Goal: Task Accomplishment & Management: Use online tool/utility

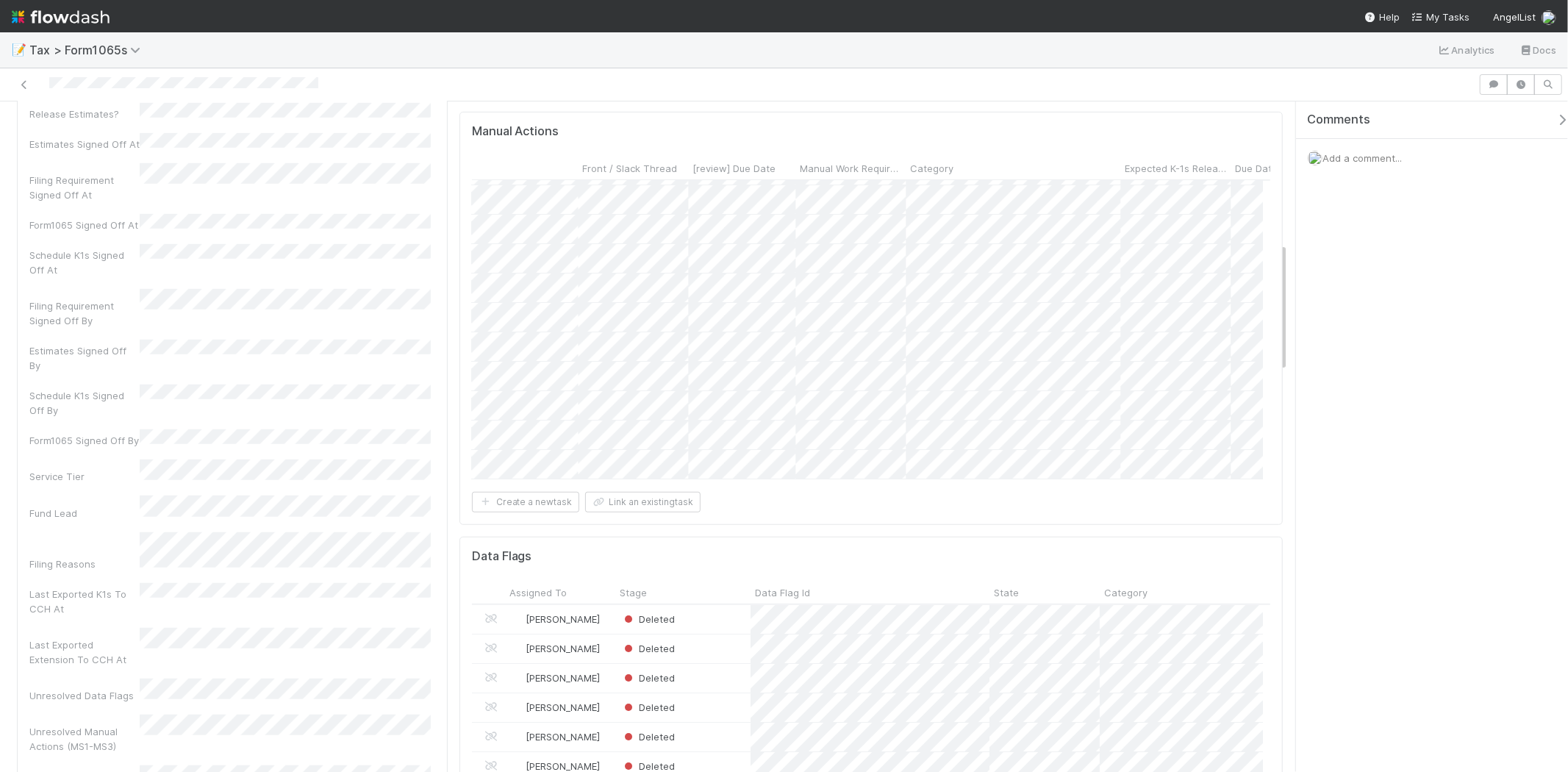
scroll to position [0, 2922]
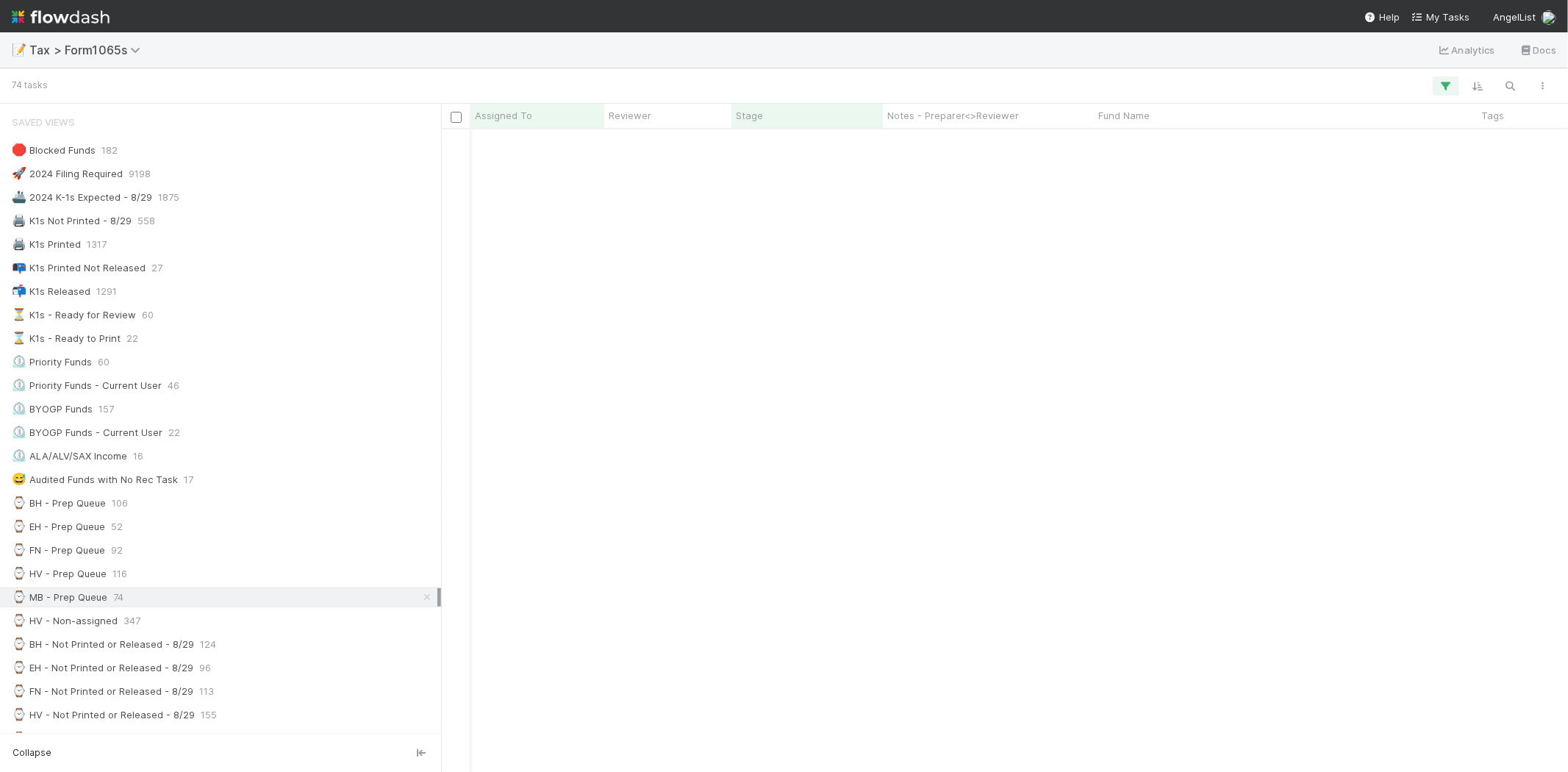
scroll to position [186, 0]
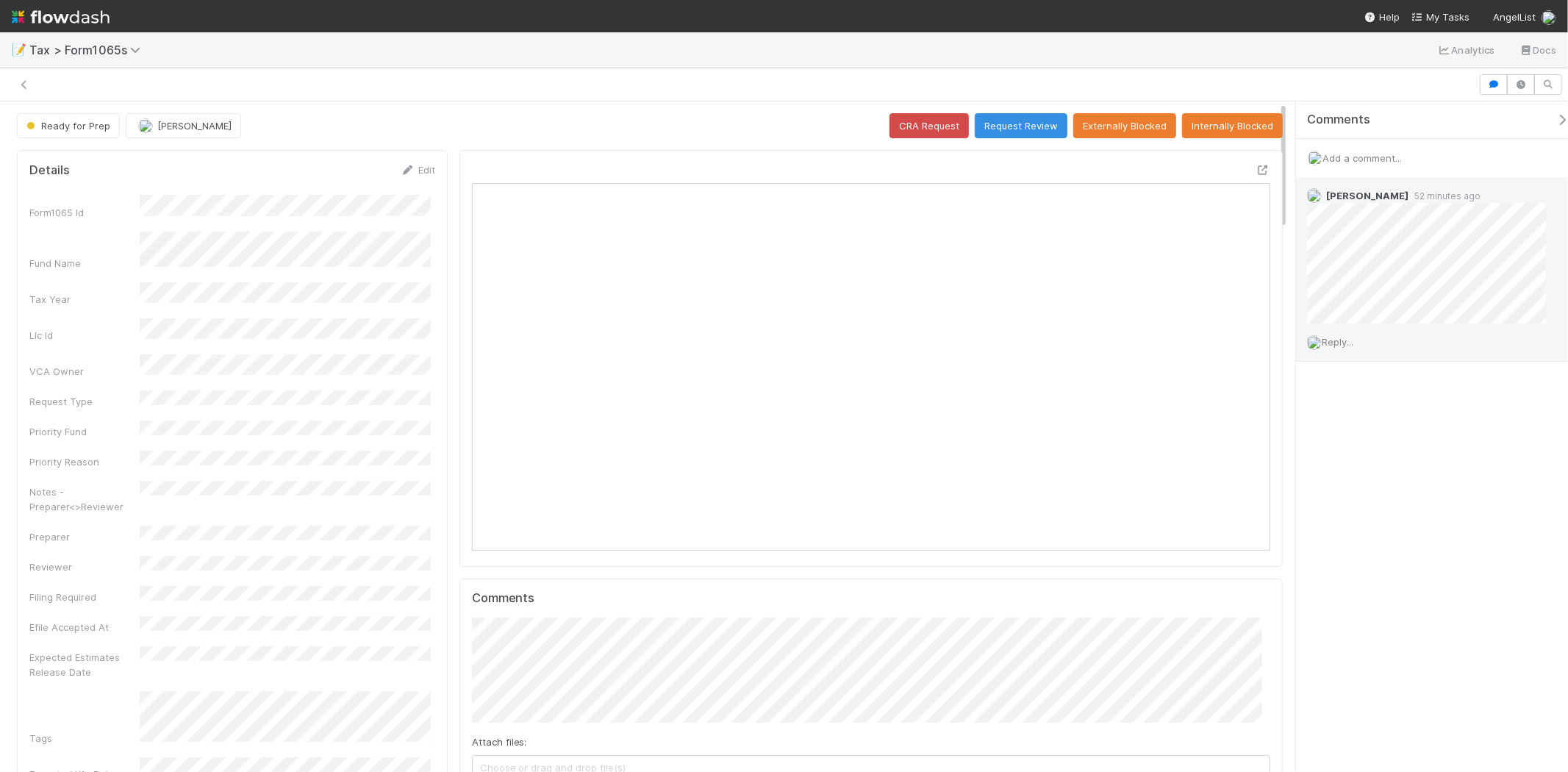
scroll to position [287, 777]
click at [1379, 156] on span "Add a comment..." at bounding box center [1362, 158] width 80 height 12
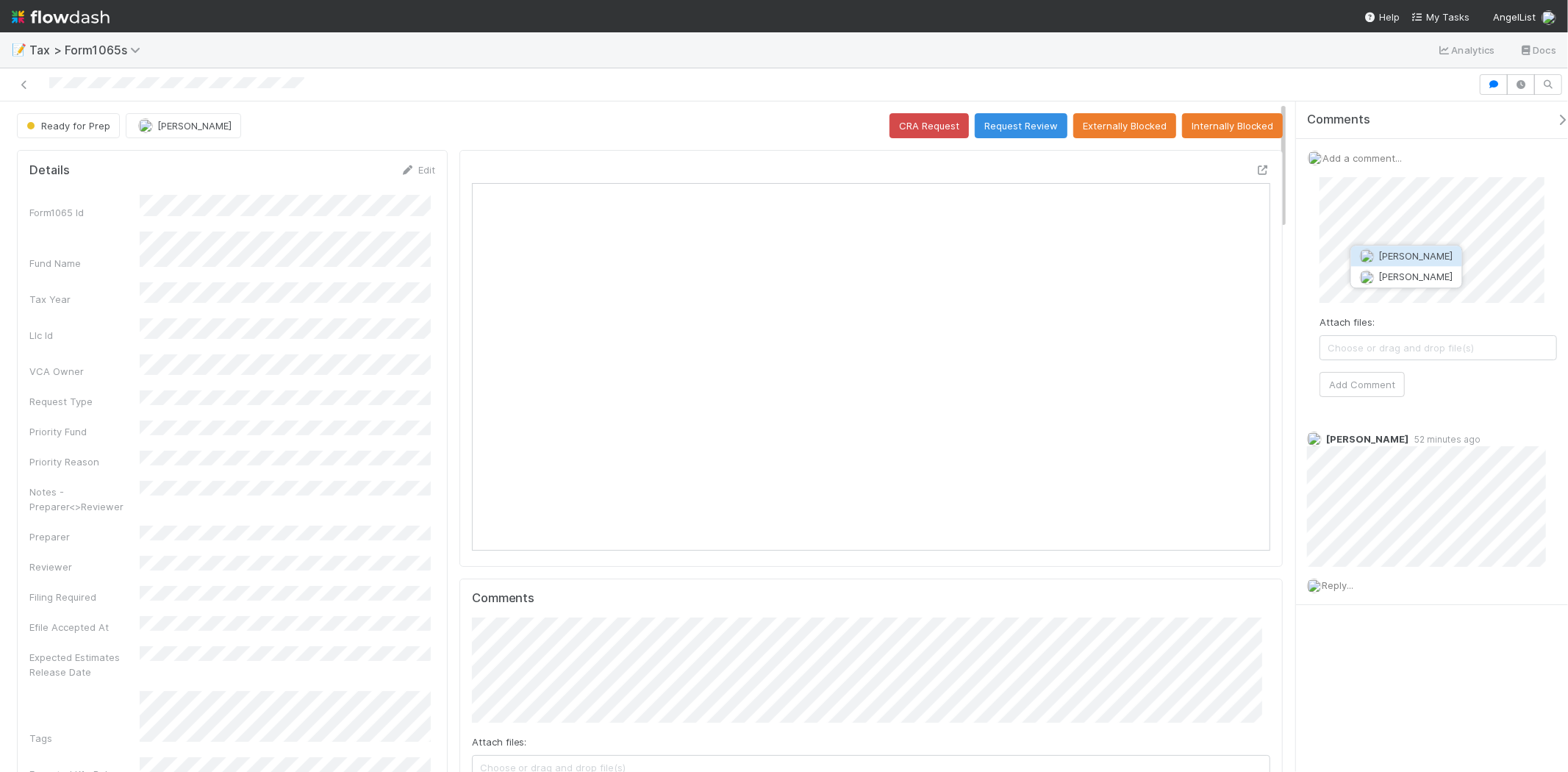
click at [1373, 260] on img "button" at bounding box center [1367, 256] width 14 height 14
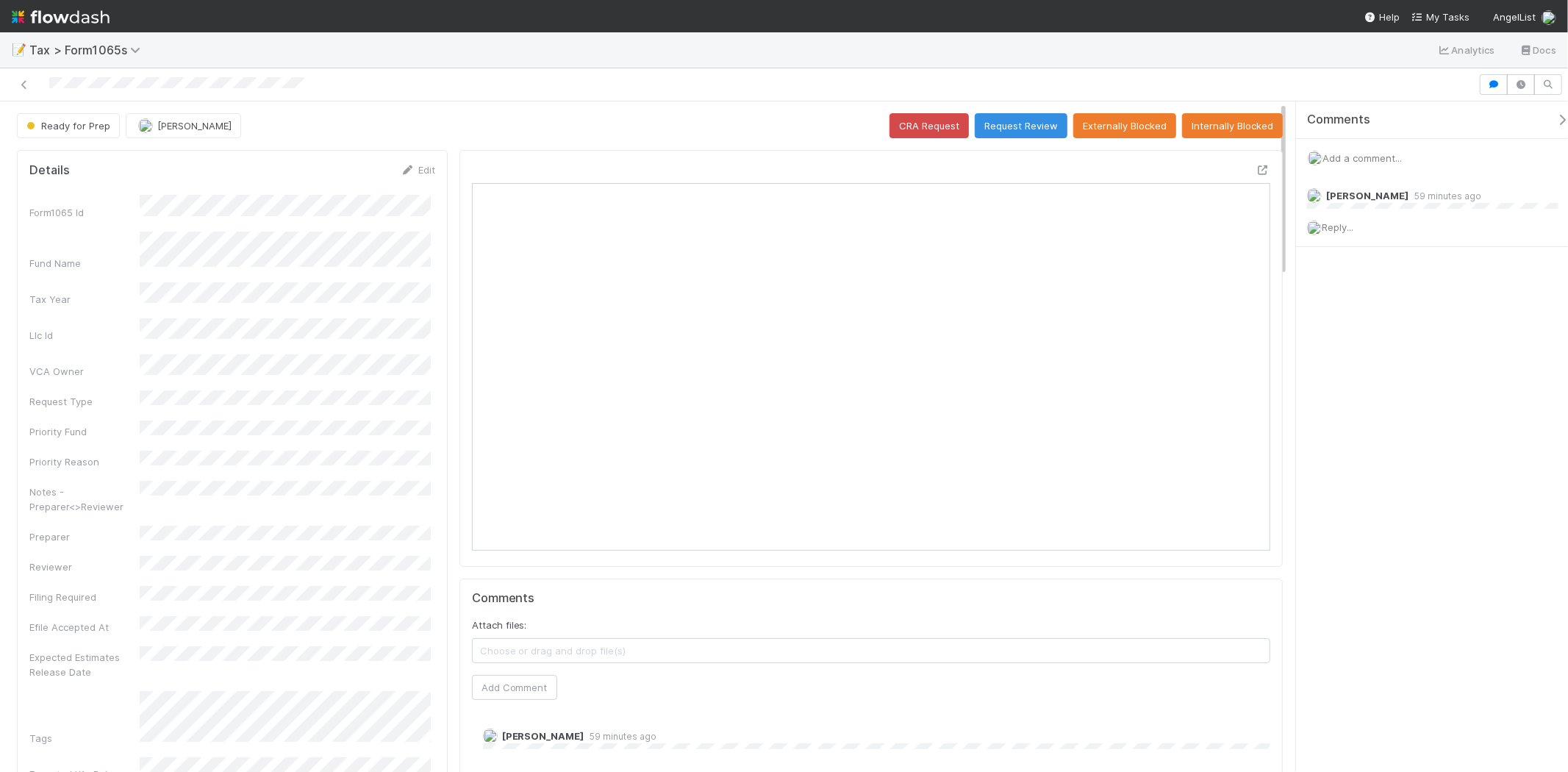
click at [1335, 153] on span "Add a comment..." at bounding box center [1362, 158] width 80 height 12
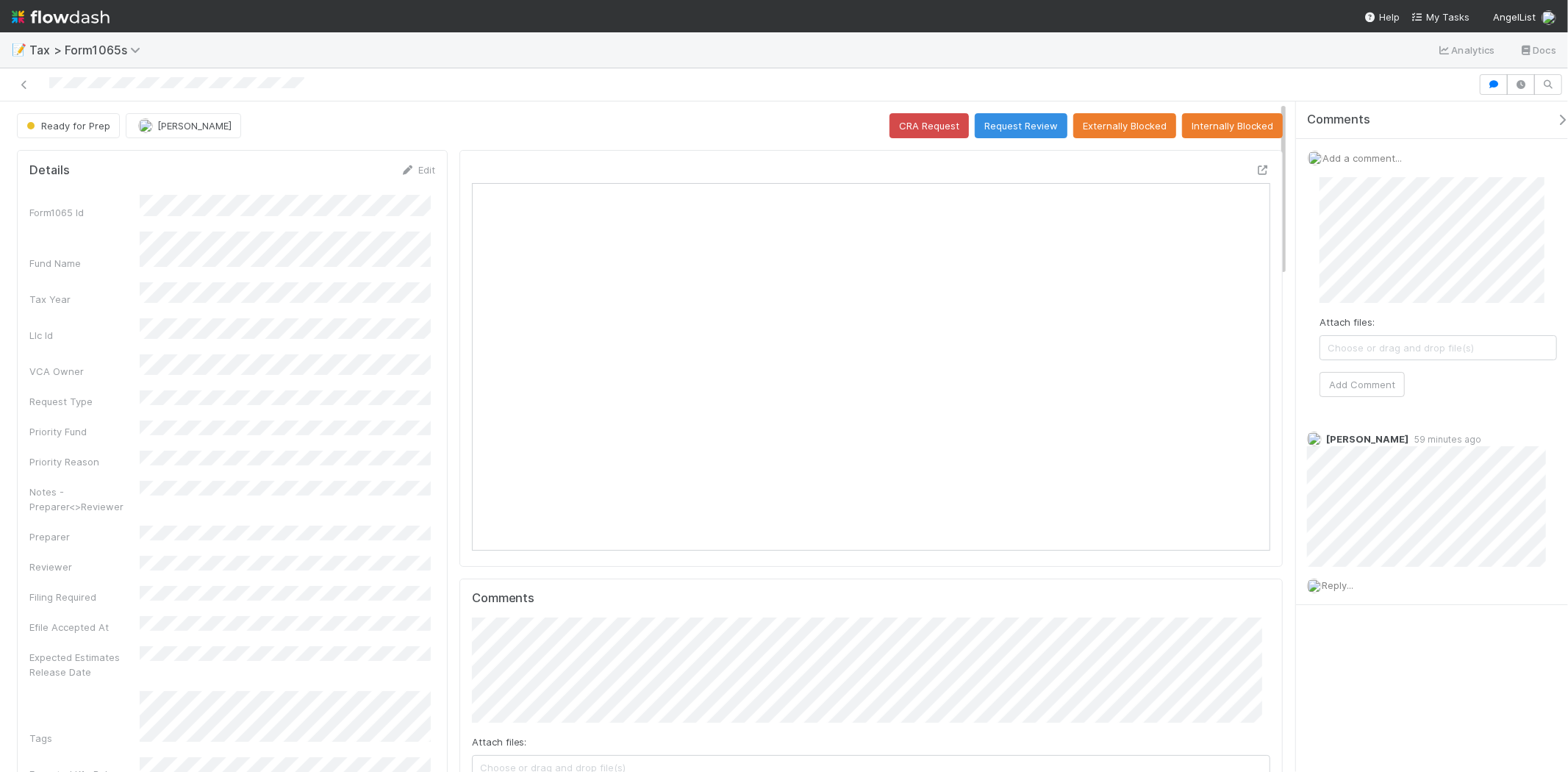
scroll to position [287, 777]
click at [1435, 256] on span "[PERSON_NAME]" at bounding box center [1406, 255] width 74 height 12
click at [1472, 333] on span "Helen Vo" at bounding box center [1501, 329] width 93 height 12
click at [1478, 291] on button "Moein Zandi" at bounding box center [1461, 299] width 111 height 21
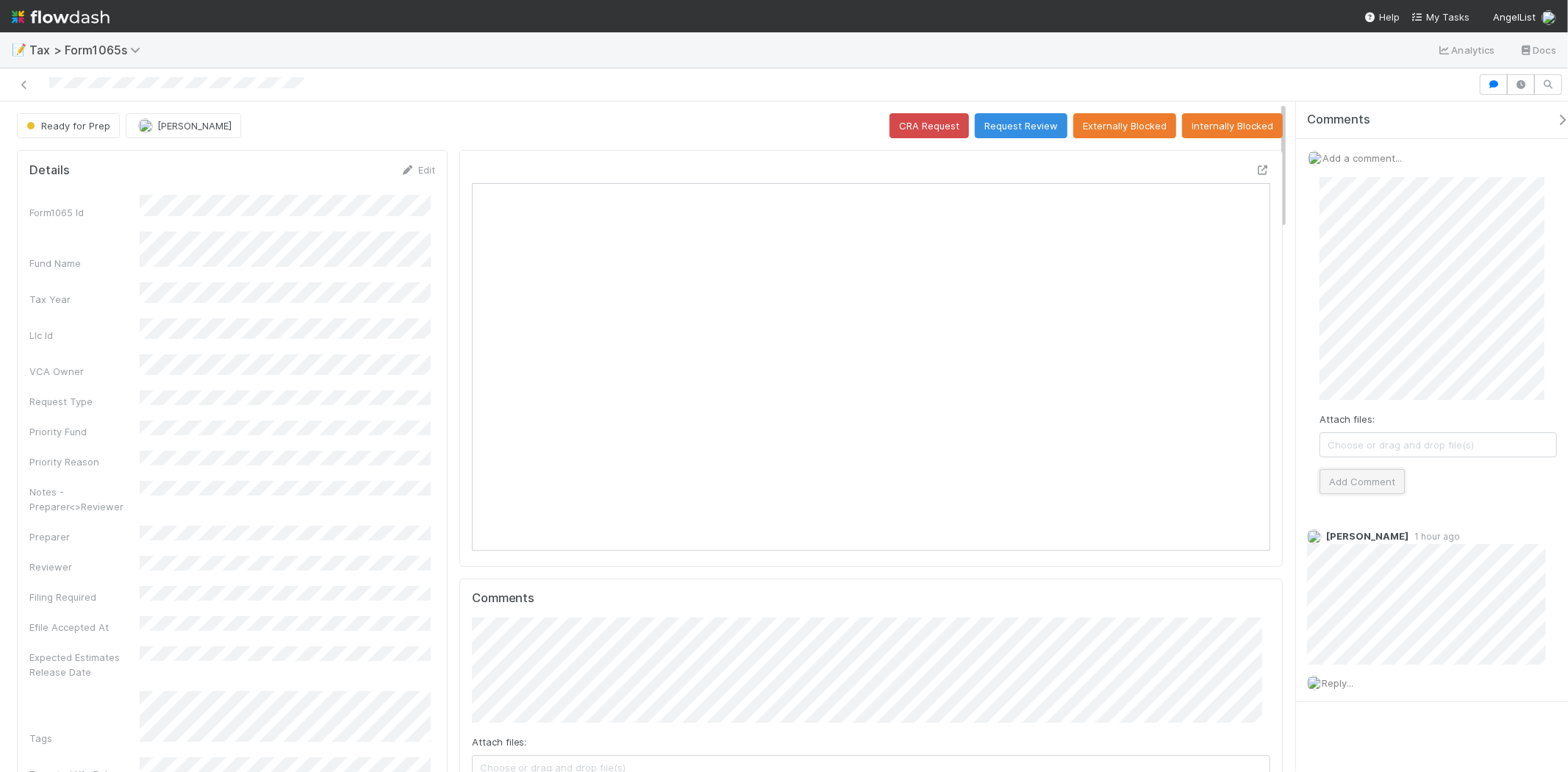
click at [1358, 472] on button "Add Comment" at bounding box center [1361, 482] width 85 height 25
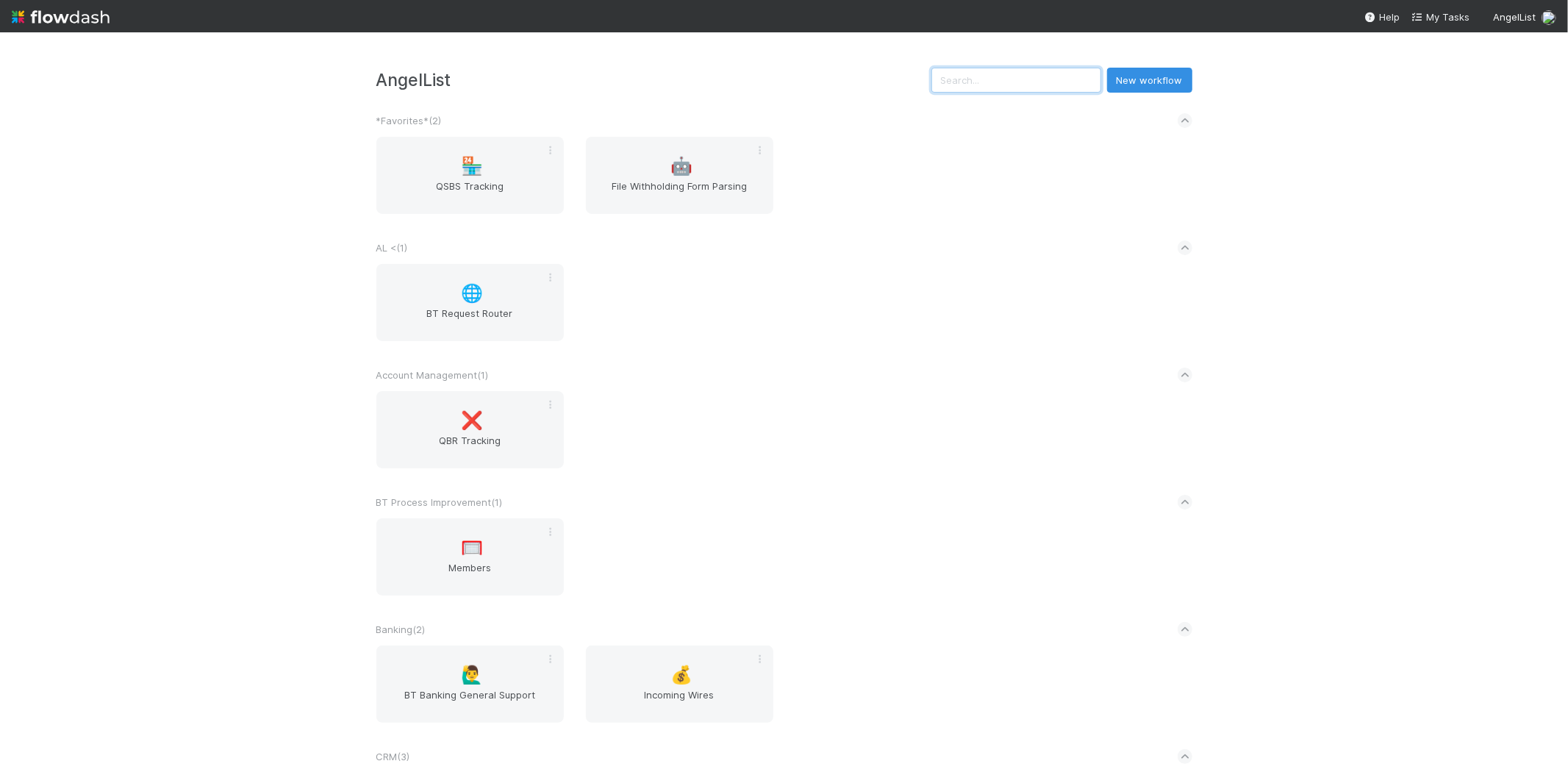
click at [1071, 86] on input "text" at bounding box center [1016, 81] width 170 height 25
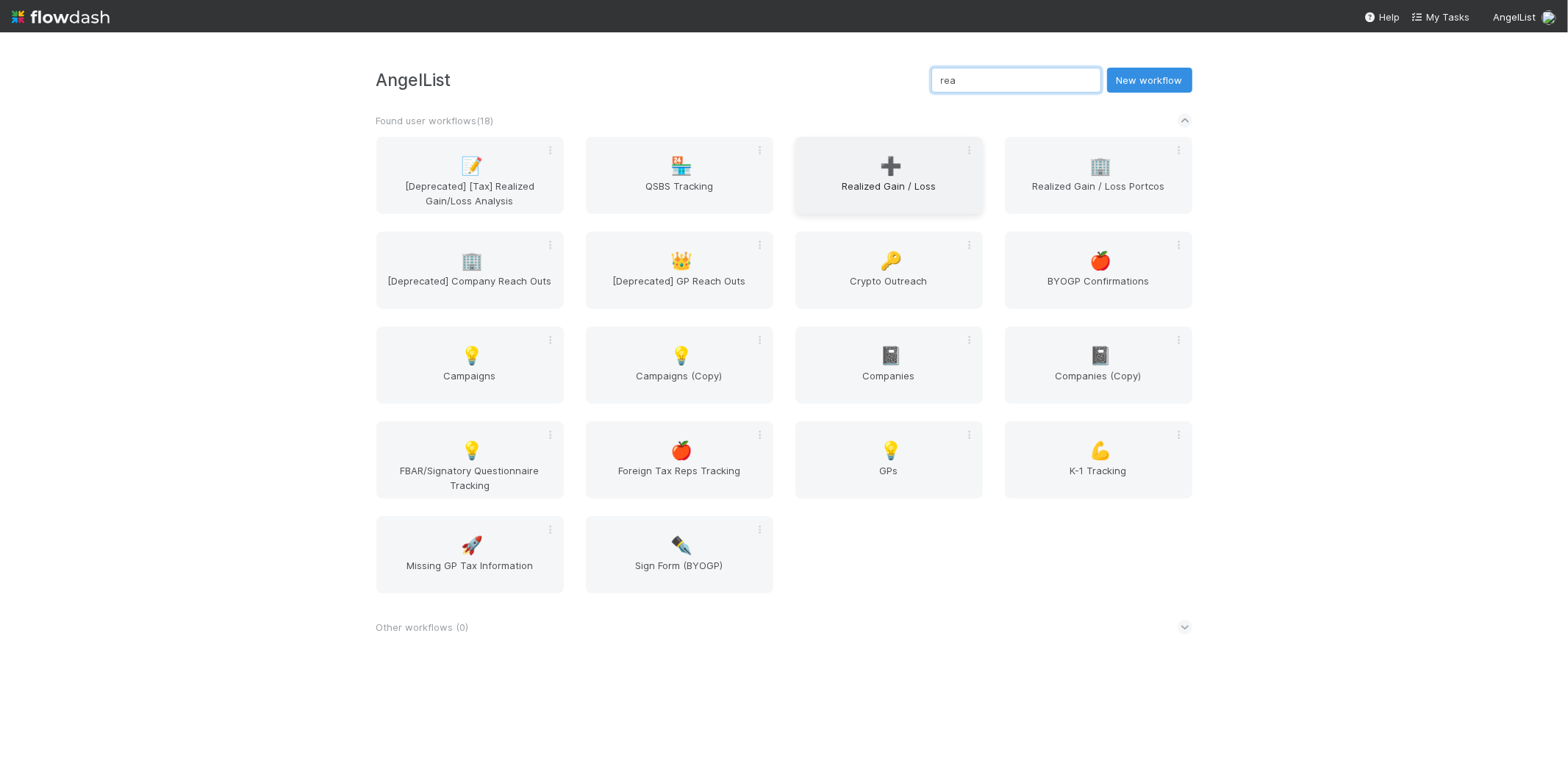
type input "rea"
click at [872, 188] on span "Realized Gain / Loss" at bounding box center [889, 193] width 176 height 30
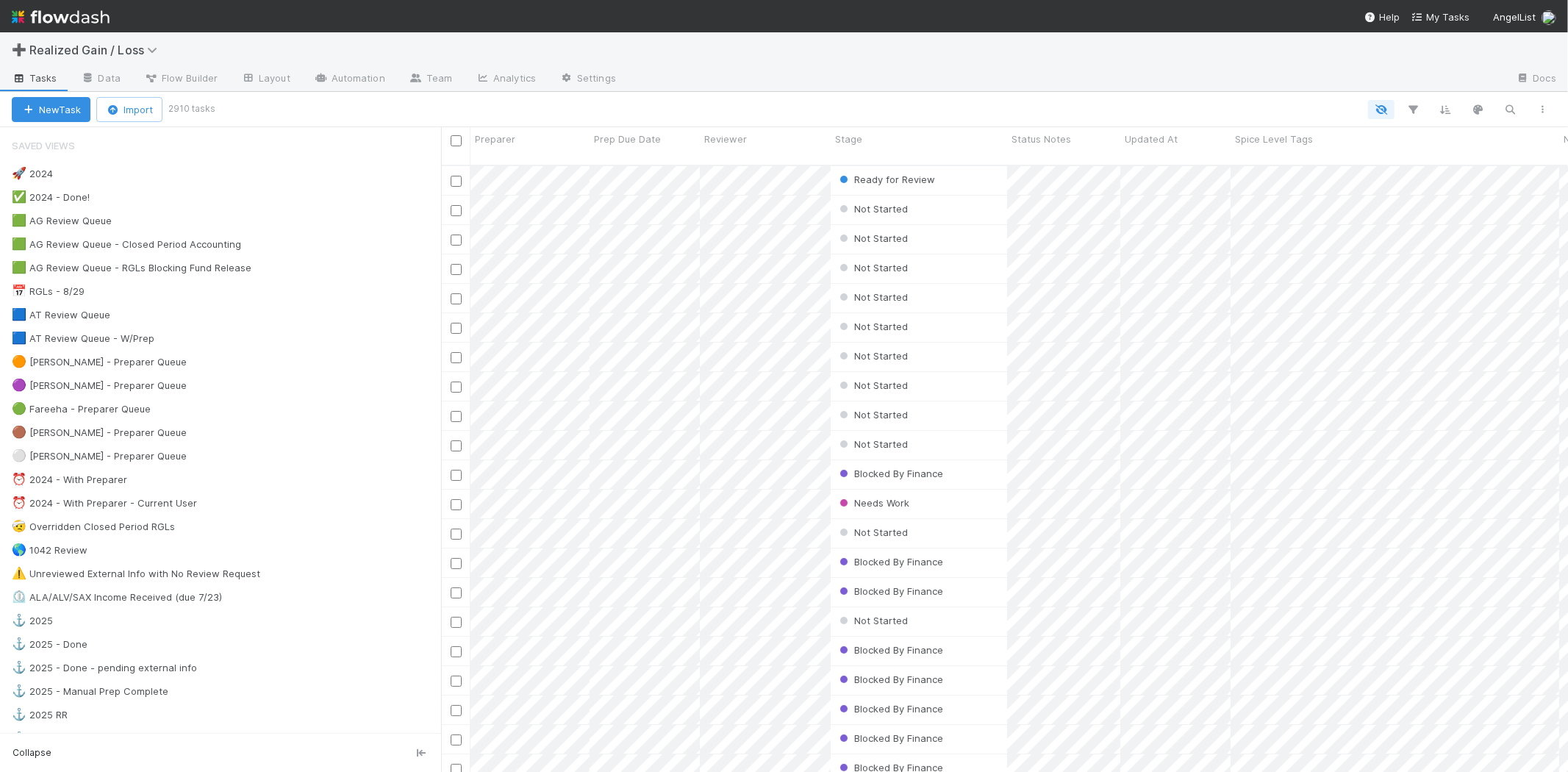
scroll to position [606, 1114]
click at [217, 365] on div "🟠 [PERSON_NAME] - Preparer Queue 16" at bounding box center [226, 362] width 429 height 19
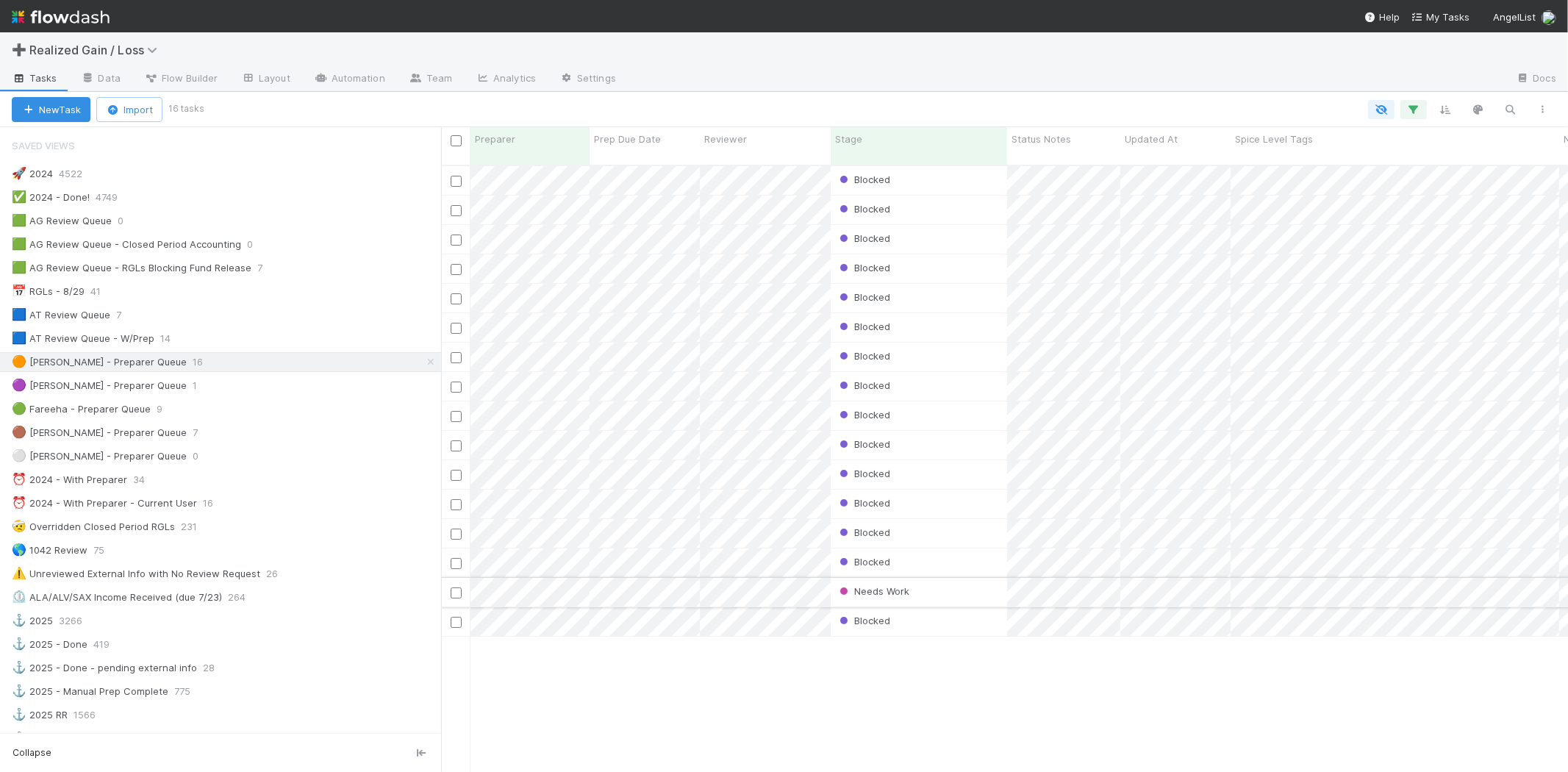
click at [964, 578] on div "Needs Work" at bounding box center [918, 592] width 176 height 29
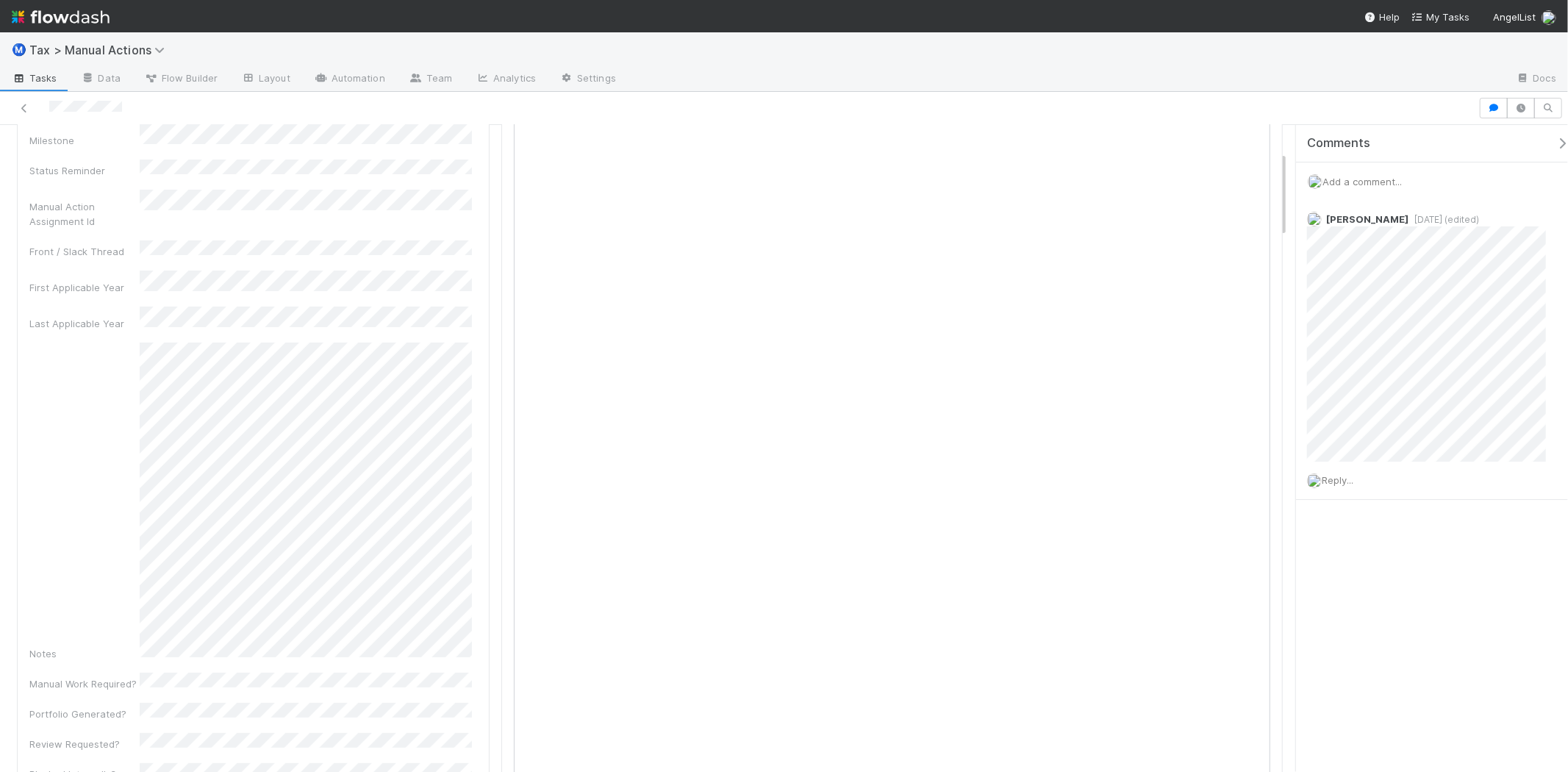
scroll to position [244, 0]
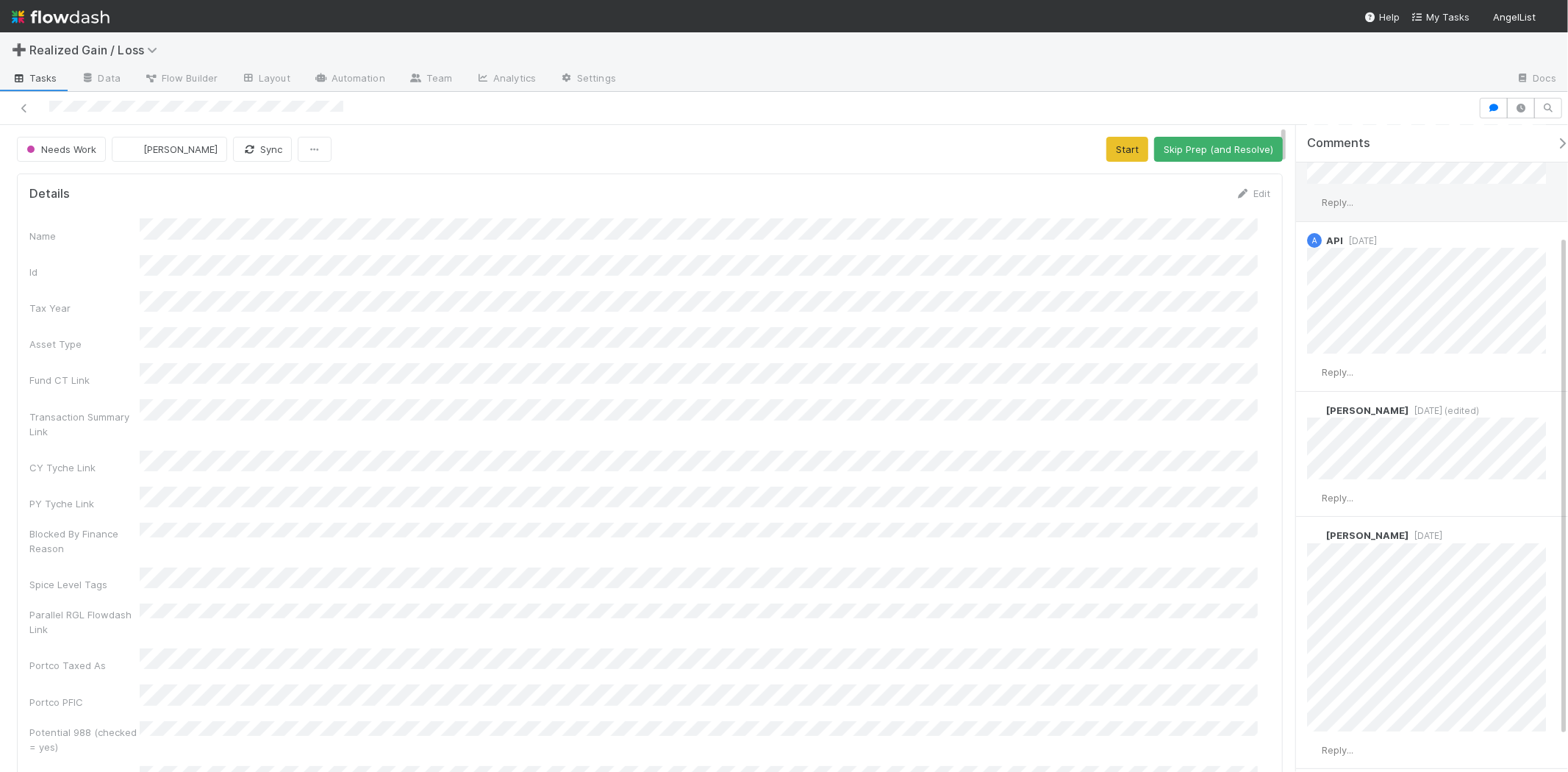
scroll to position [189, 0]
click at [1397, 172] on div "Add a comment..." at bounding box center [1438, 181] width 285 height 39
click at [1390, 188] on div "Add a comment..." at bounding box center [1438, 181] width 285 height 39
click at [1384, 176] on span "Add a comment..." at bounding box center [1362, 181] width 80 height 12
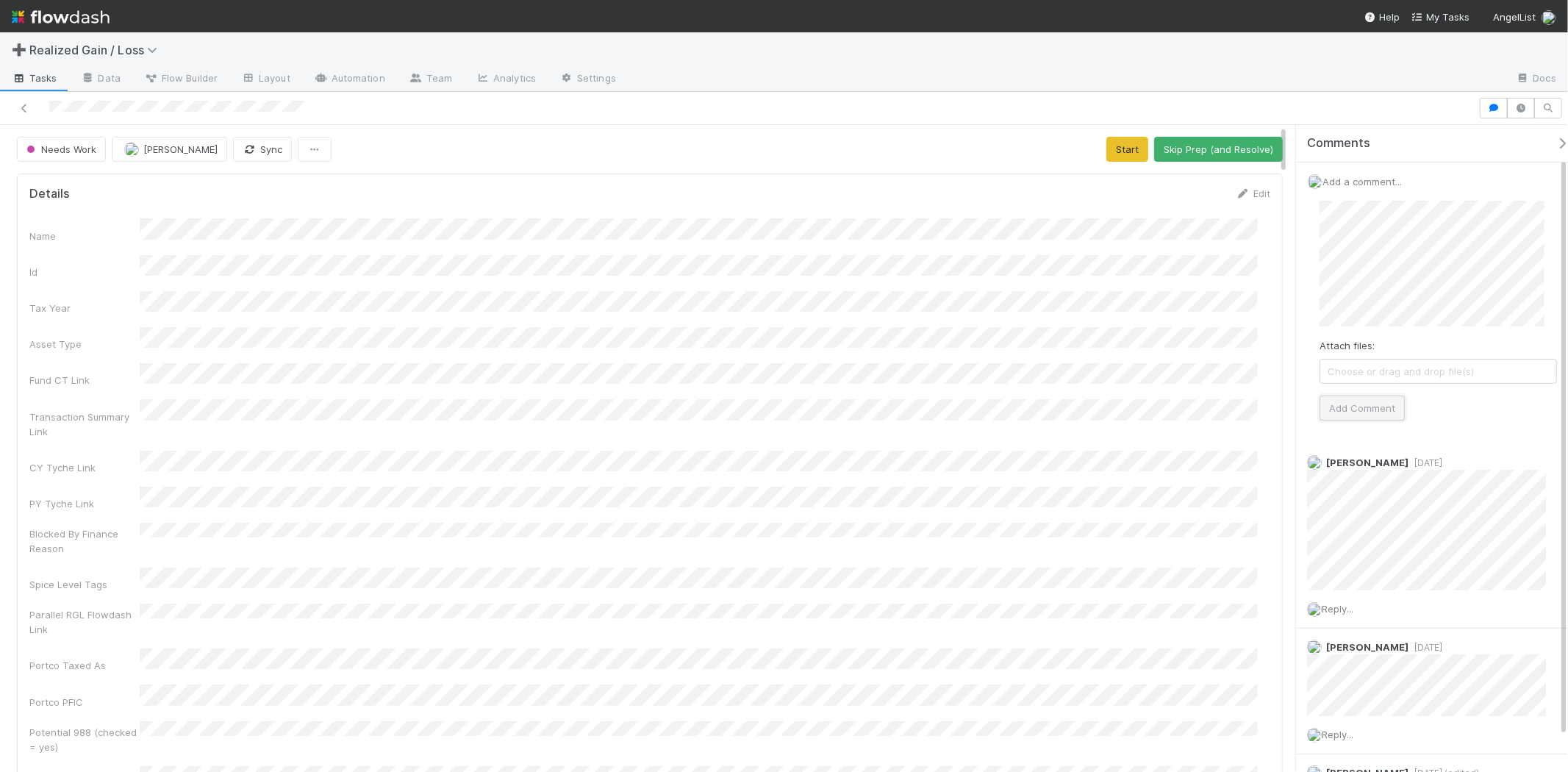
click at [1320, 396] on button "Add Comment" at bounding box center [1361, 408] width 85 height 25
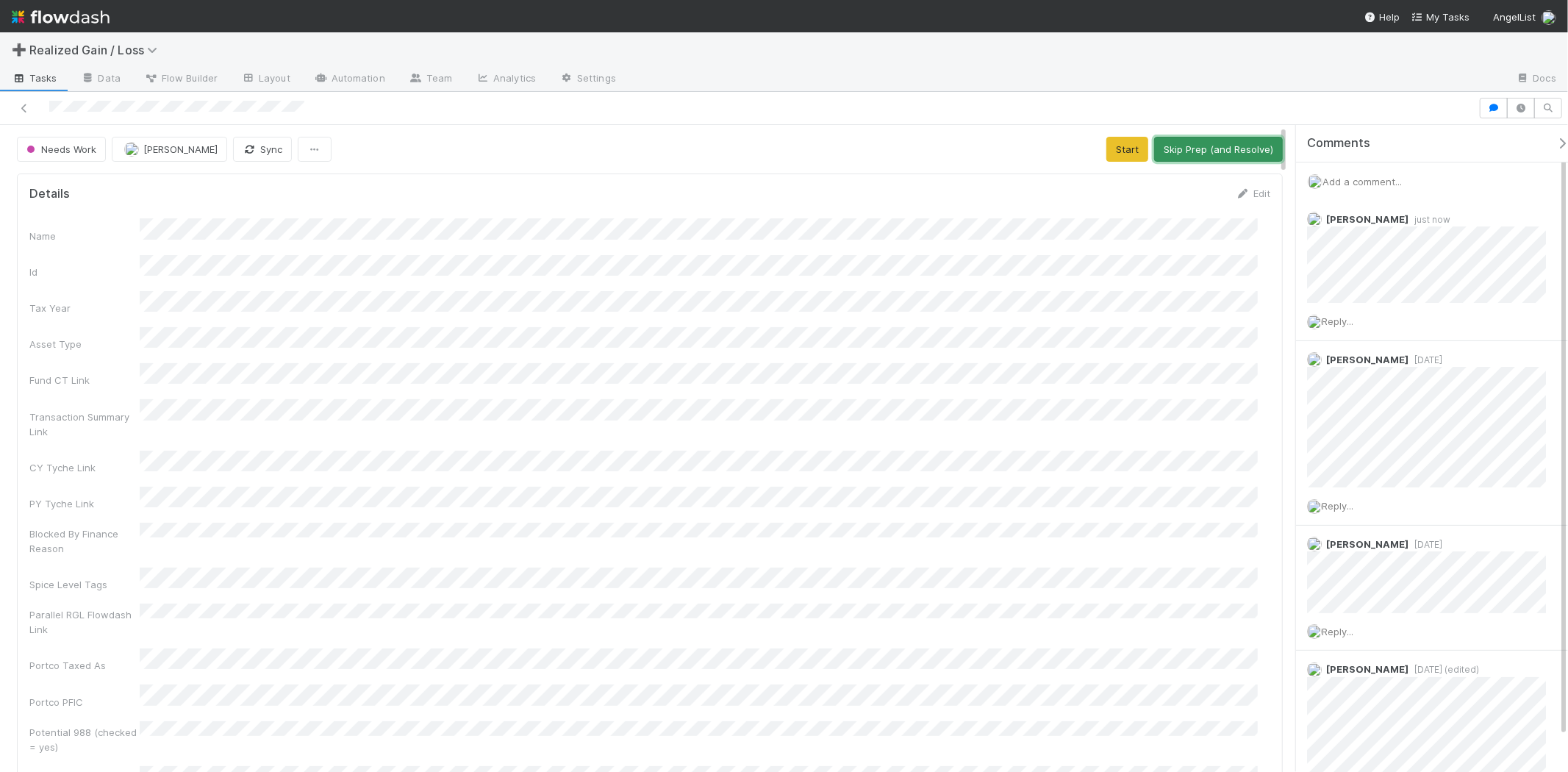
click at [1193, 149] on button "Skip Prep (and Resolve)" at bounding box center [1219, 150] width 129 height 25
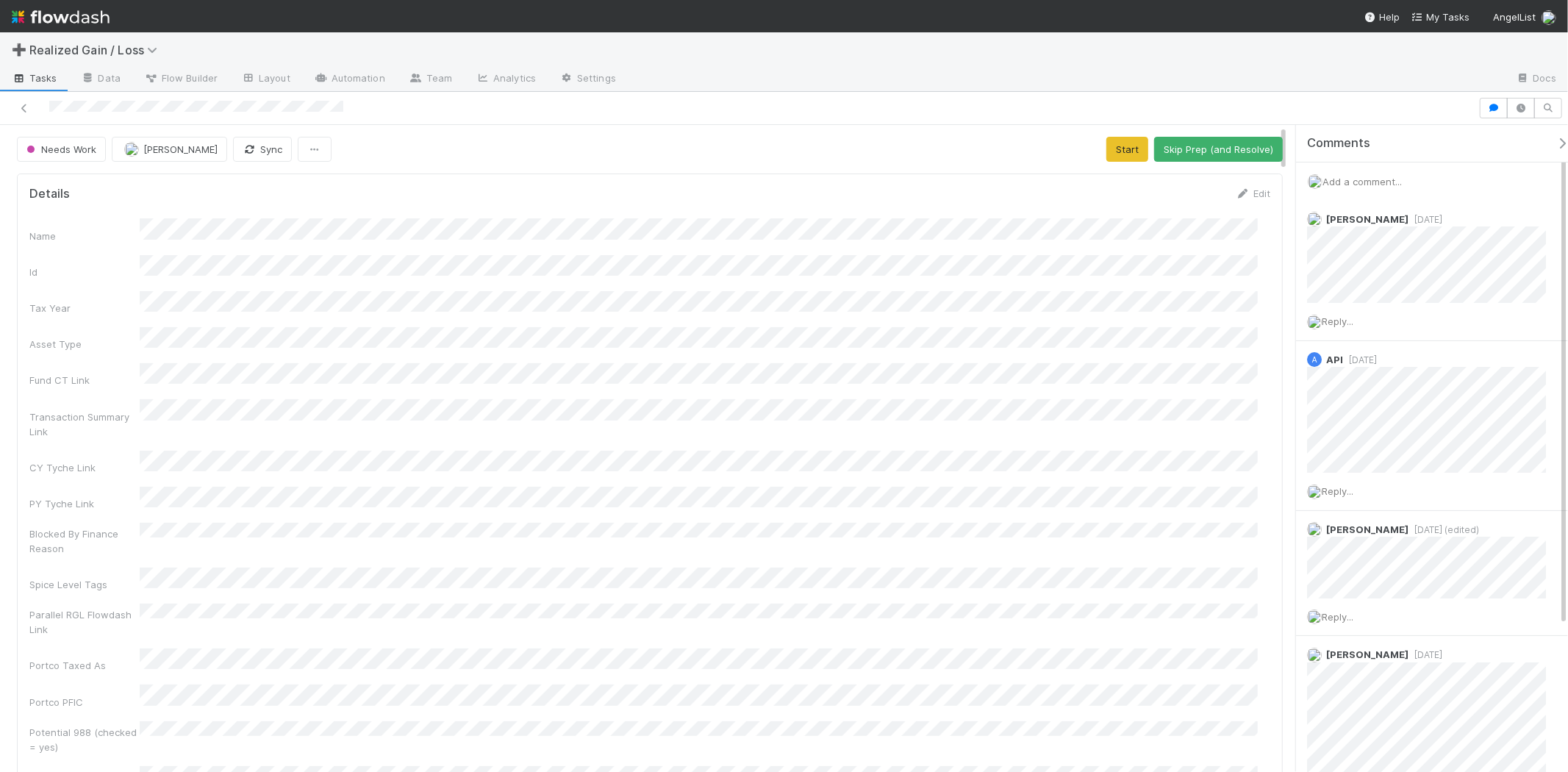
click at [1372, 183] on span "Add a comment..." at bounding box center [1362, 181] width 80 height 12
click at [1378, 459] on button "Add Comment" at bounding box center [1361, 461] width 85 height 25
click at [1057, 347] on div "Name Id Tax Year Asset Type Fund CT Link Transaction Summary Link CY Tyche Link…" at bounding box center [649, 504] width 1240 height 571
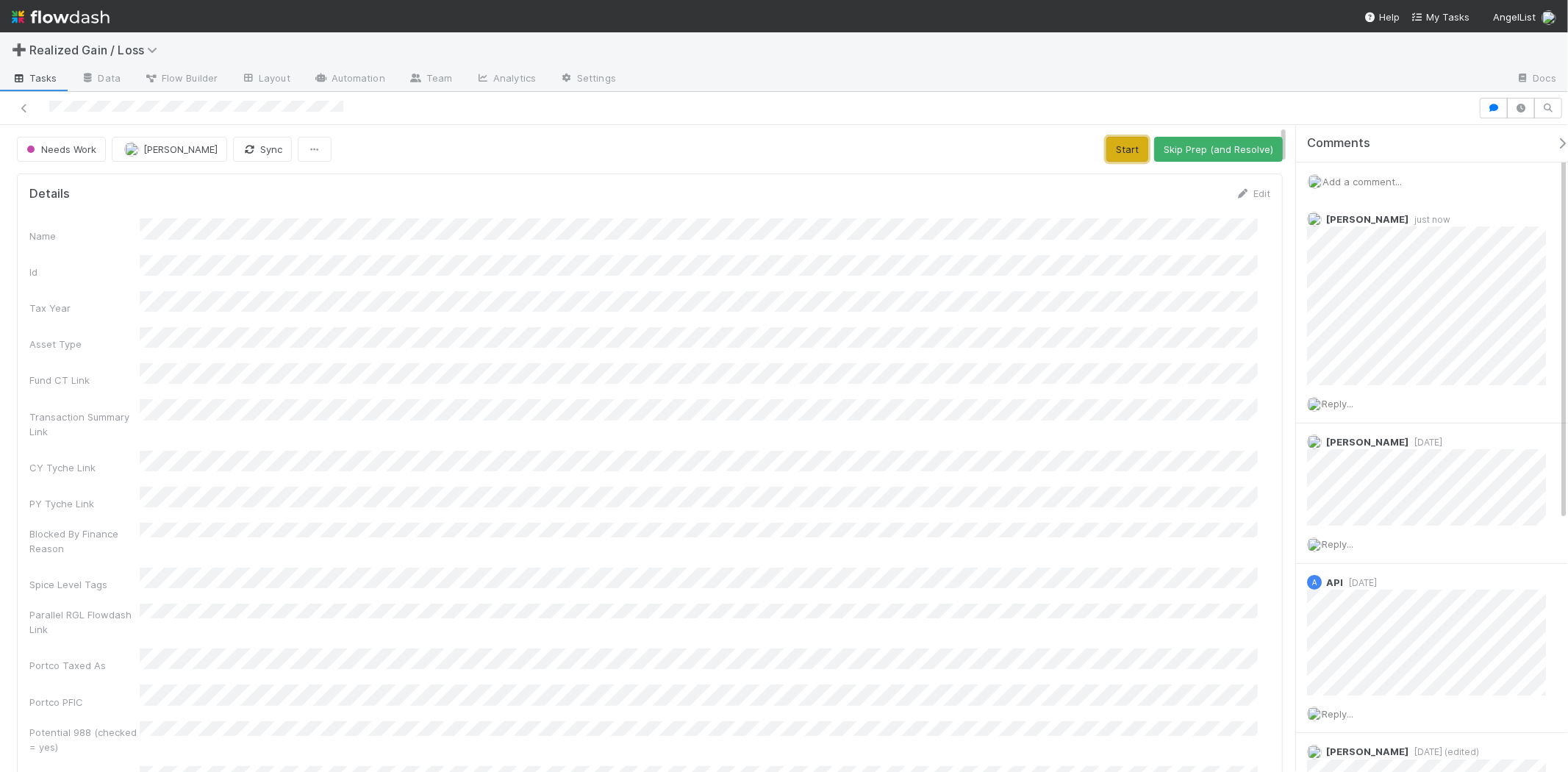
click at [1128, 162] on button "Start" at bounding box center [1127, 150] width 42 height 25
click at [1216, 138] on button "Request Review (and Resolve)" at bounding box center [1203, 150] width 159 height 25
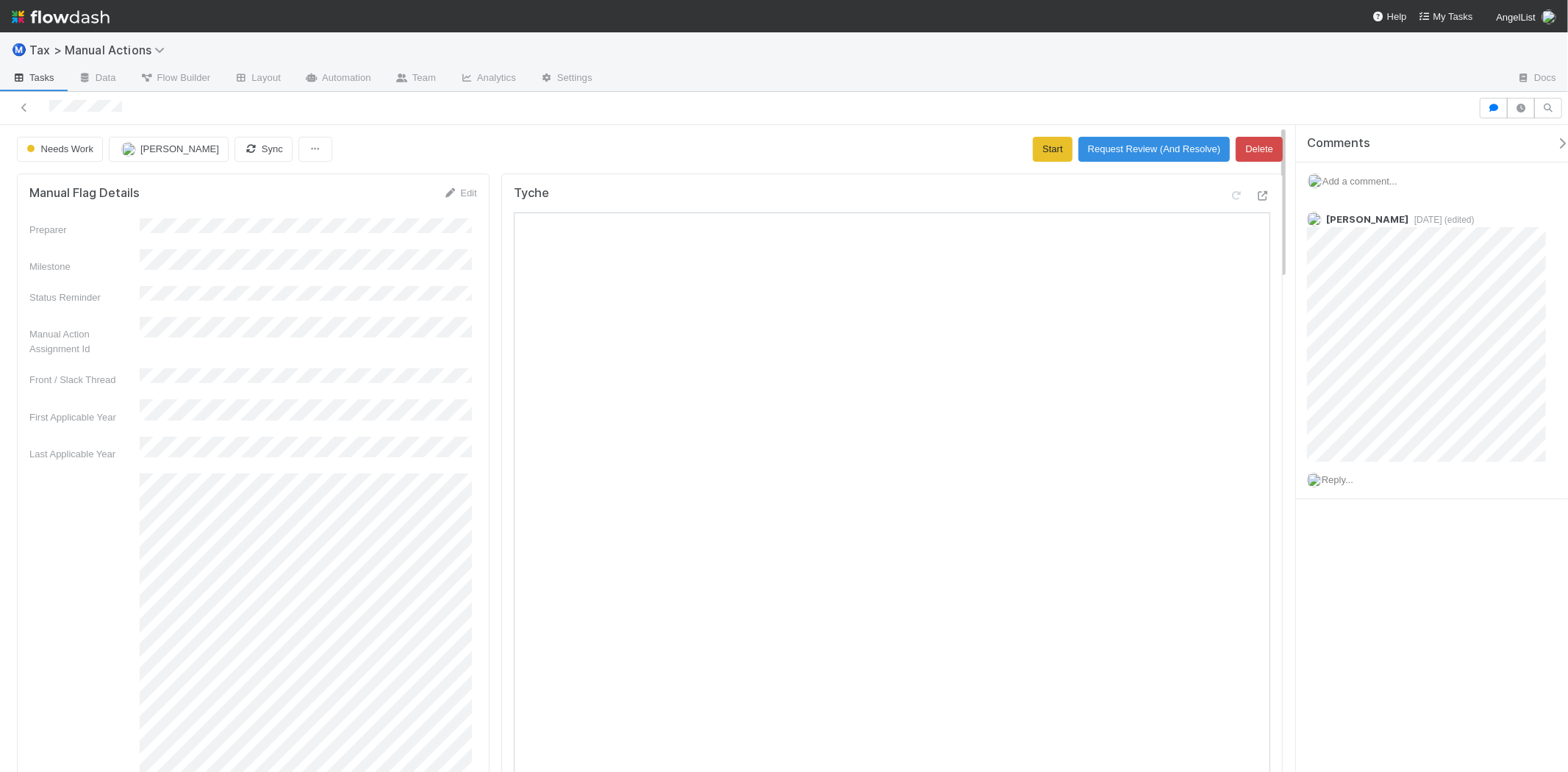
click at [1341, 187] on div "Add a comment..." at bounding box center [1438, 181] width 285 height 39
click at [1348, 178] on span "Add a comment..." at bounding box center [1360, 181] width 75 height 11
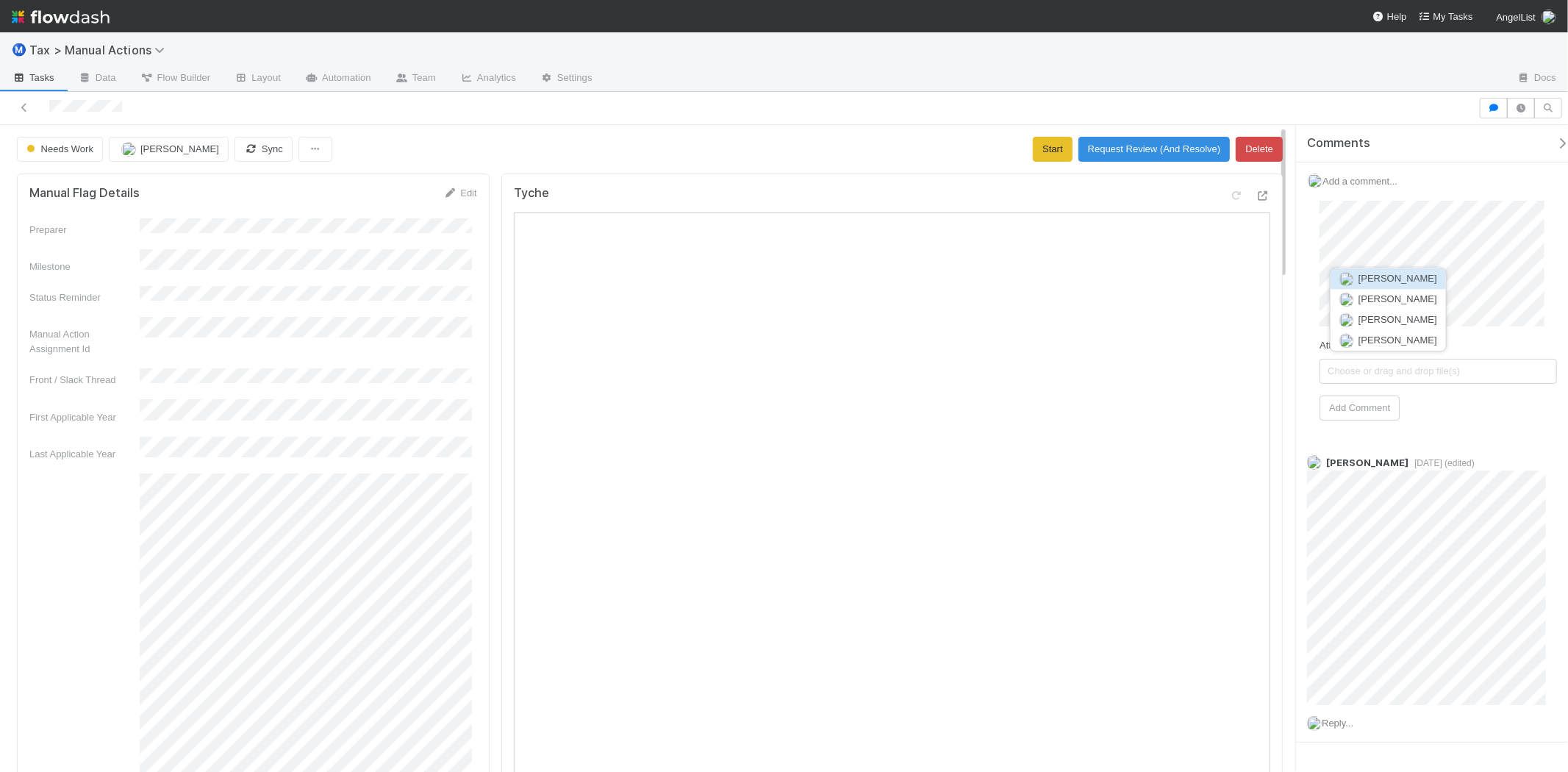
click at [1407, 281] on span "[PERSON_NAME]" at bounding box center [1398, 279] width 79 height 11
click at [1376, 464] on button "Add Comment" at bounding box center [1358, 461] width 80 height 25
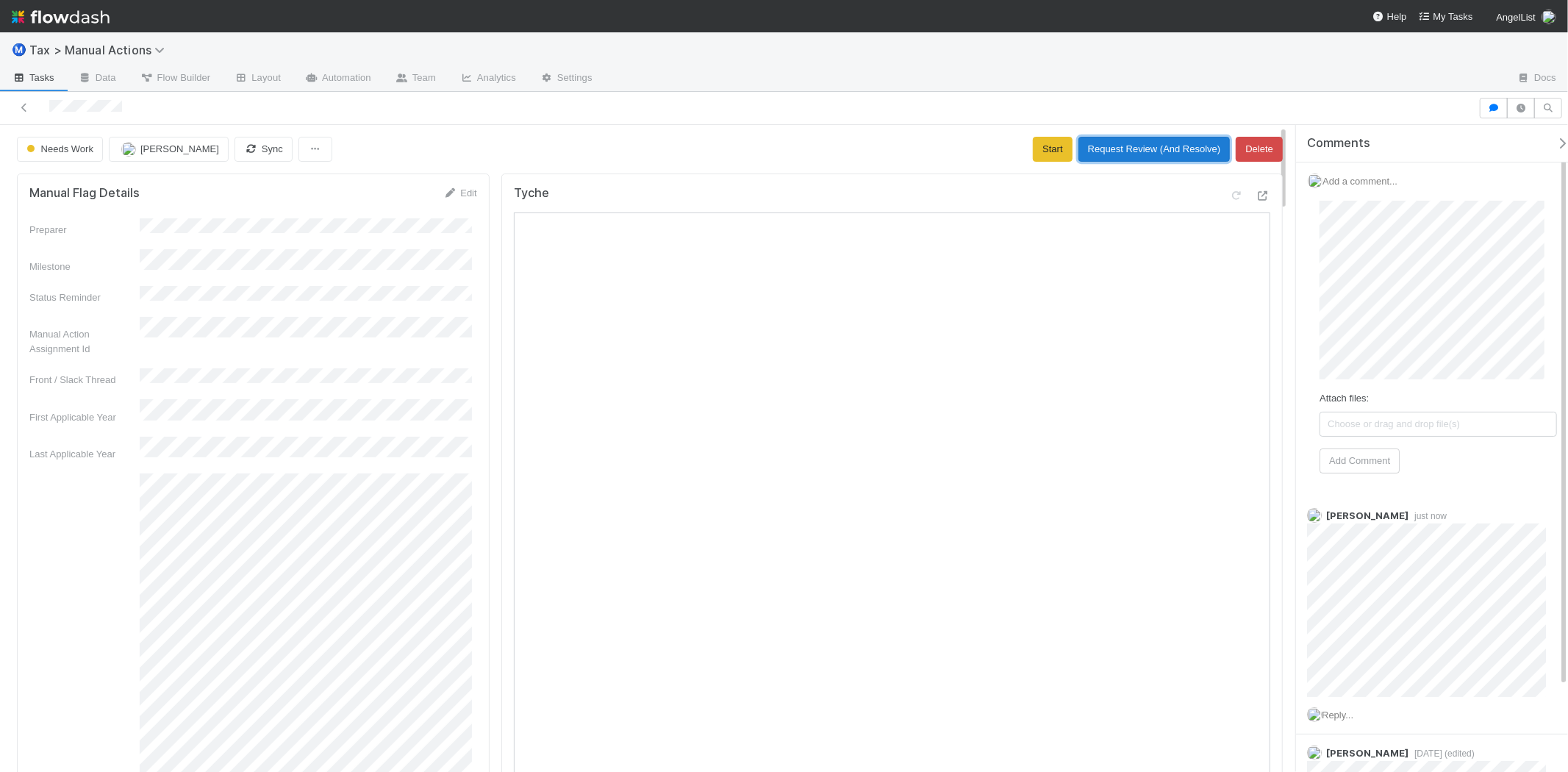
click at [1139, 149] on button "Request Review (And Resolve)" at bounding box center [1154, 150] width 152 height 25
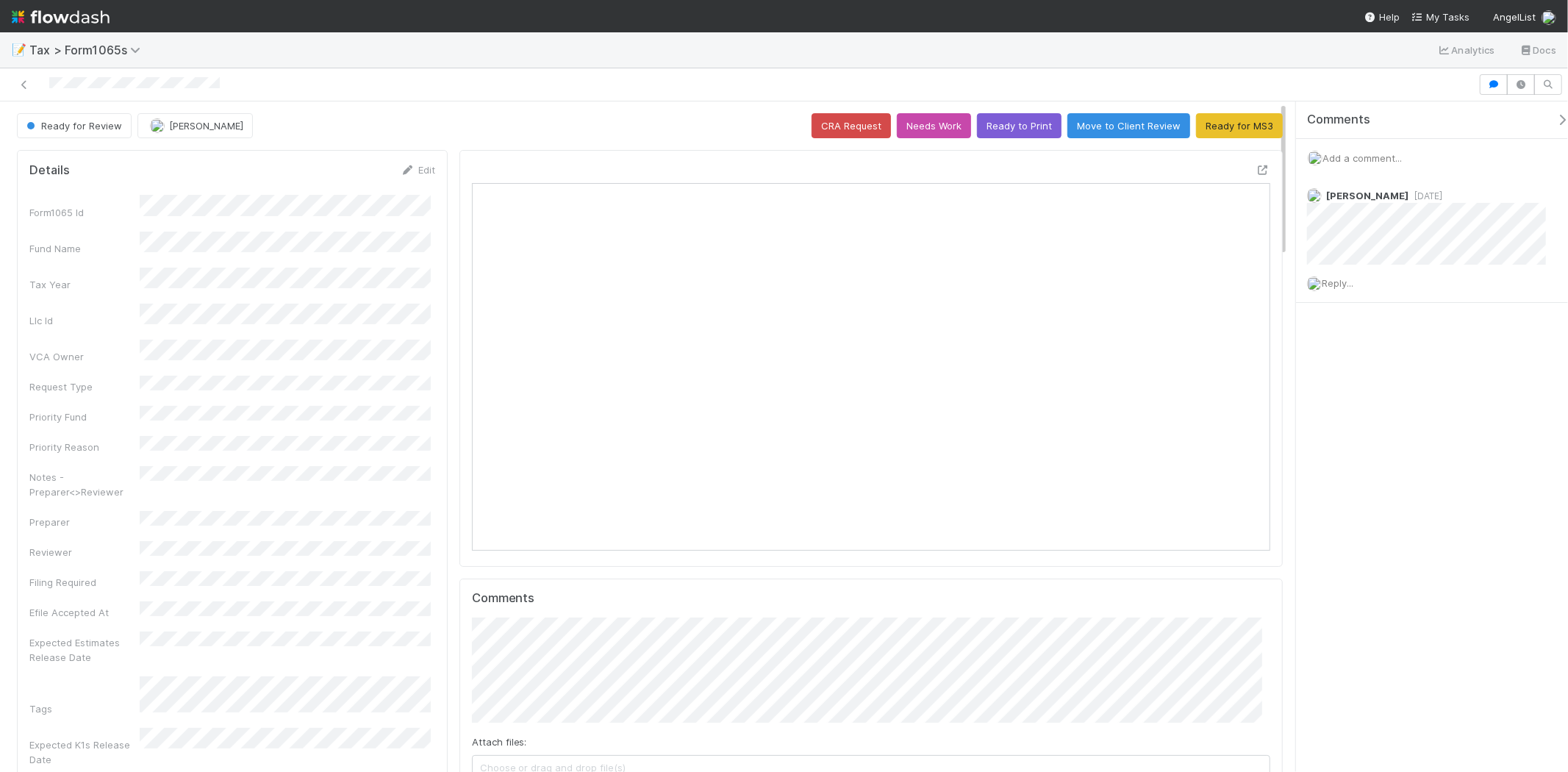
scroll to position [287, 777]
click at [201, 125] on span "Fareeha Naim" at bounding box center [206, 125] width 74 height 12
click at [221, 163] on span "Michael Binck you" at bounding box center [206, 163] width 97 height 12
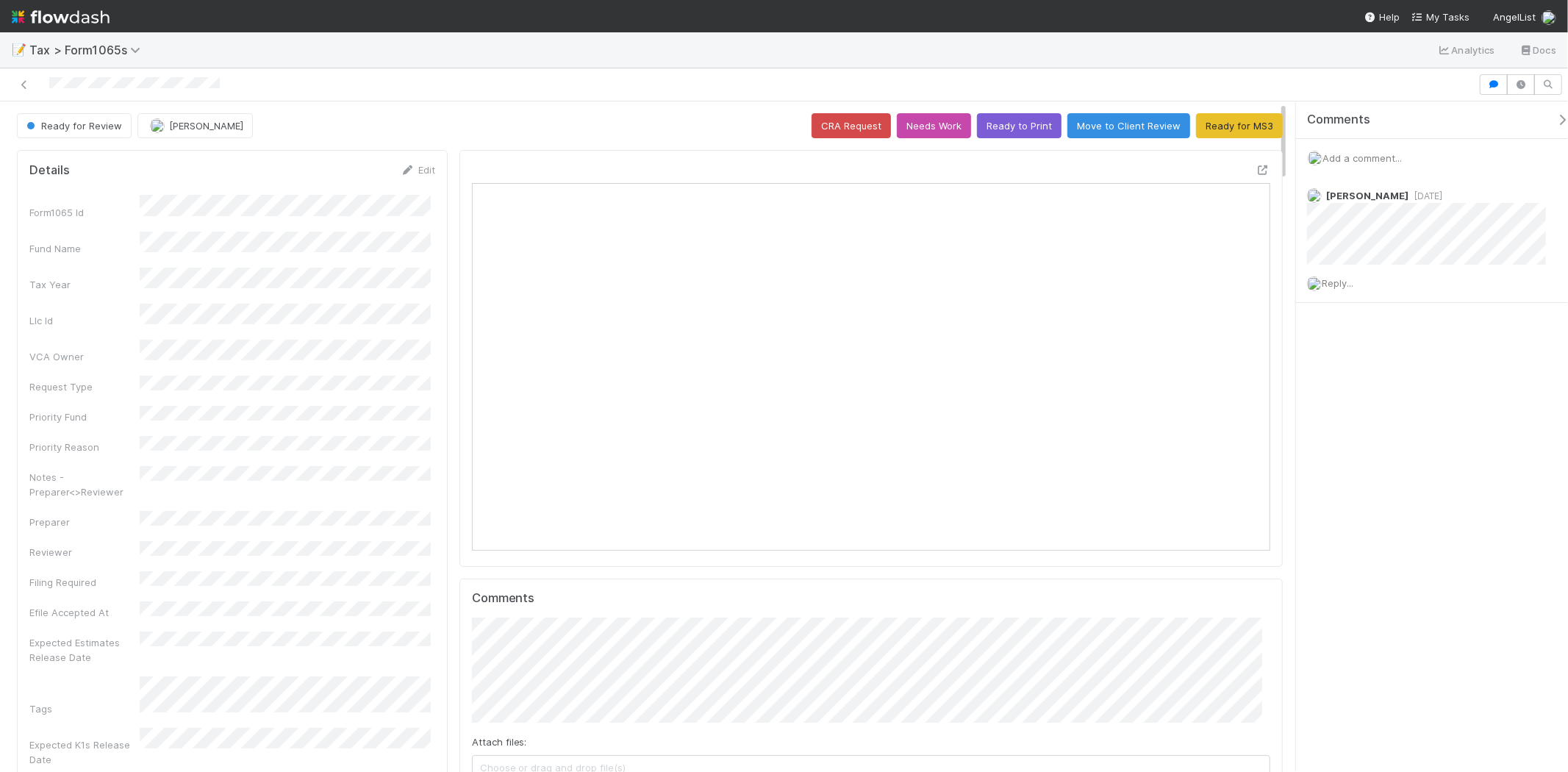
click at [87, 18] on img at bounding box center [60, 17] width 98 height 25
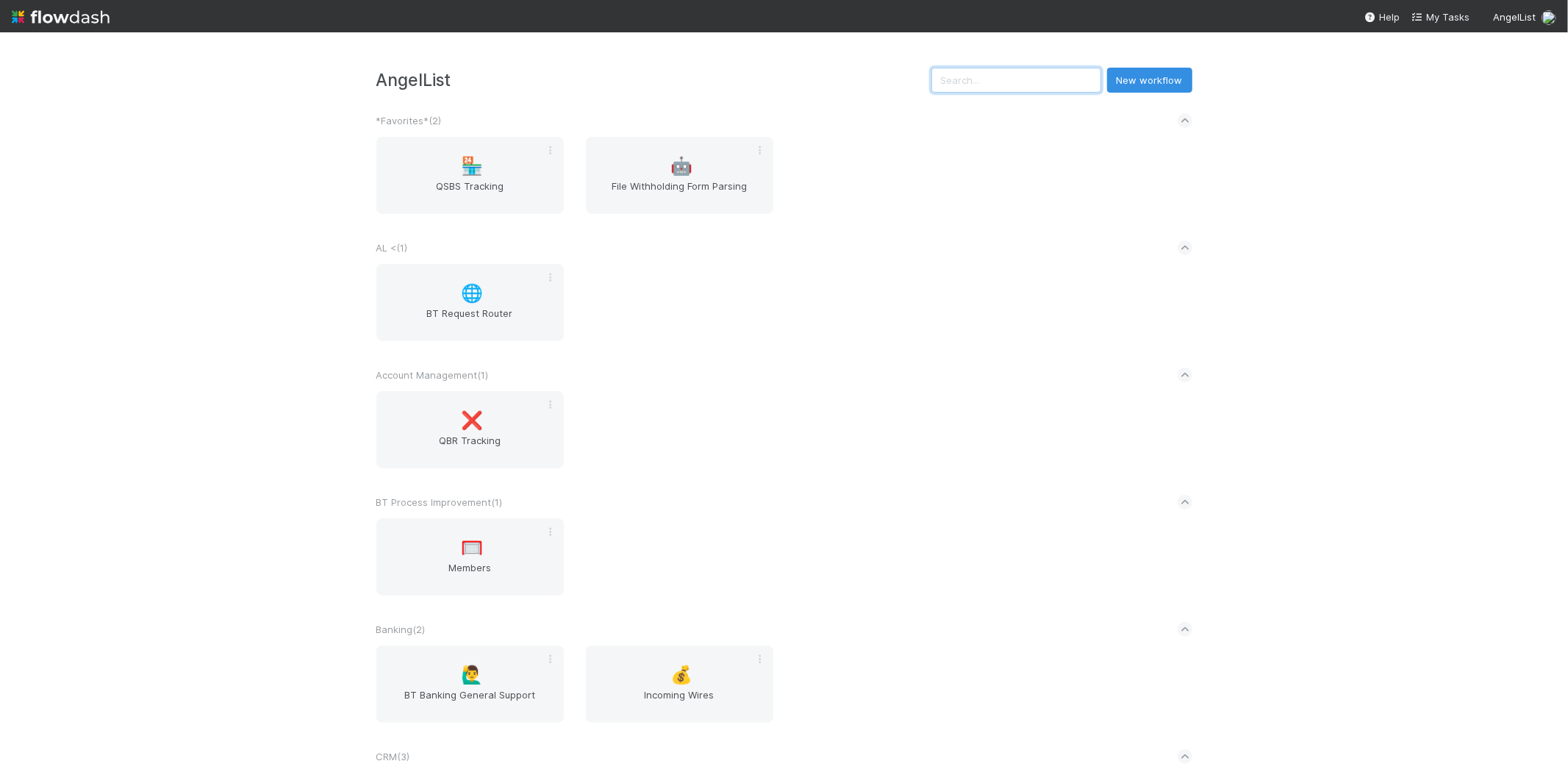
click at [972, 80] on input "text" at bounding box center [1016, 81] width 170 height 25
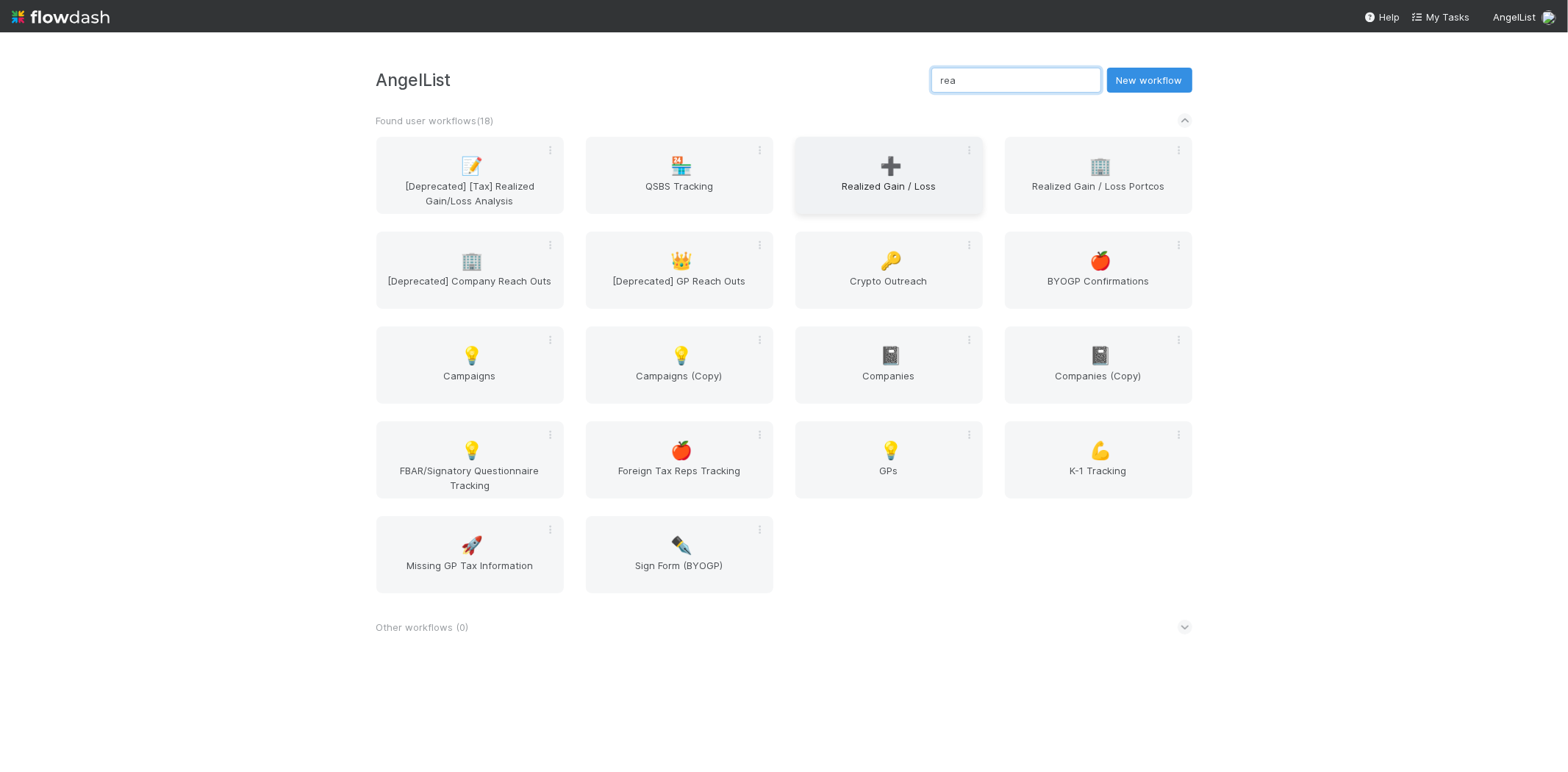
type input "rea"
click at [905, 151] on div "➕ Realized Gain / Loss" at bounding box center [888, 176] width 187 height 77
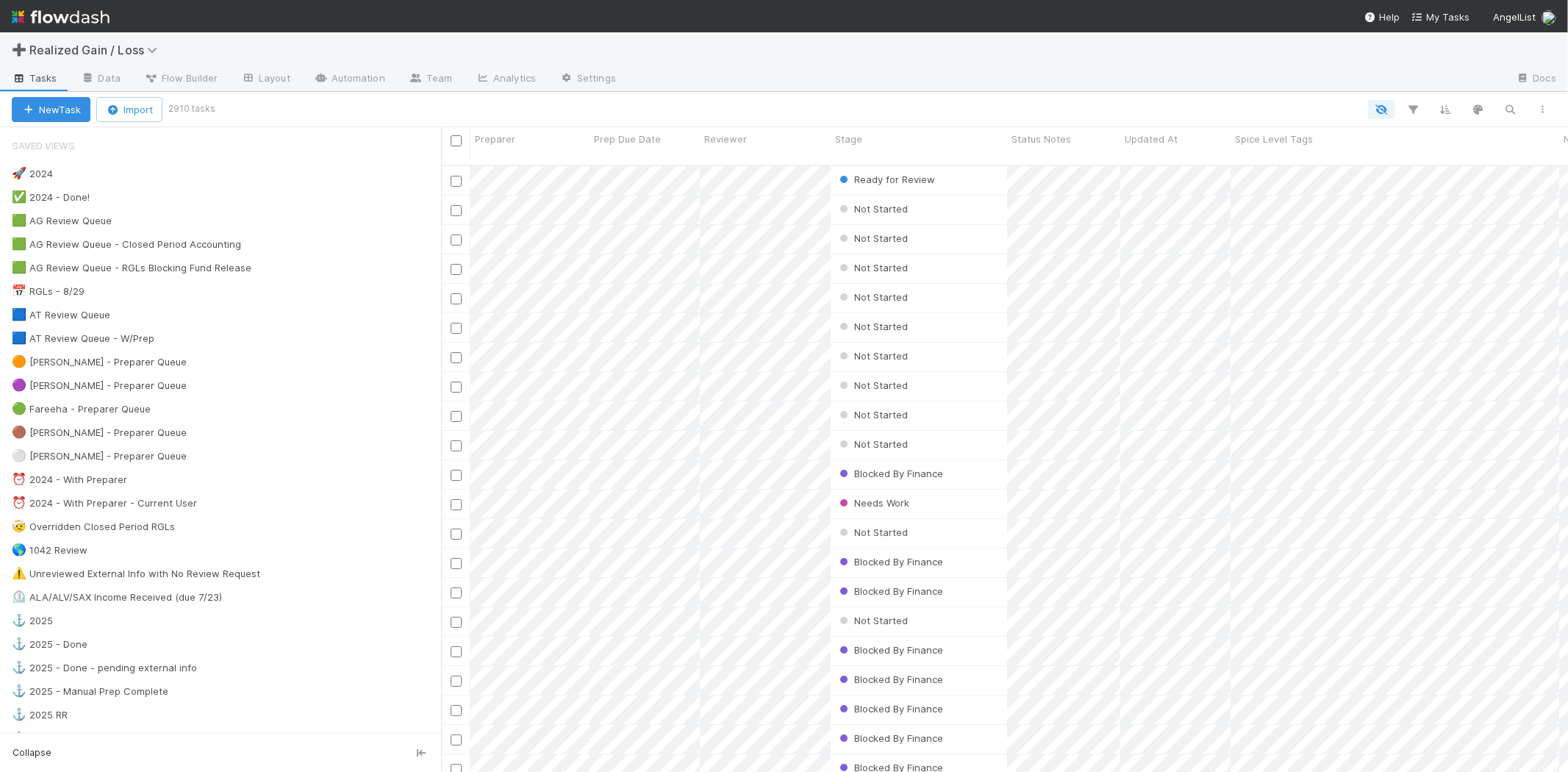
scroll to position [606, 1114]
click at [289, 366] on div "🟠 Michael - Preparer Queue 15" at bounding box center [226, 362] width 429 height 19
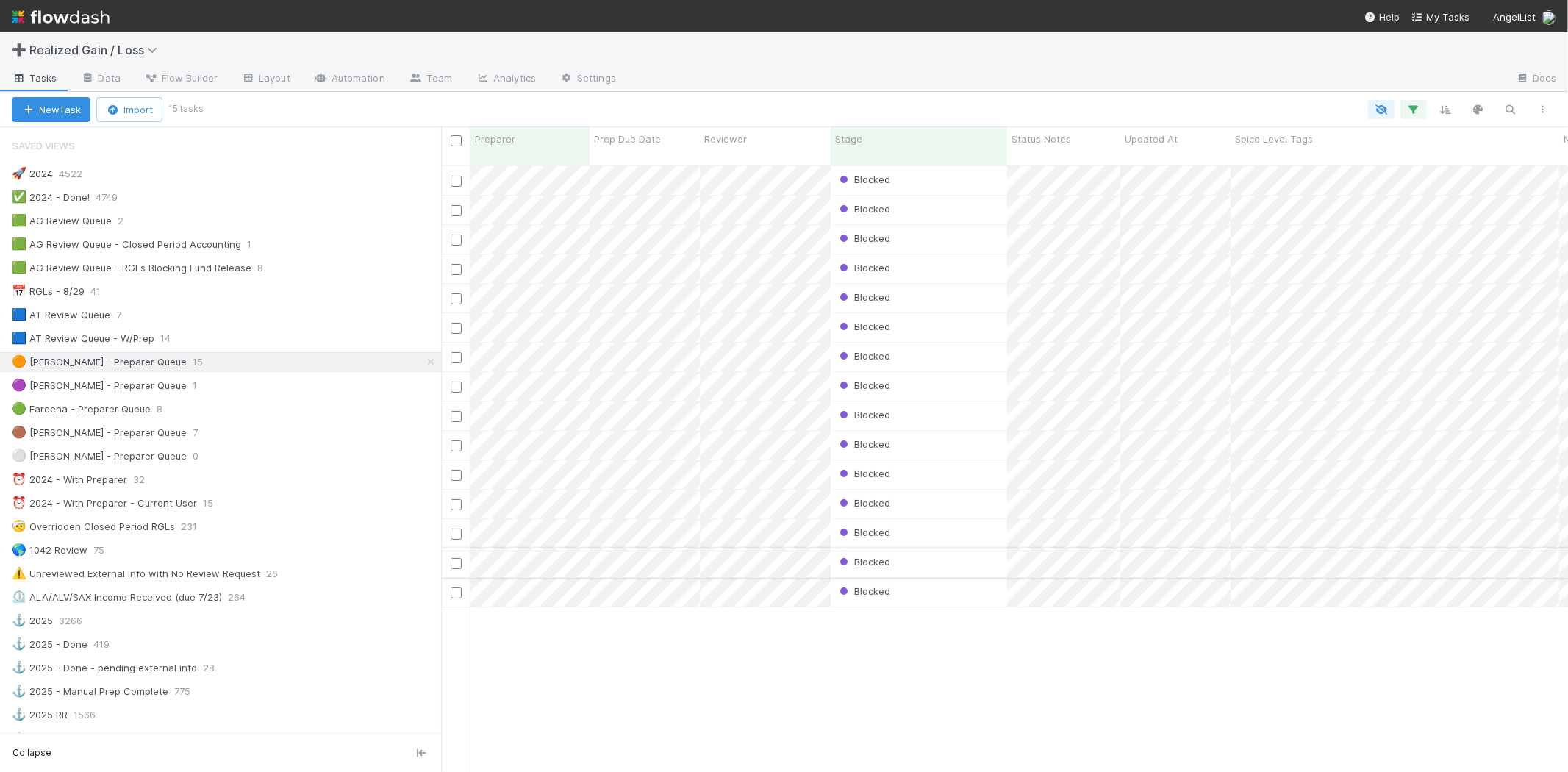
click at [920, 548] on div "Blocked" at bounding box center [918, 562] width 176 height 29
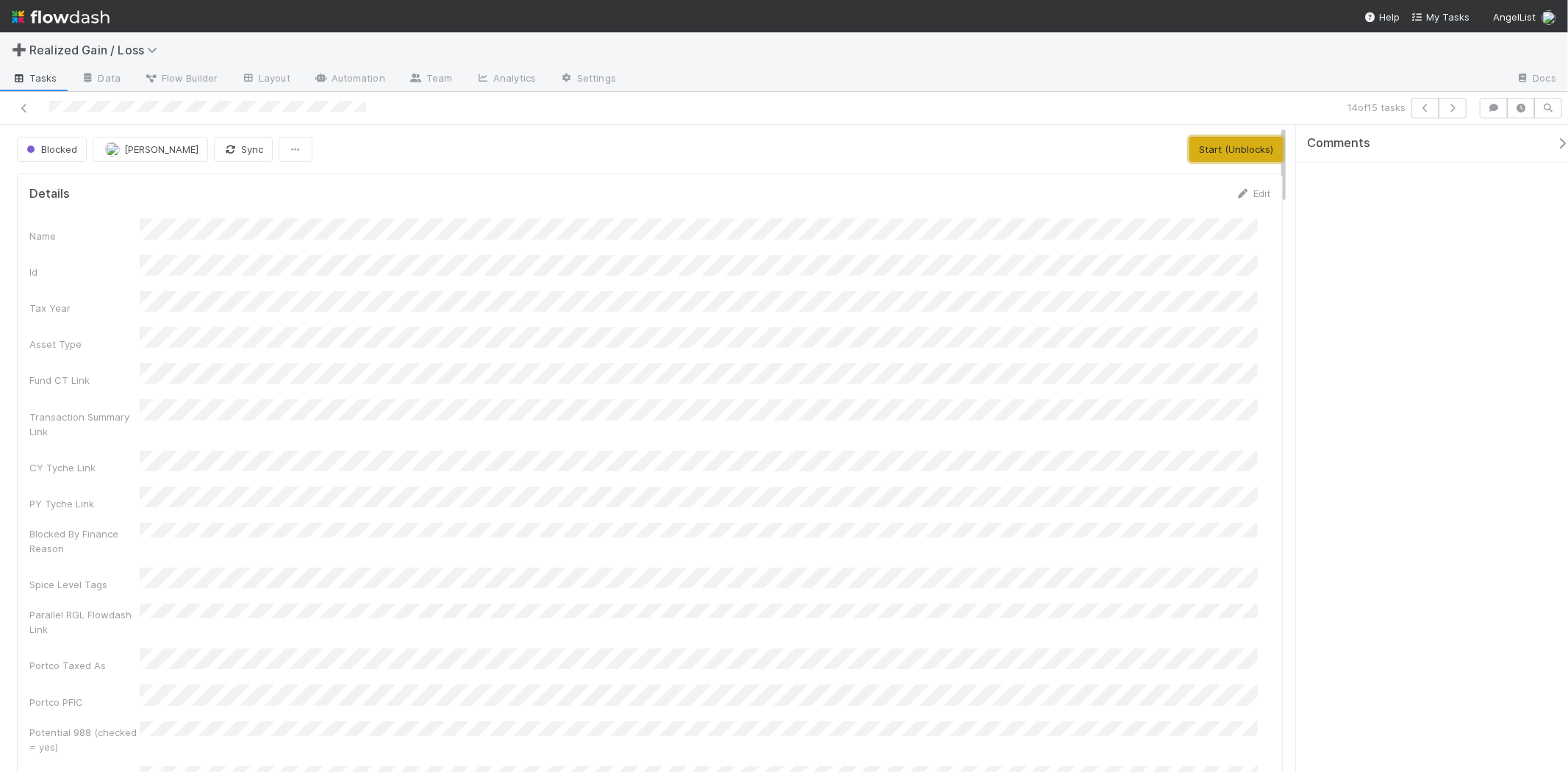
click at [1194, 151] on button "Start (Unblocks)" at bounding box center [1236, 150] width 93 height 25
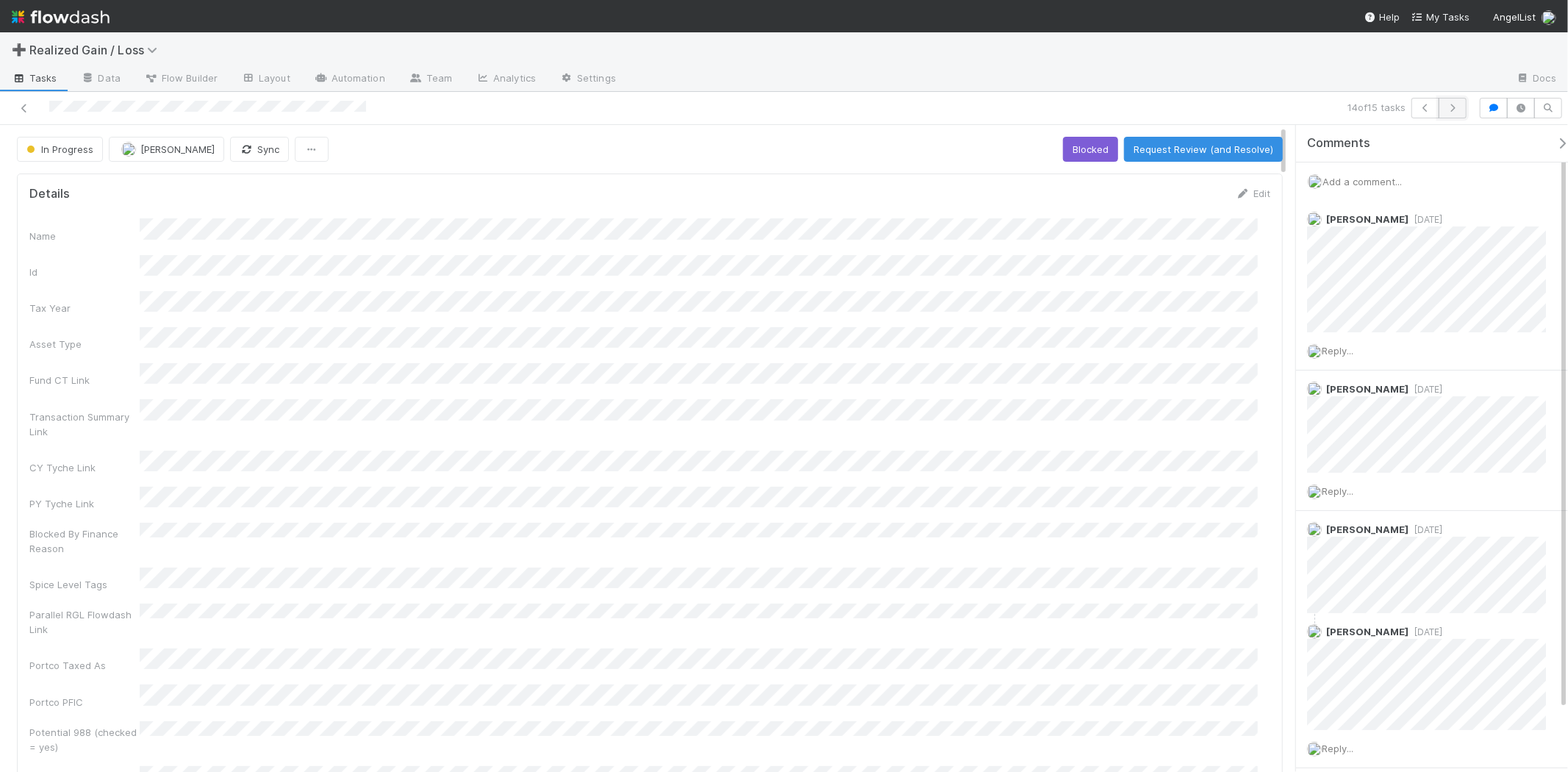
click at [1445, 106] on icon "button" at bounding box center [1452, 108] width 14 height 9
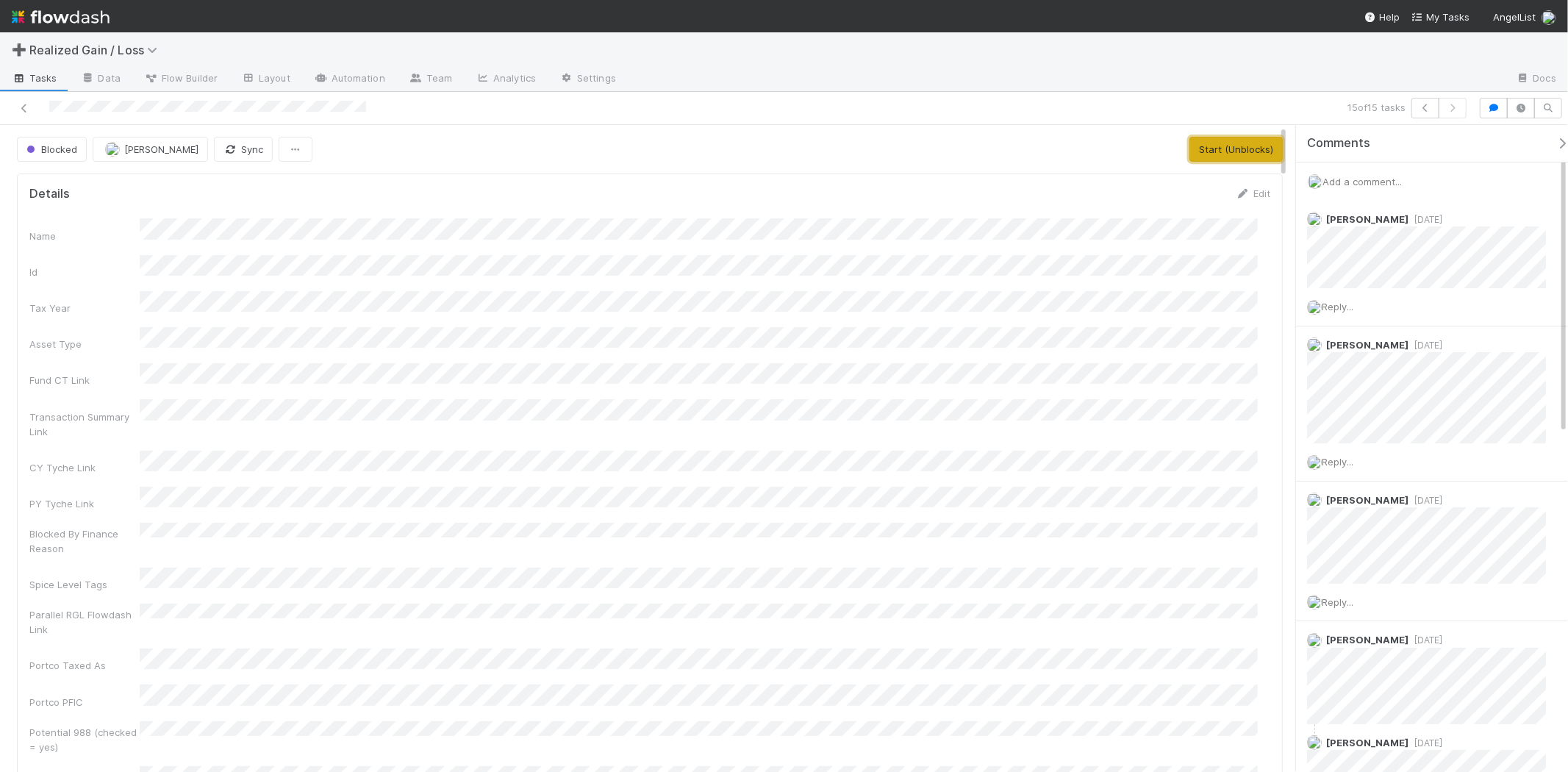
click at [1203, 154] on button "Start (Unblocks)" at bounding box center [1236, 150] width 93 height 25
click at [1412, 108] on button "button" at bounding box center [1425, 107] width 28 height 21
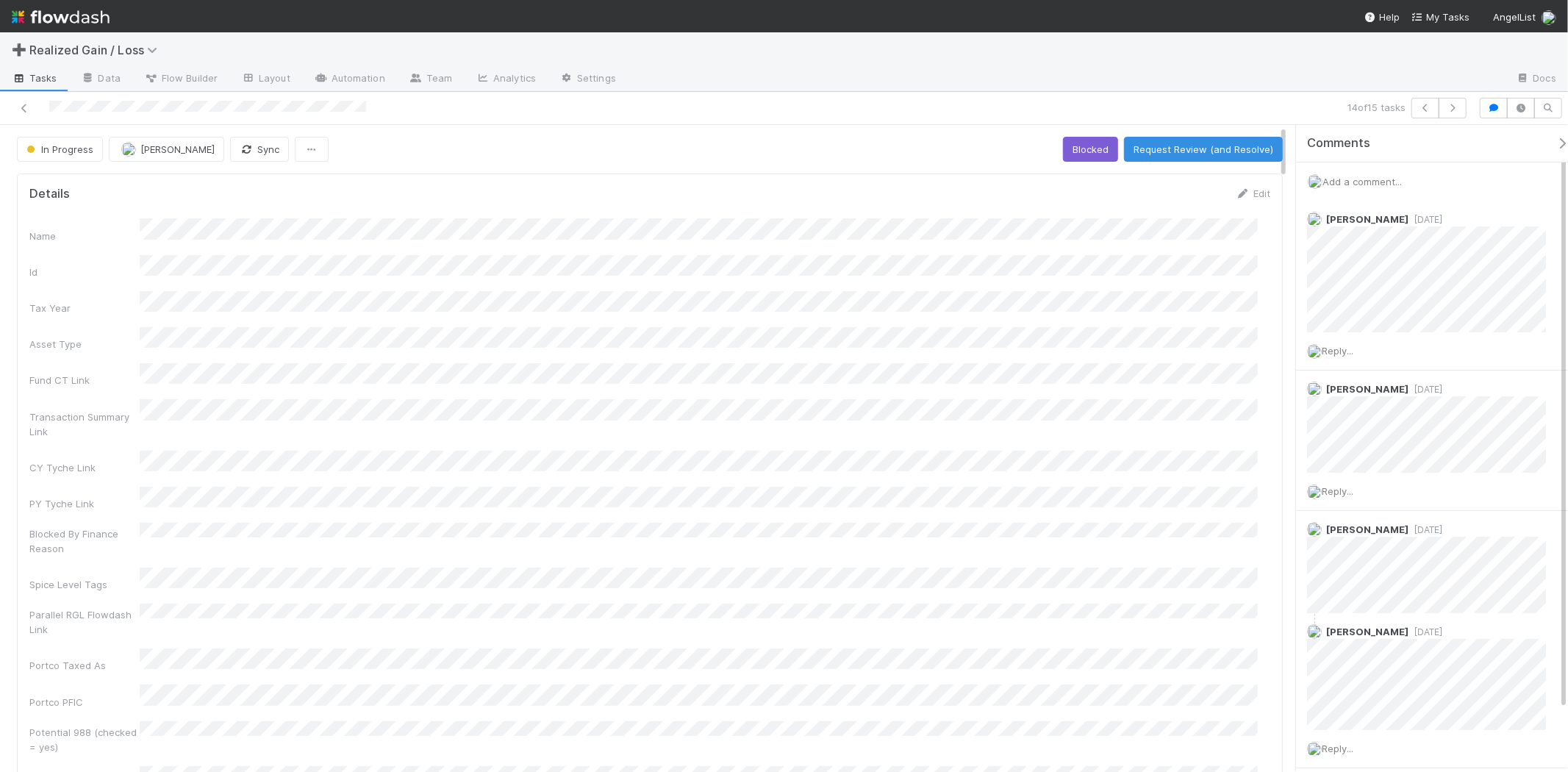
click at [1385, 173] on div "Add a comment..." at bounding box center [1438, 181] width 285 height 39
click at [1398, 185] on span "Add a comment..." at bounding box center [1362, 181] width 80 height 12
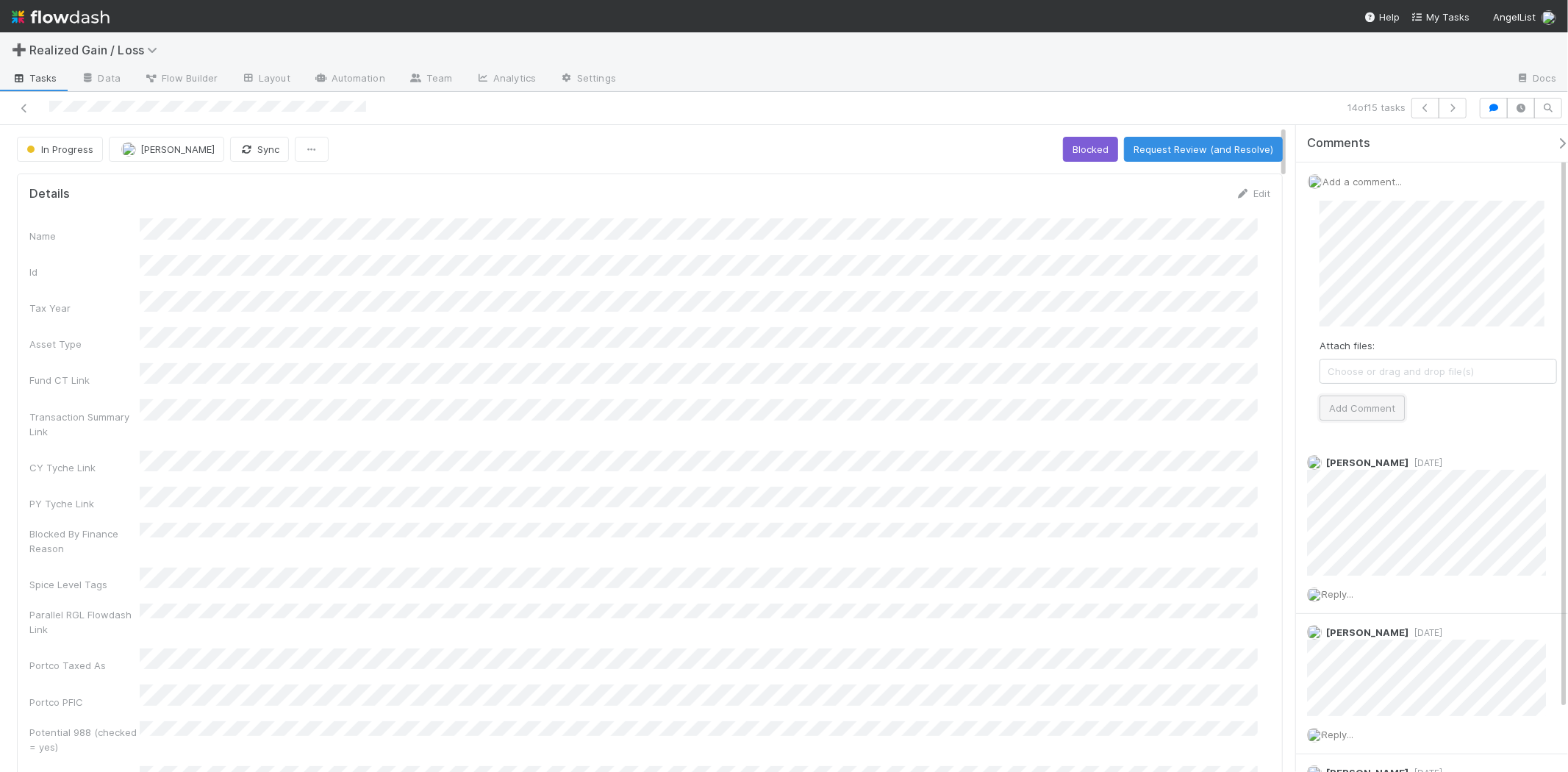
click at [1333, 414] on button "Add Comment" at bounding box center [1361, 408] width 85 height 25
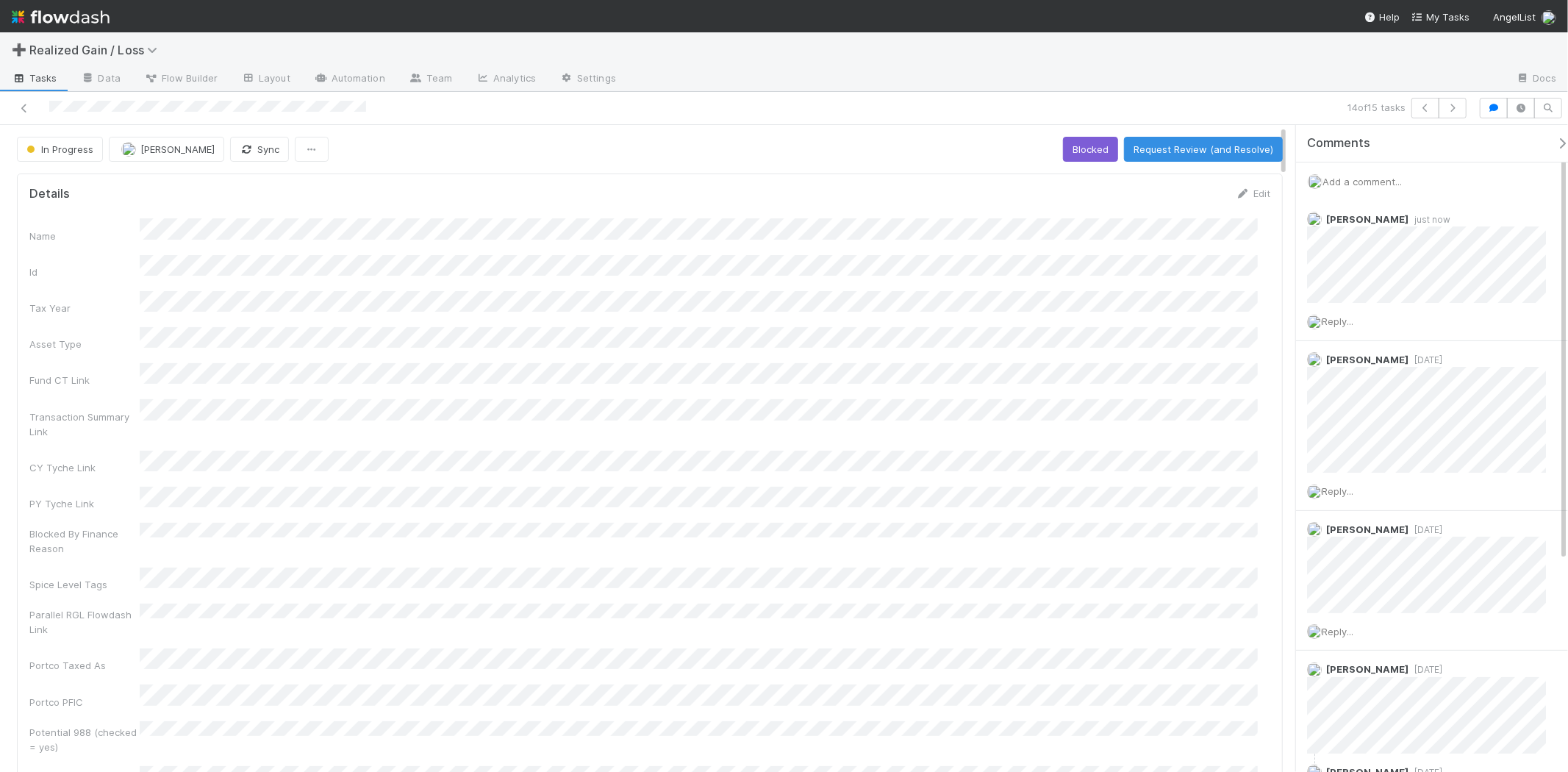
click at [77, 153] on div "In Progress" at bounding box center [63, 150] width 92 height 25
click at [1451, 106] on icon "button" at bounding box center [1452, 108] width 14 height 9
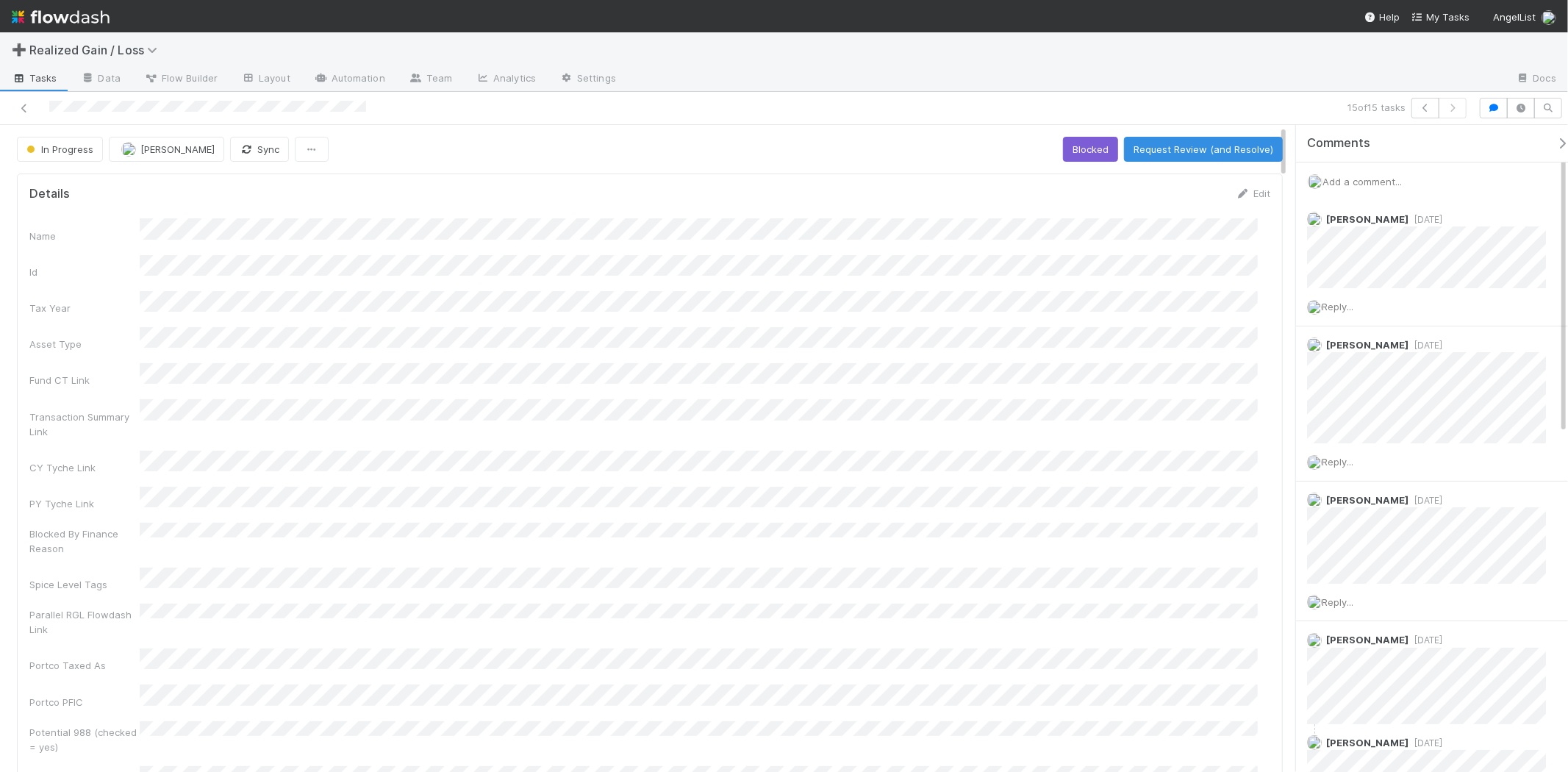
click at [1346, 183] on span "Add a comment..." at bounding box center [1362, 181] width 80 height 12
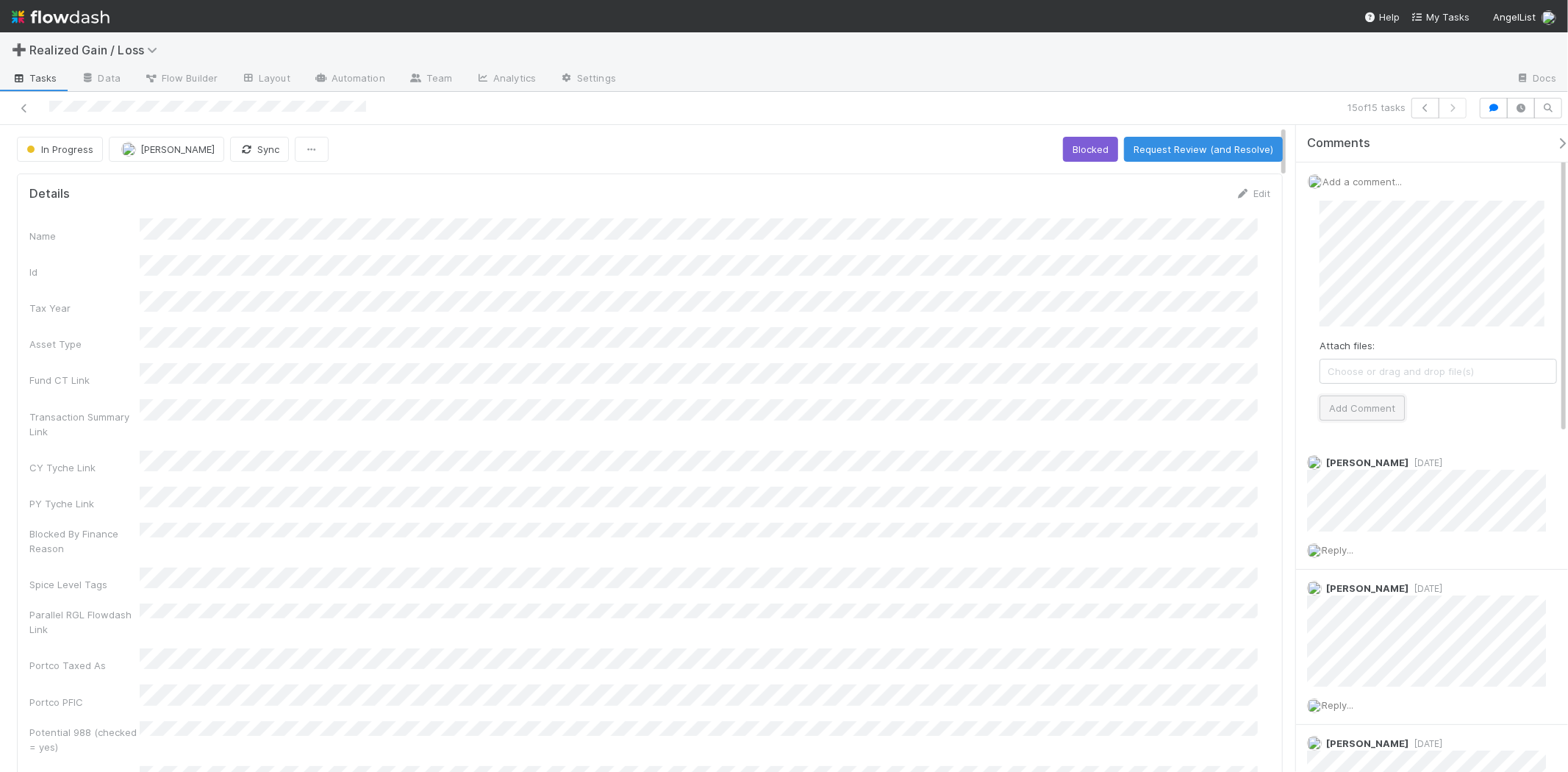
click at [1373, 410] on button "Add Comment" at bounding box center [1361, 408] width 85 height 25
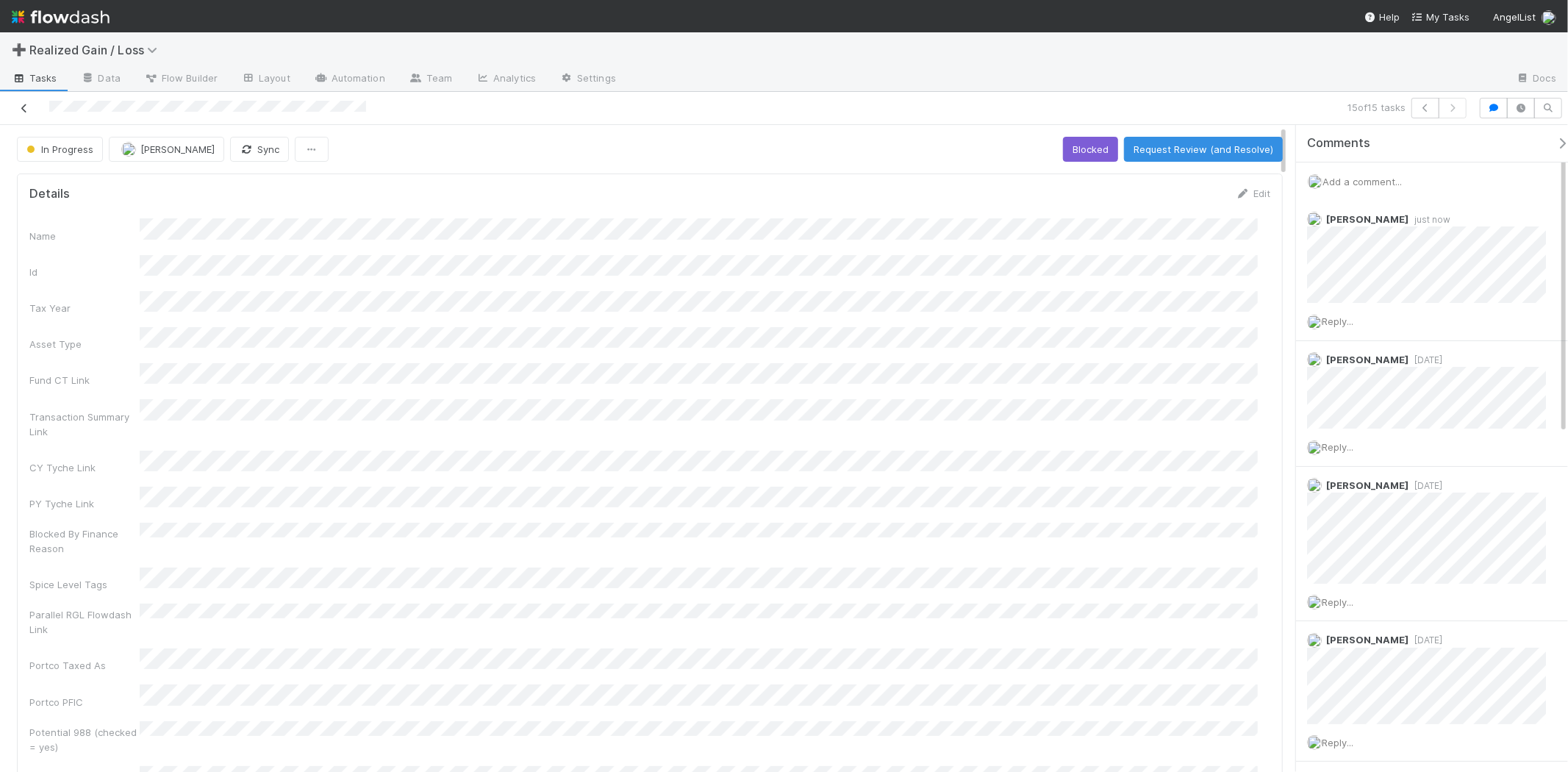
click at [27, 110] on icon at bounding box center [24, 108] width 14 height 10
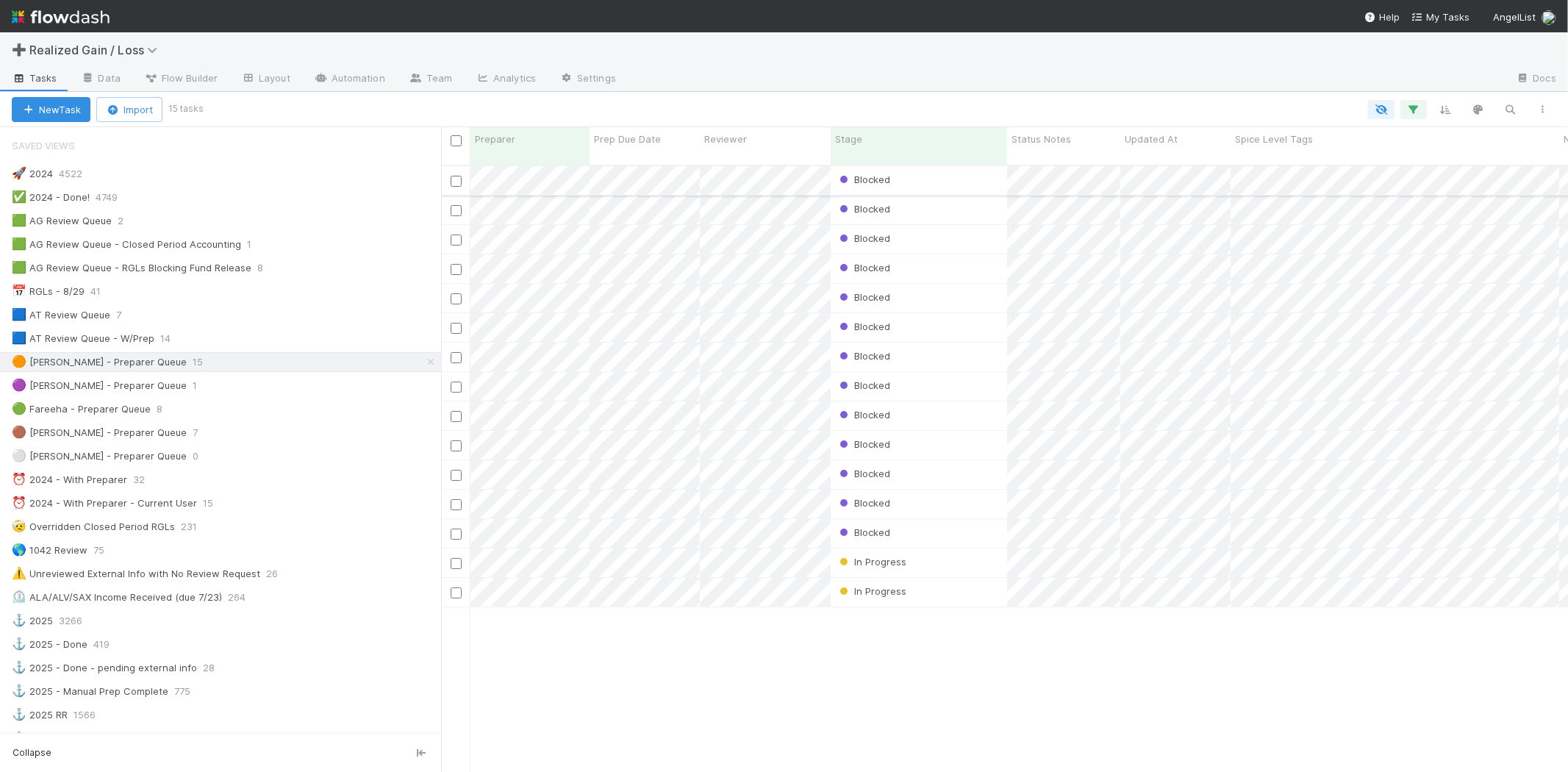
click at [930, 170] on div "Blocked" at bounding box center [918, 180] width 176 height 29
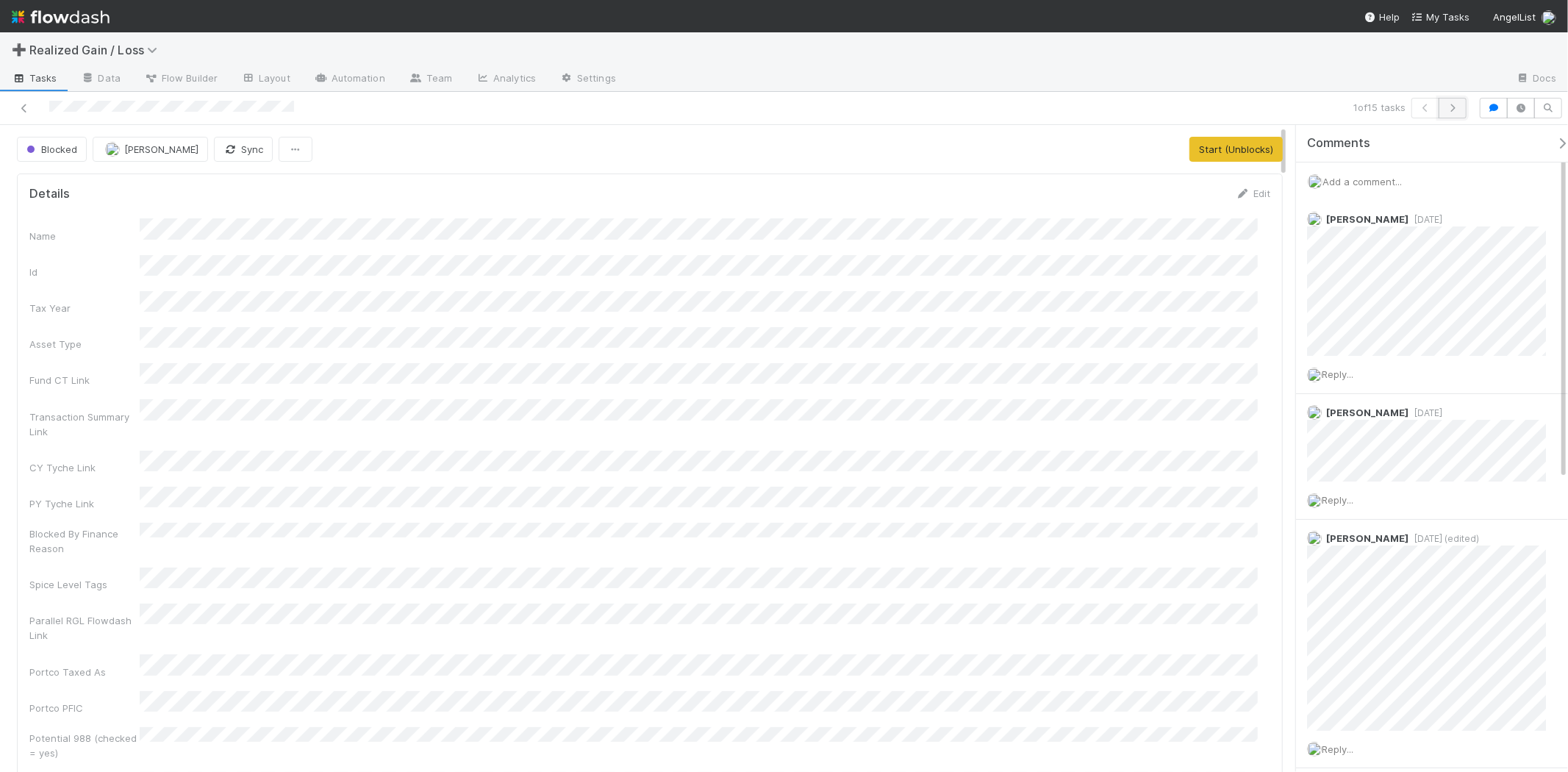
click at [1456, 106] on icon "button" at bounding box center [1452, 108] width 14 height 9
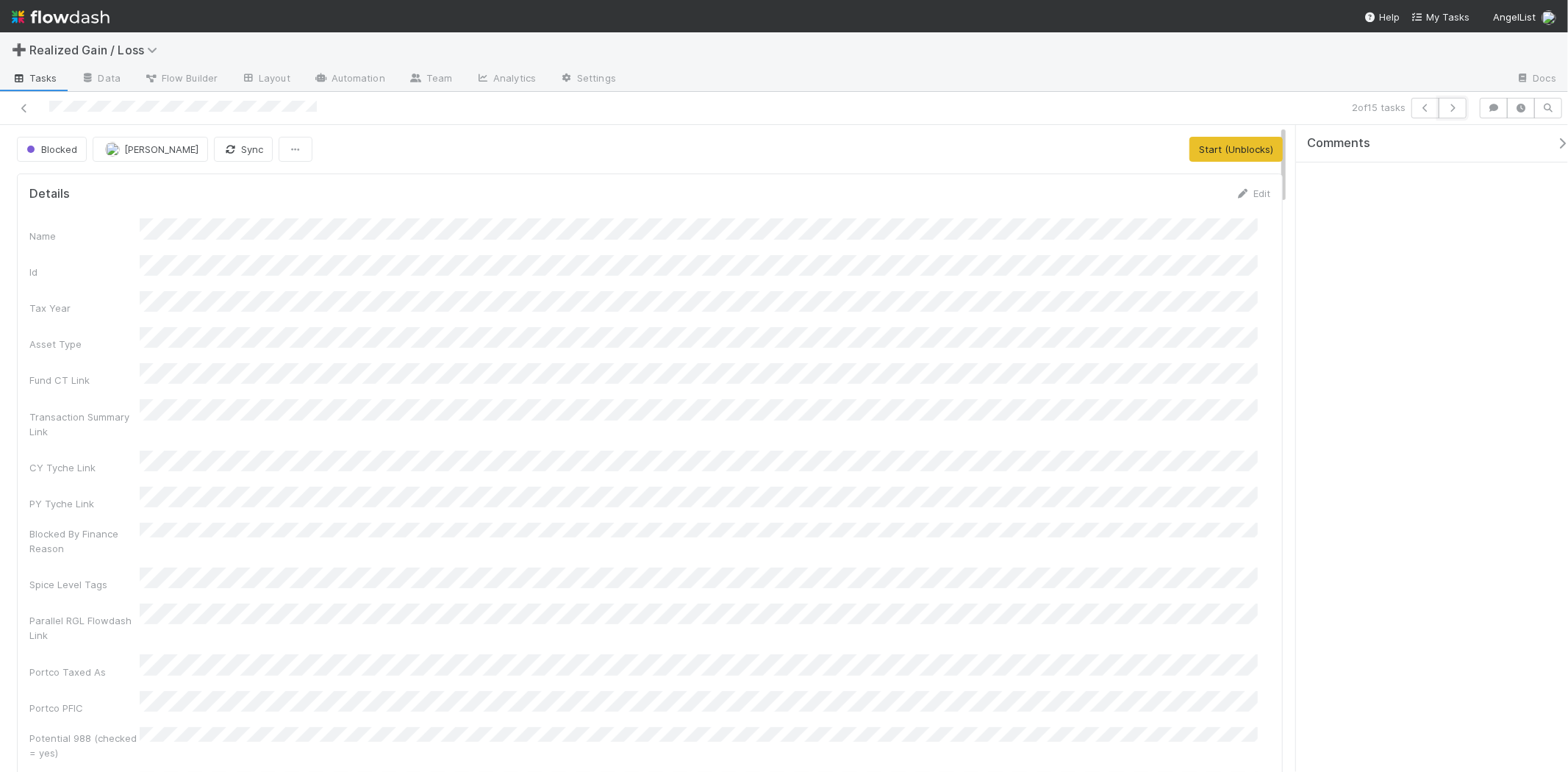
click at [1456, 106] on icon "button" at bounding box center [1452, 108] width 14 height 9
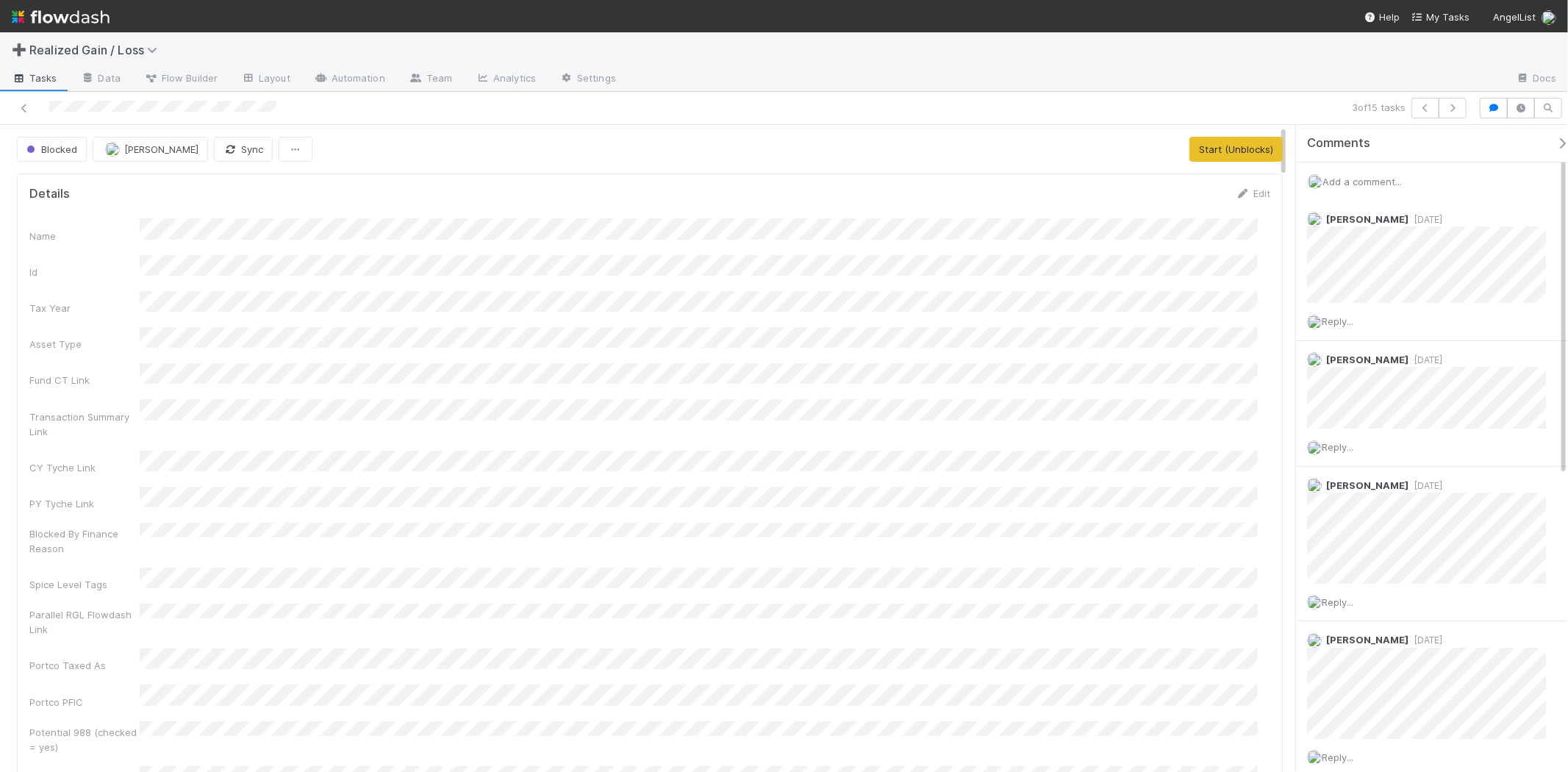
drag, startPoint x: 1456, startPoint y: 106, endPoint x: 931, endPoint y: 202, distance: 533.7
click at [931, 202] on form "Details Edit Name Id Tax Year Asset Type Fund CT Link Transaction Summary Link …" at bounding box center [649, 485] width 1240 height 597
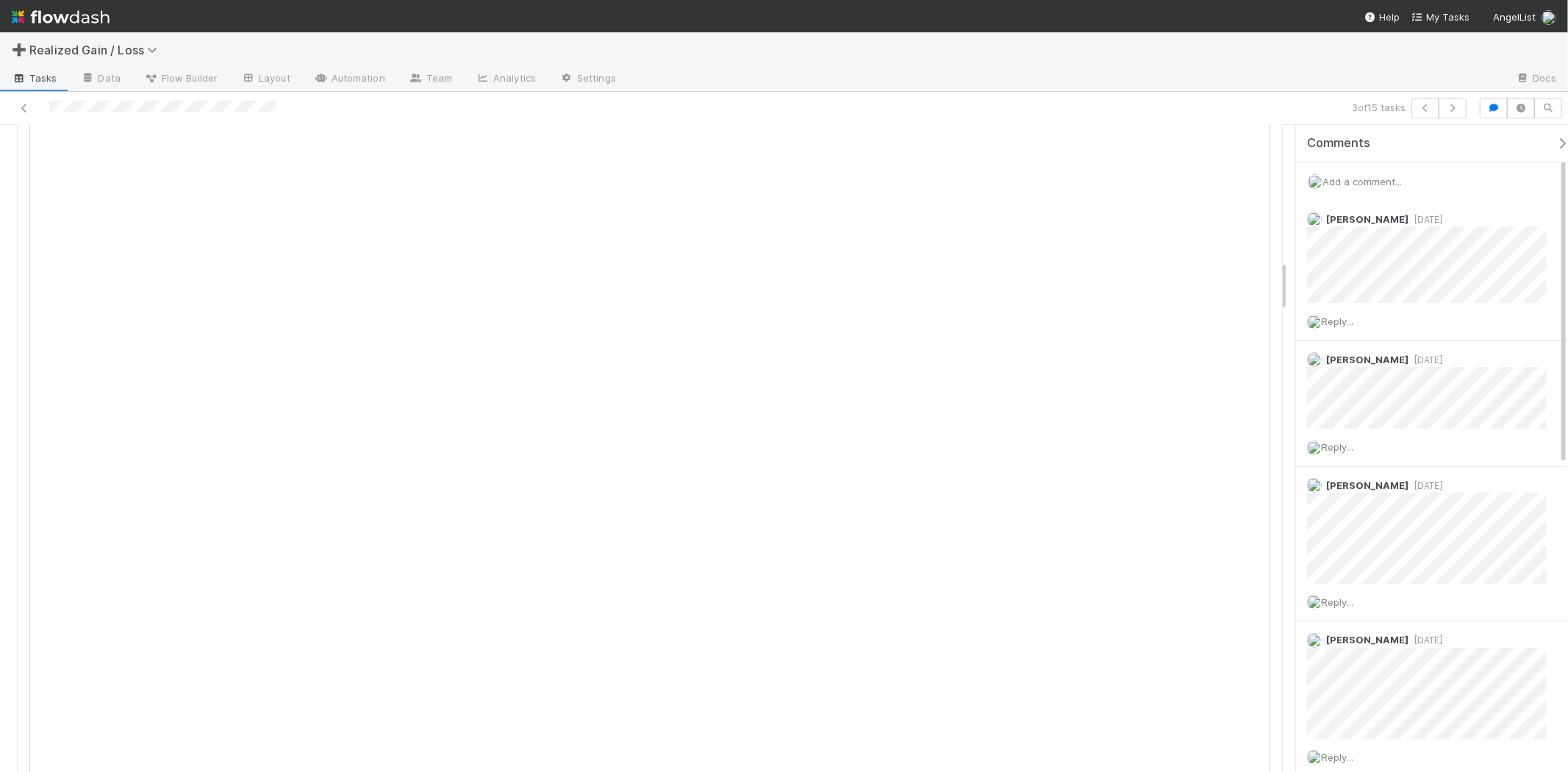
scroll to position [1715, 0]
click at [1368, 178] on span "Add a comment..." at bounding box center [1362, 181] width 80 height 12
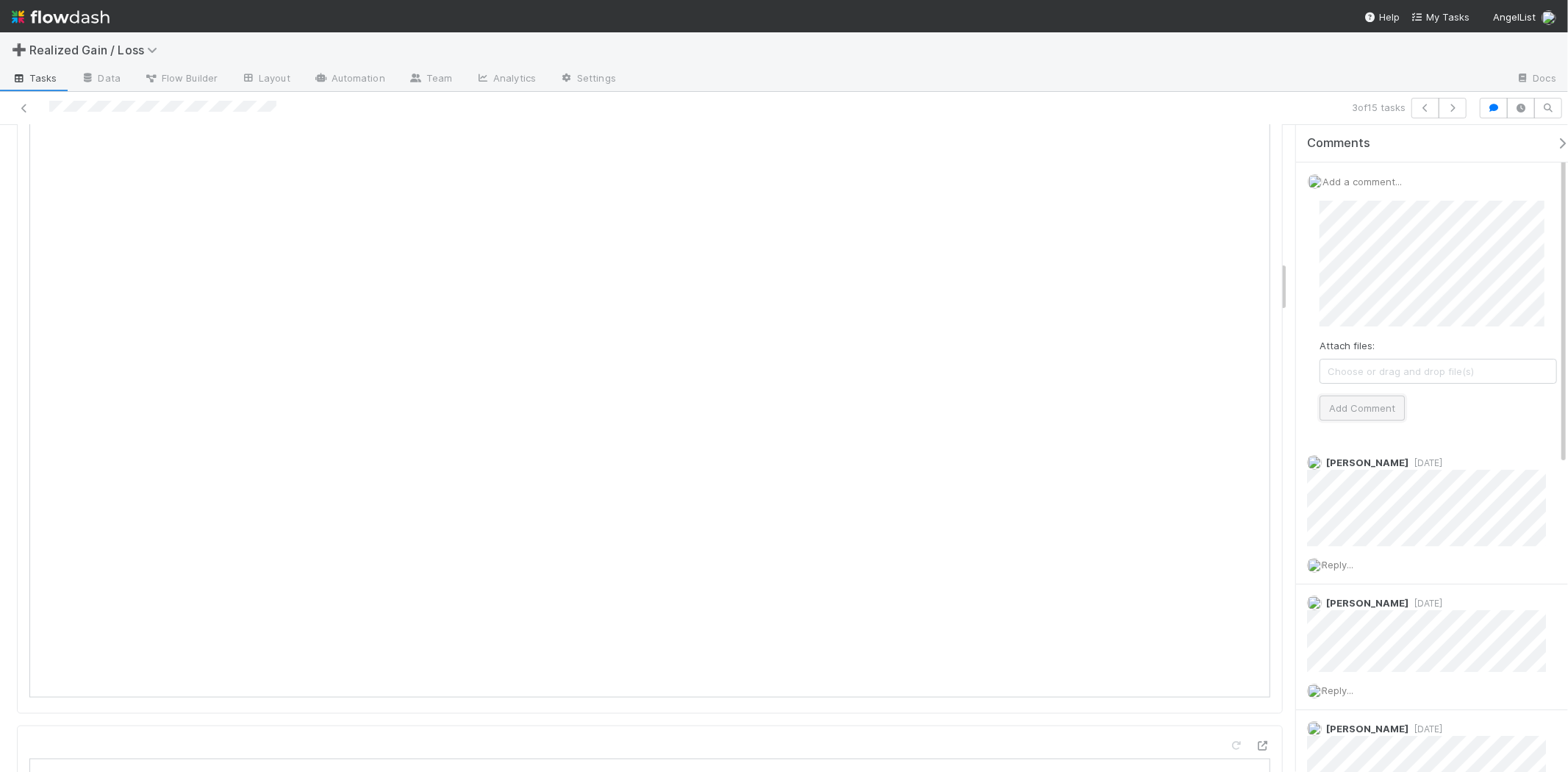
click at [1345, 420] on button "Add Comment" at bounding box center [1361, 408] width 85 height 25
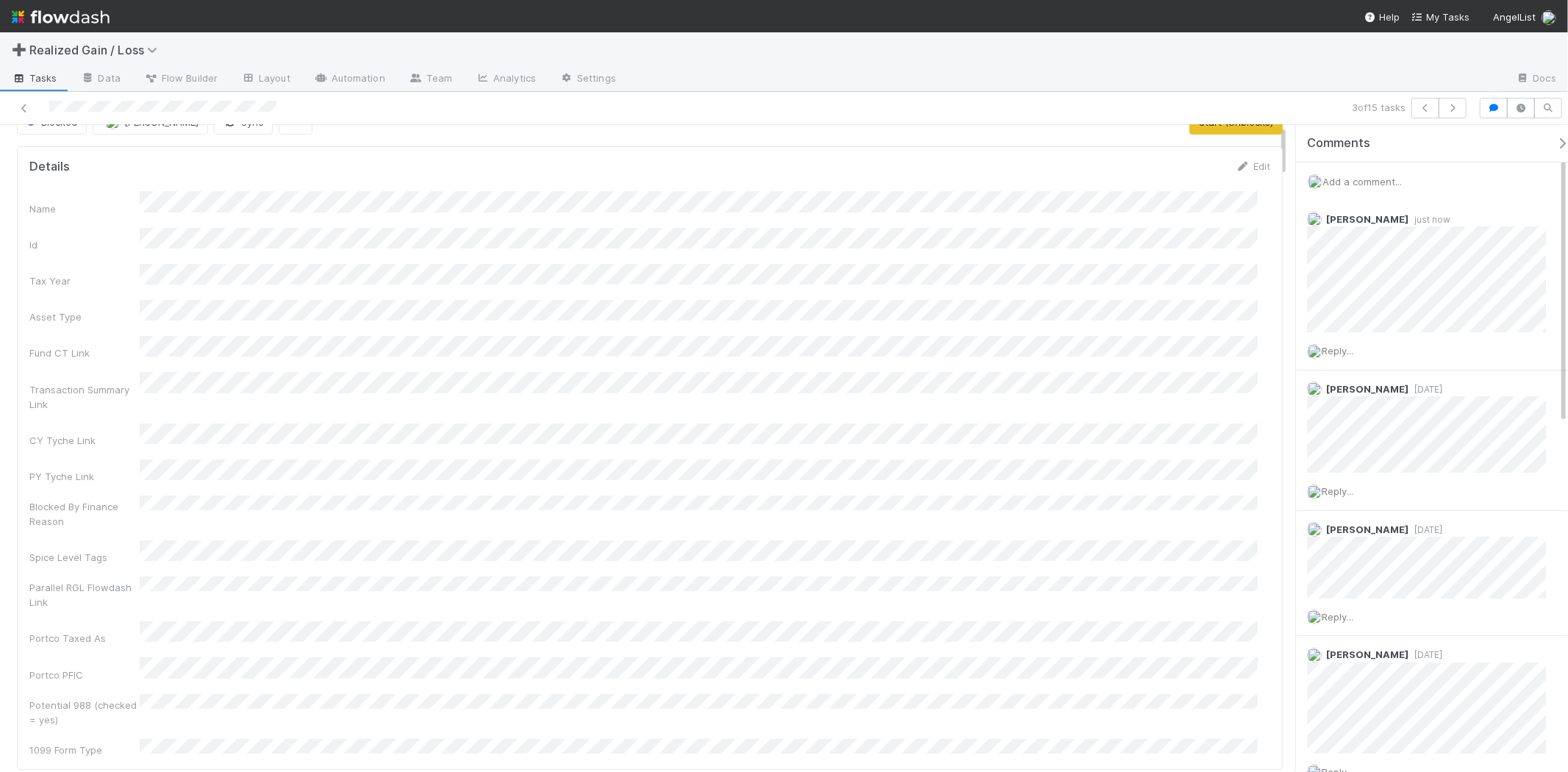
scroll to position [0, 0]
click at [1189, 150] on button "Start (Unblocks)" at bounding box center [1236, 150] width 93 height 25
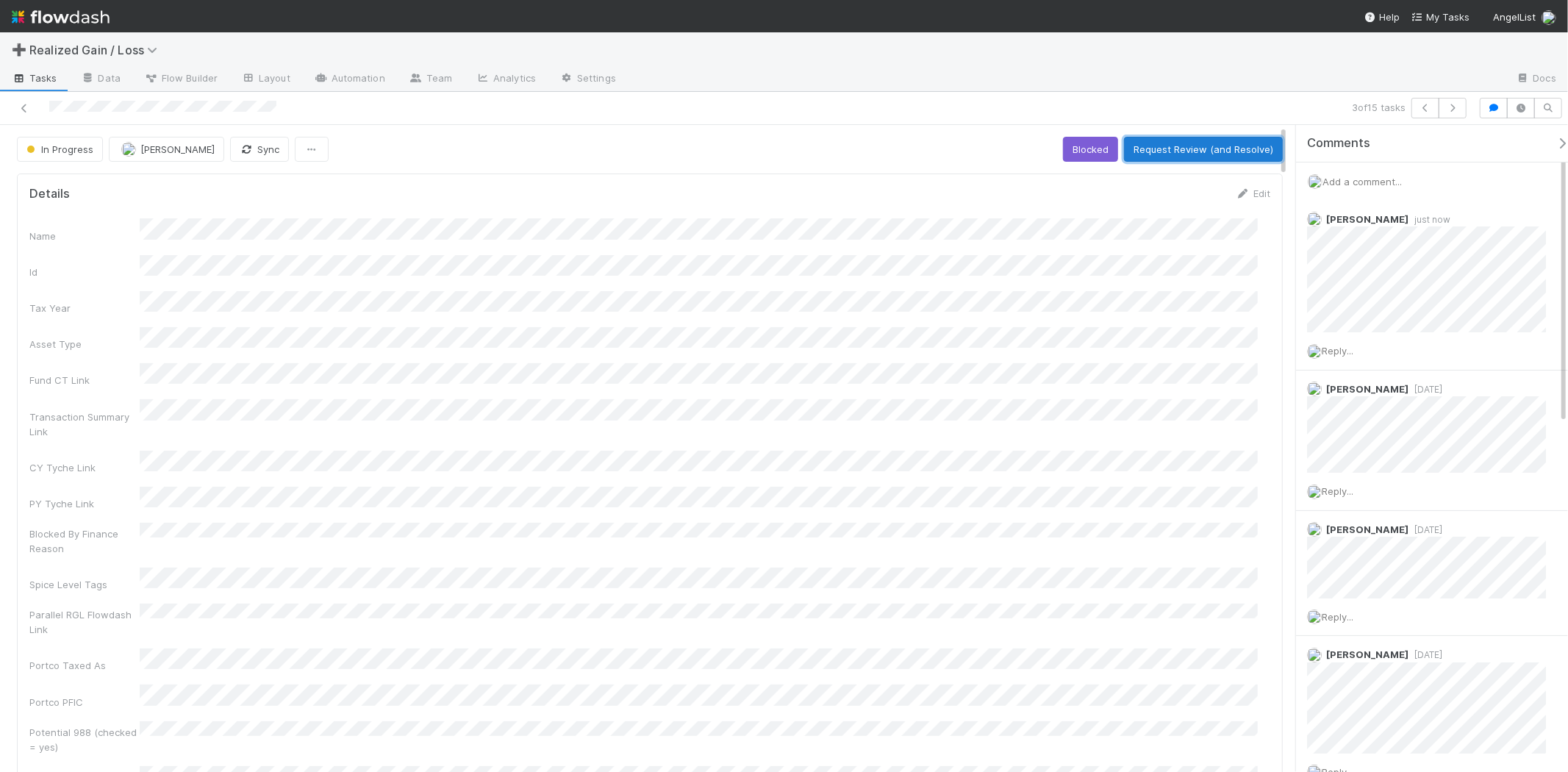
click at [1138, 150] on button "Request Review (and Resolve)" at bounding box center [1203, 150] width 159 height 25
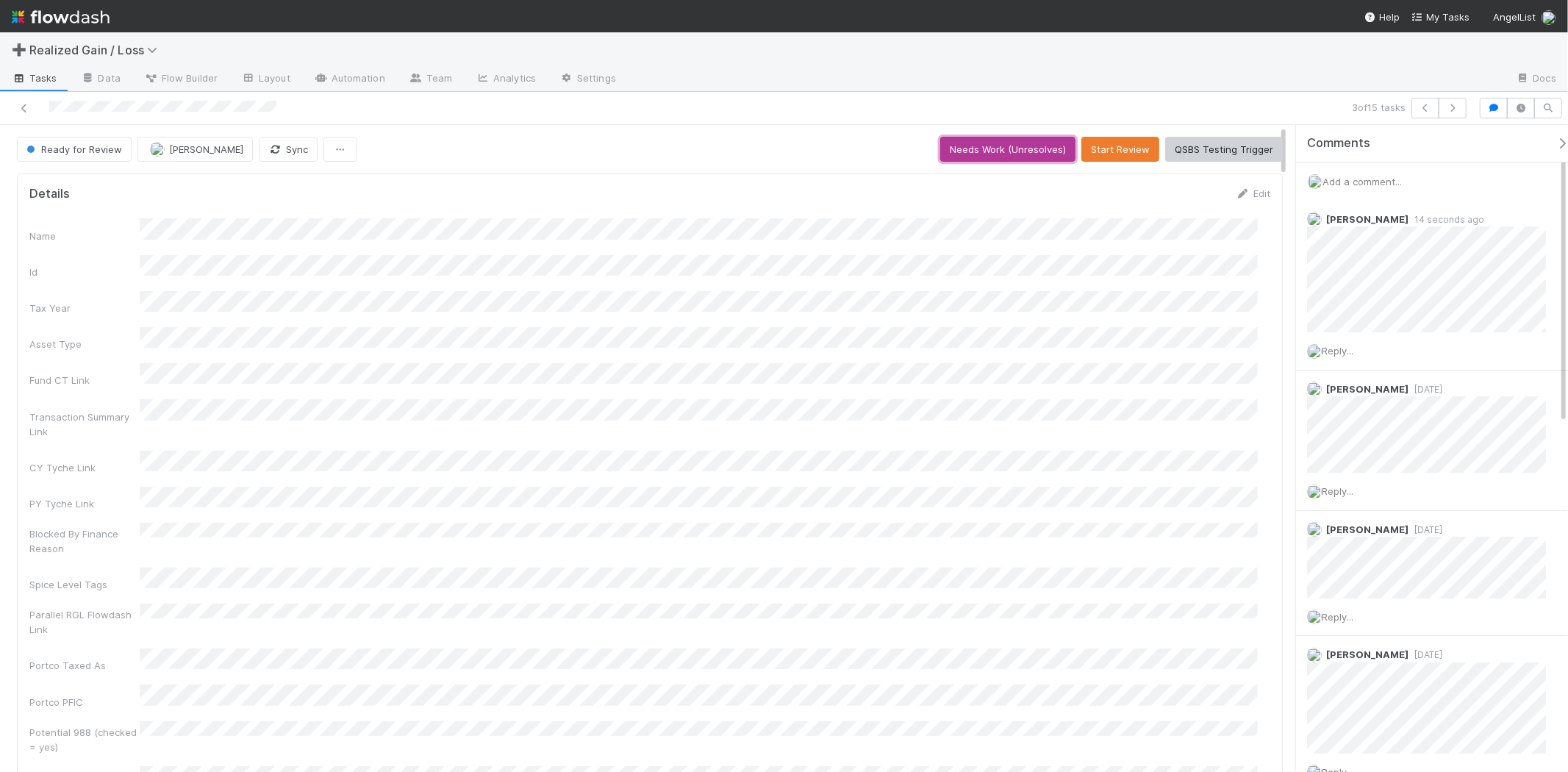
click at [1044, 150] on button "Needs Work (Unresolves)" at bounding box center [1007, 150] width 135 height 25
click at [1187, 150] on button "Skip Prep (and Resolve)" at bounding box center [1219, 150] width 129 height 25
click at [1111, 148] on button "Start Review" at bounding box center [1119, 150] width 78 height 25
click at [1159, 147] on button "Mark Reviewed (Done)" at bounding box center [1221, 150] width 124 height 25
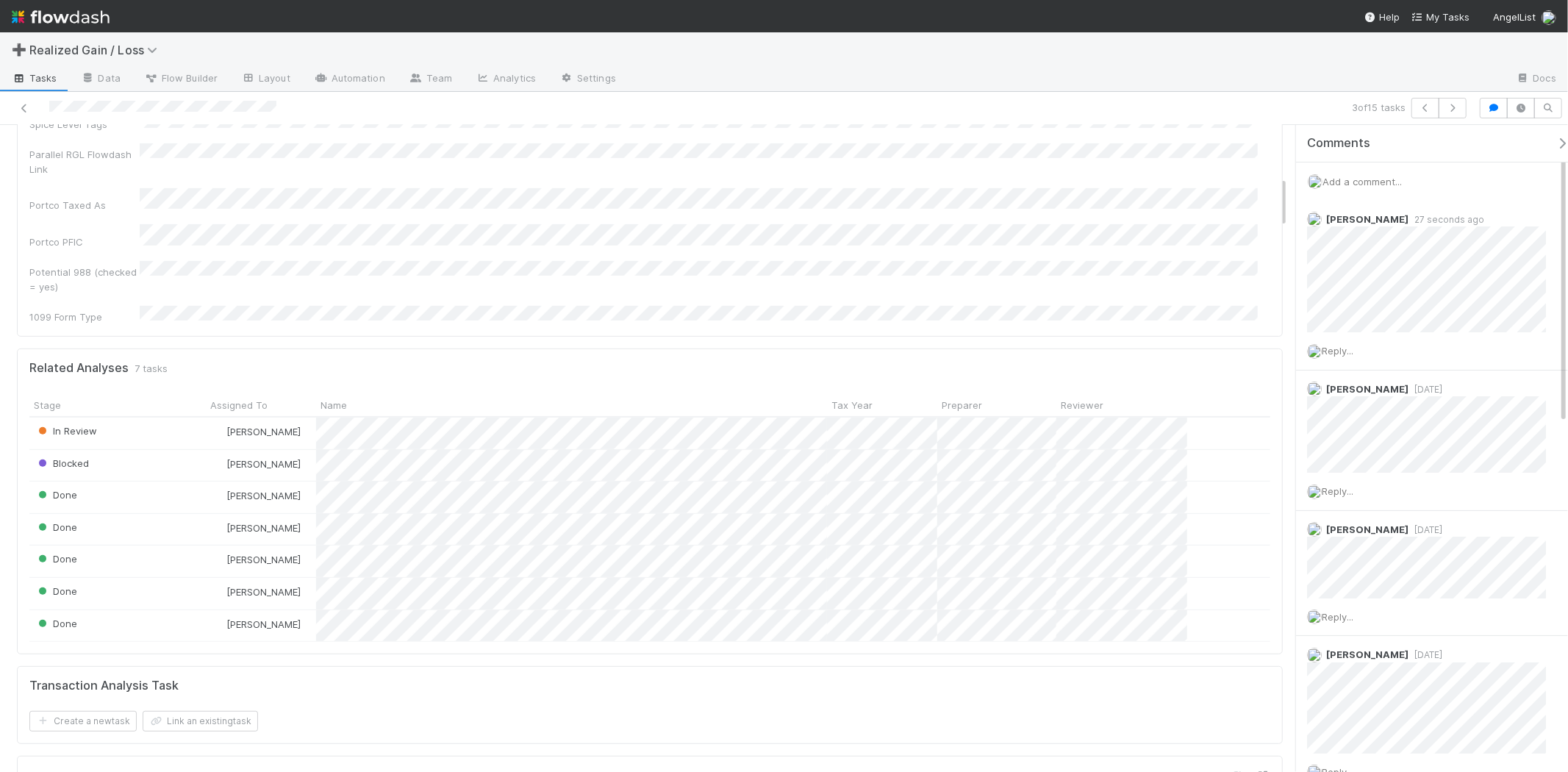
scroll to position [653, 0]
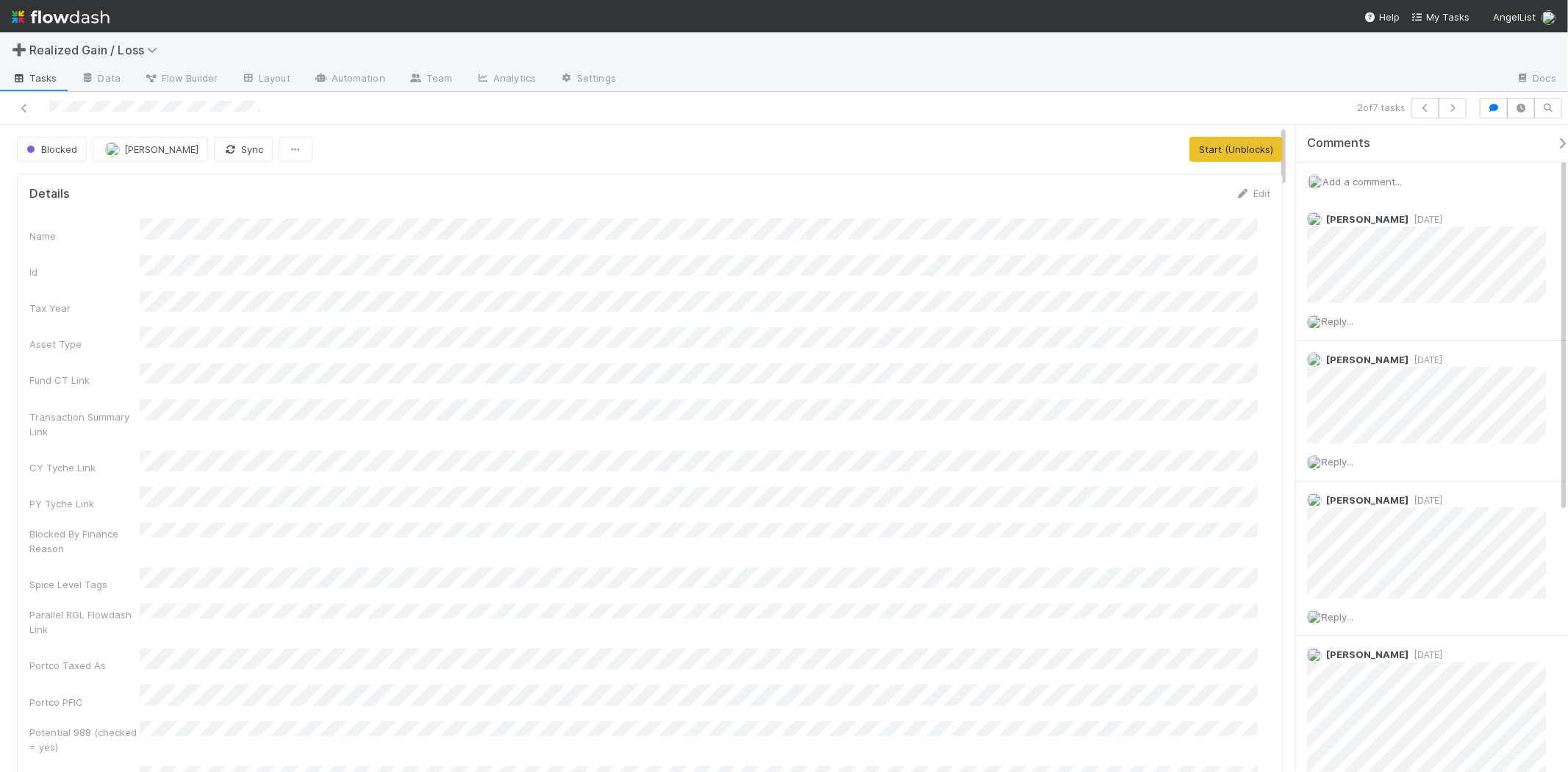
click at [1356, 185] on span "Add a comment..." at bounding box center [1362, 181] width 80 height 12
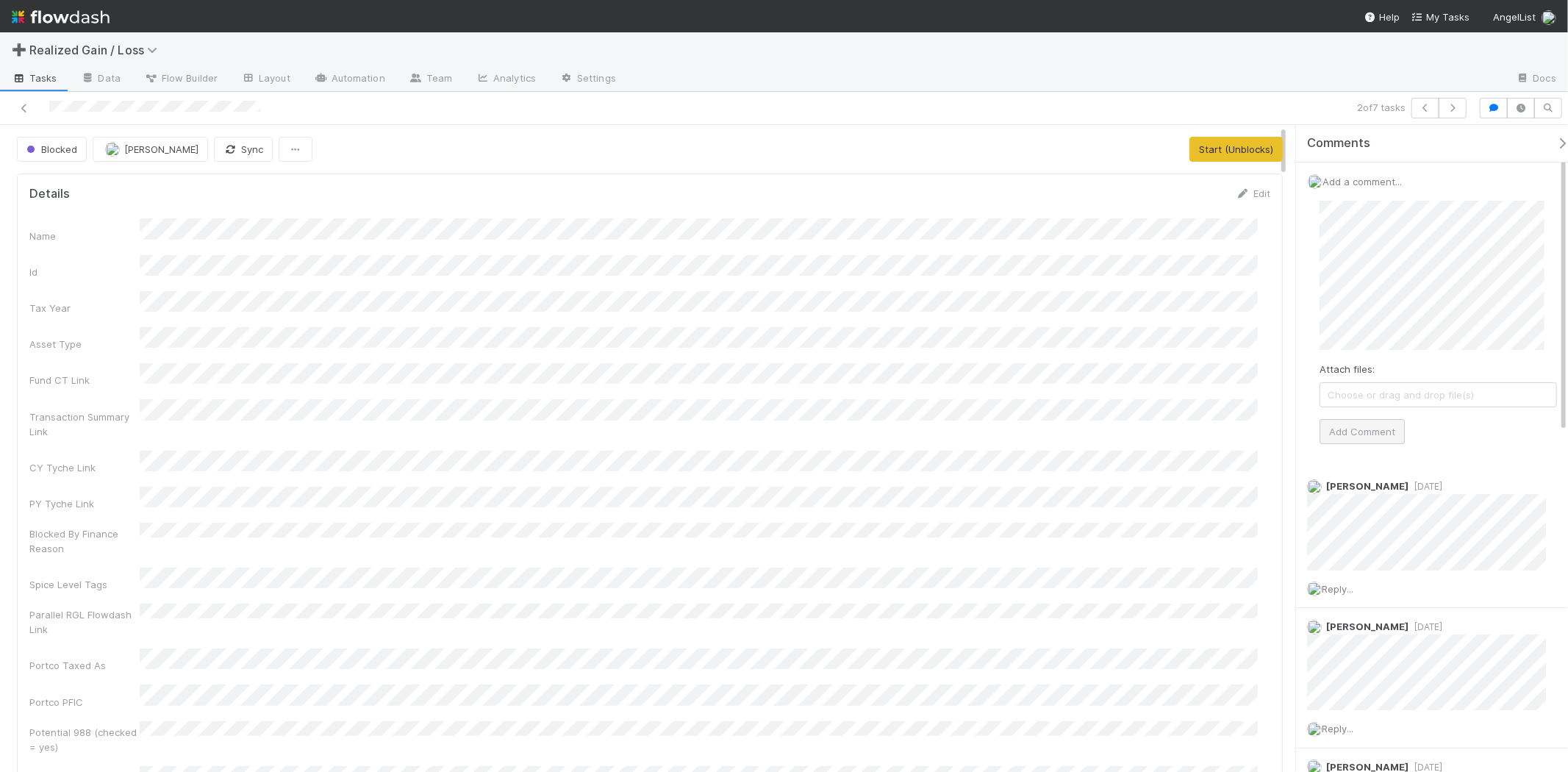
drag, startPoint x: 1386, startPoint y: 416, endPoint x: 1378, endPoint y: 423, distance: 10.6
click at [1378, 421] on div "Attach files: Choose or drag and drop file(s) Add Comment" at bounding box center [1437, 322] width 237 height 244
click at [1378, 424] on button "Add Comment" at bounding box center [1361, 432] width 85 height 25
click at [1221, 145] on button "Start (Unblocks)" at bounding box center [1236, 150] width 93 height 25
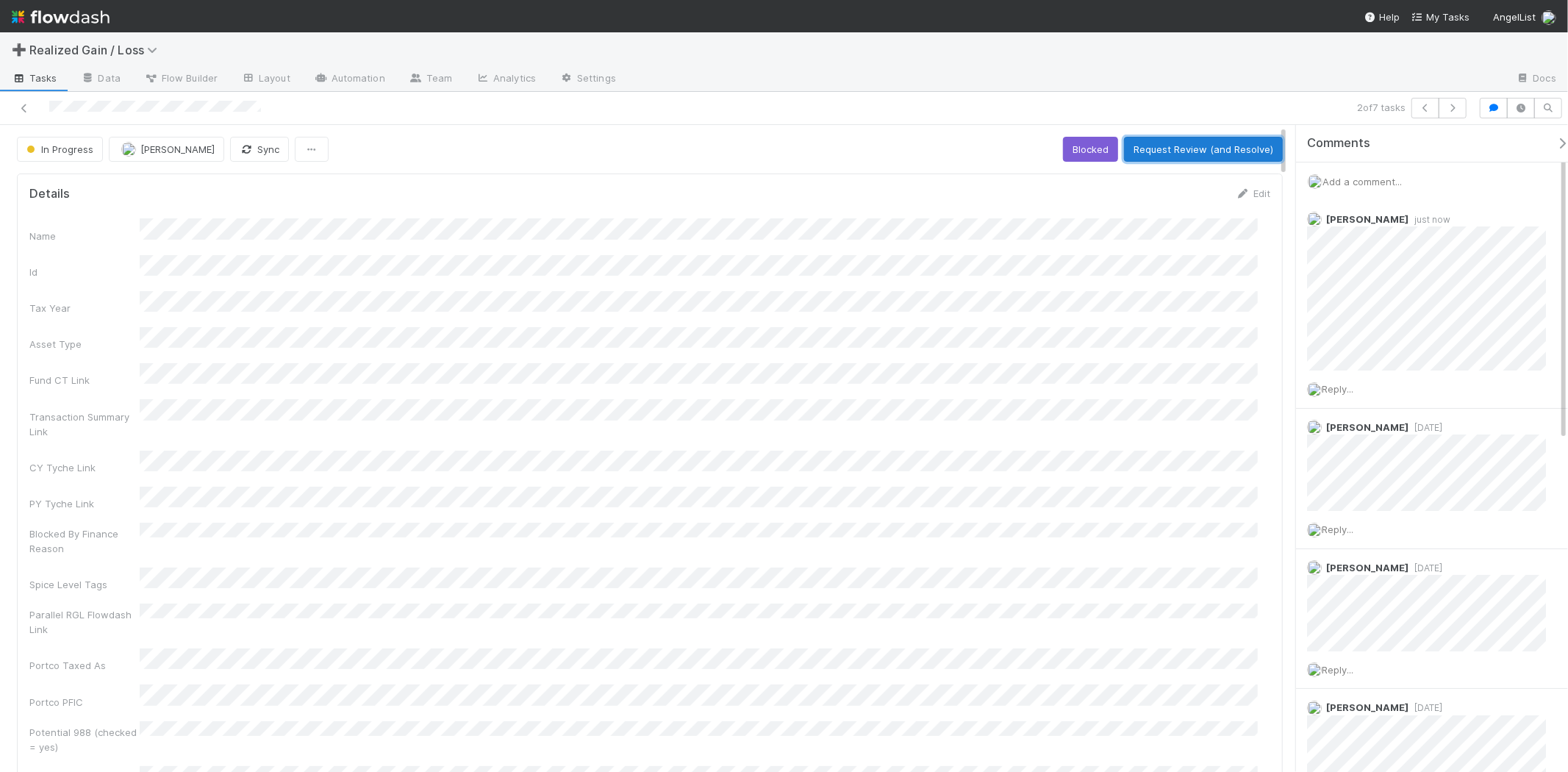
click at [1144, 159] on button "Request Review (and Resolve)" at bounding box center [1203, 150] width 159 height 25
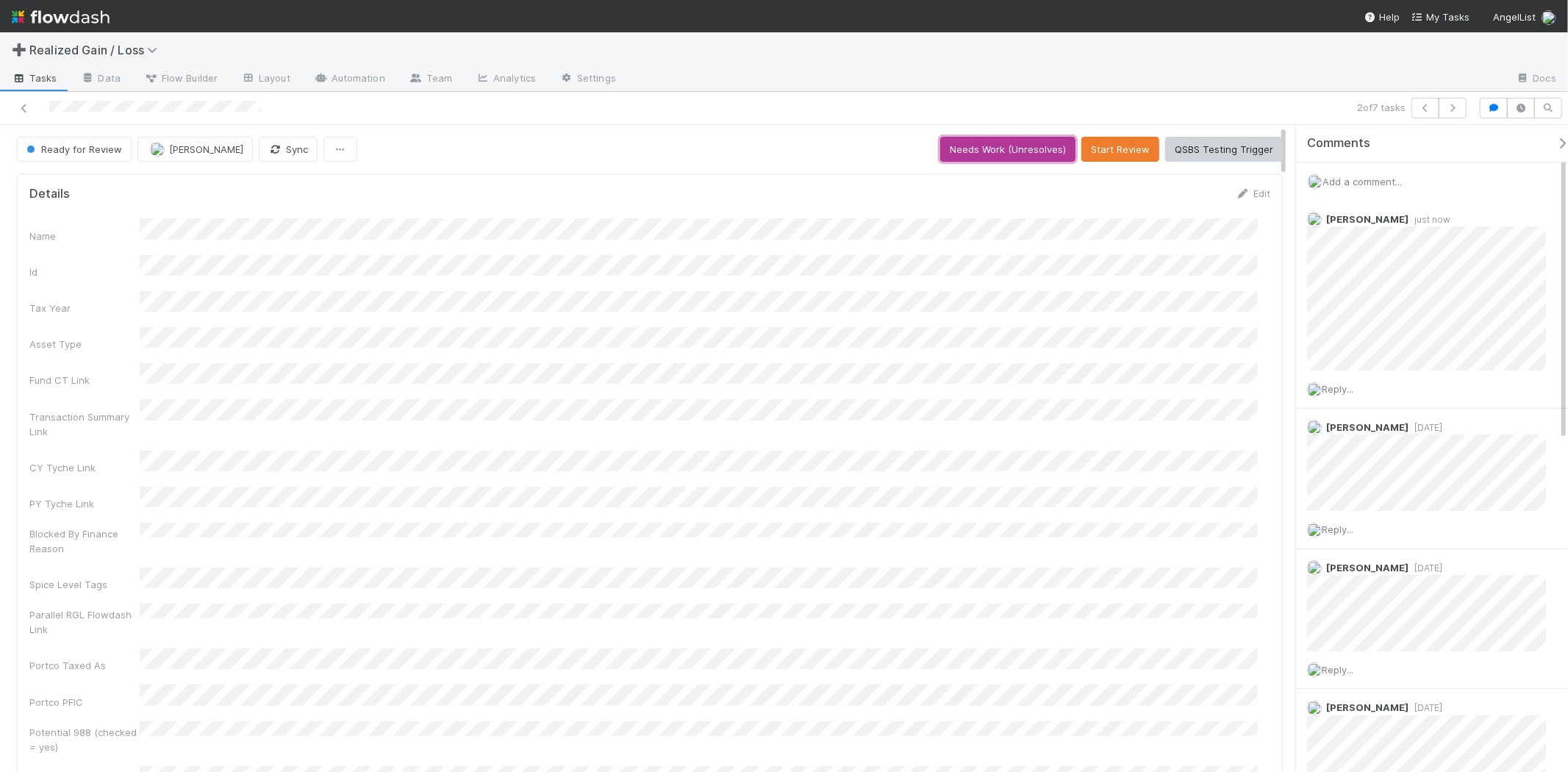
click at [1024, 150] on button "Needs Work (Unresolves)" at bounding box center [1007, 150] width 135 height 25
click at [1223, 150] on button "Skip Prep (and Resolve)" at bounding box center [1219, 150] width 129 height 25
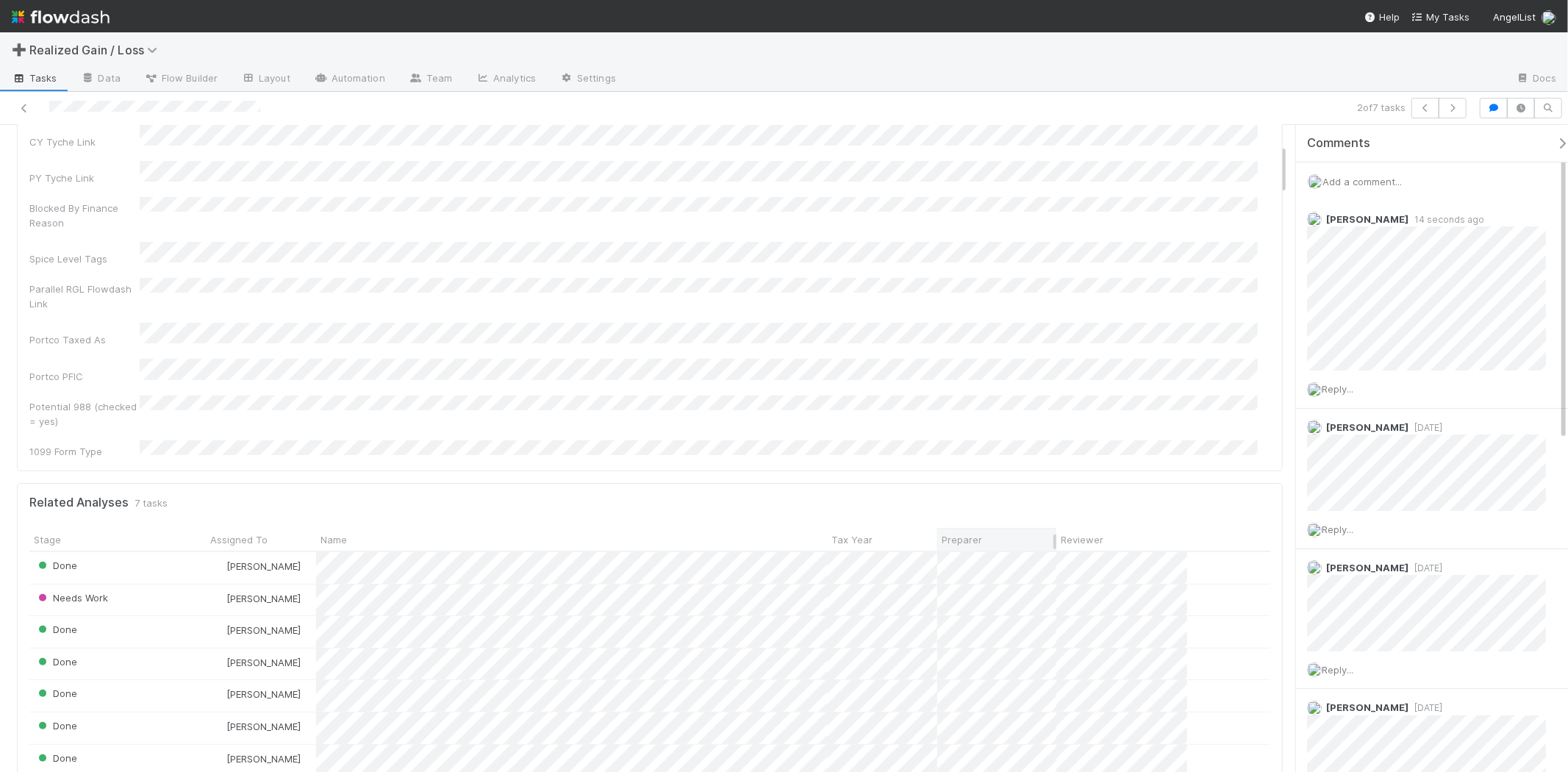
scroll to position [490, 0]
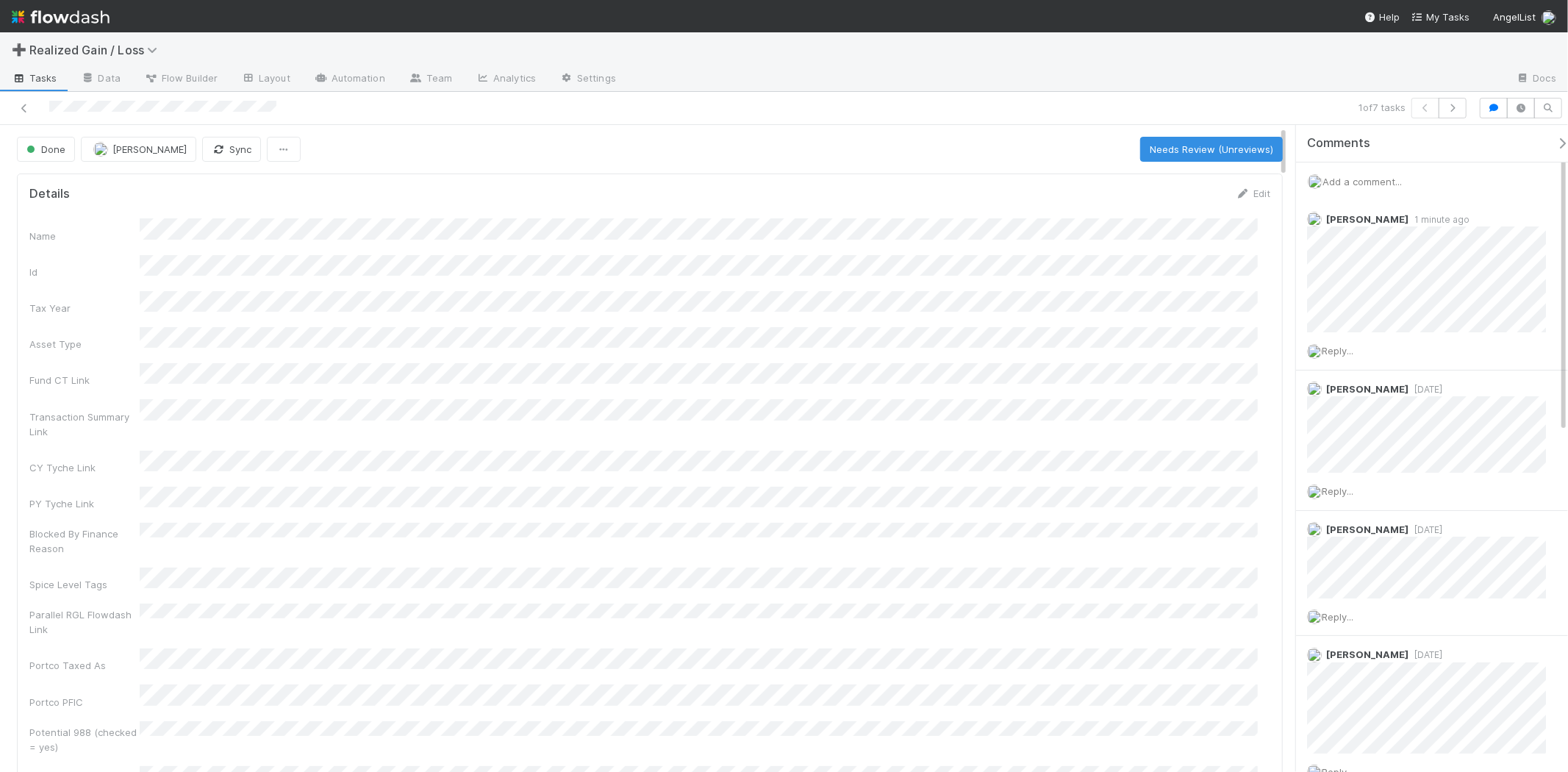
scroll to position [326, 0]
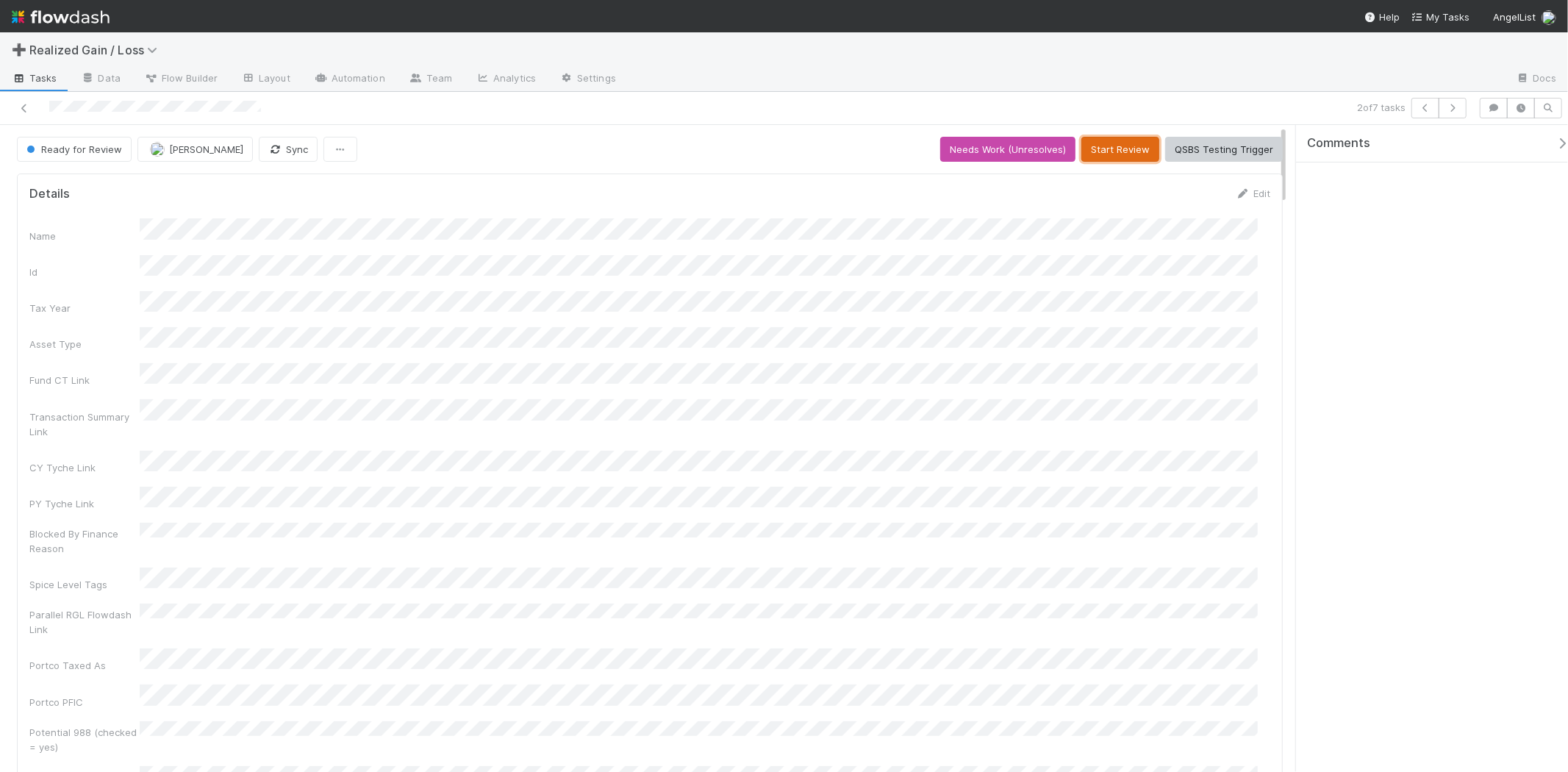
click at [1128, 156] on button "Start Review" at bounding box center [1119, 150] width 78 height 25
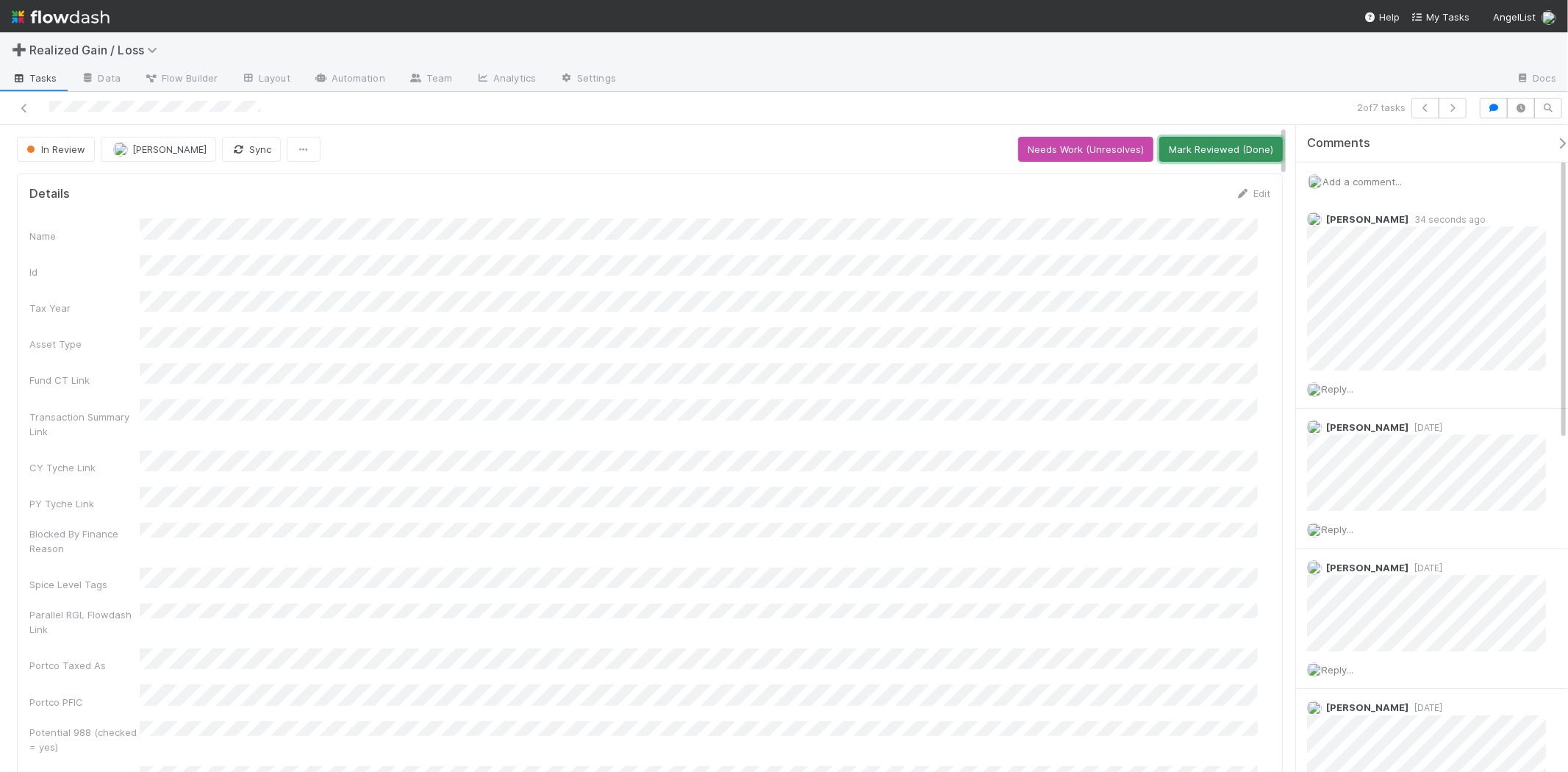
click at [1213, 158] on button "Mark Reviewed (Done)" at bounding box center [1221, 150] width 124 height 25
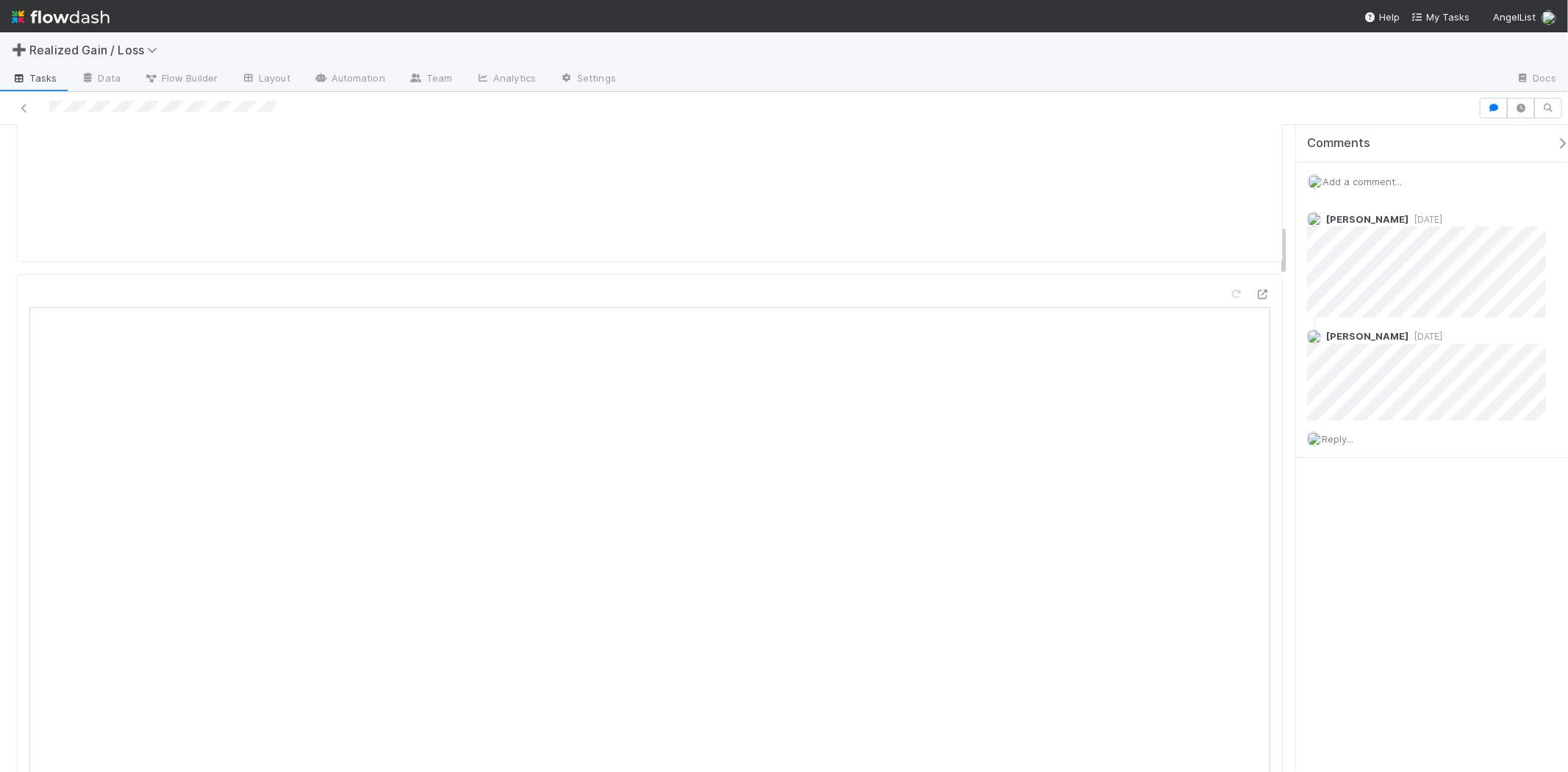
scroll to position [1552, 0]
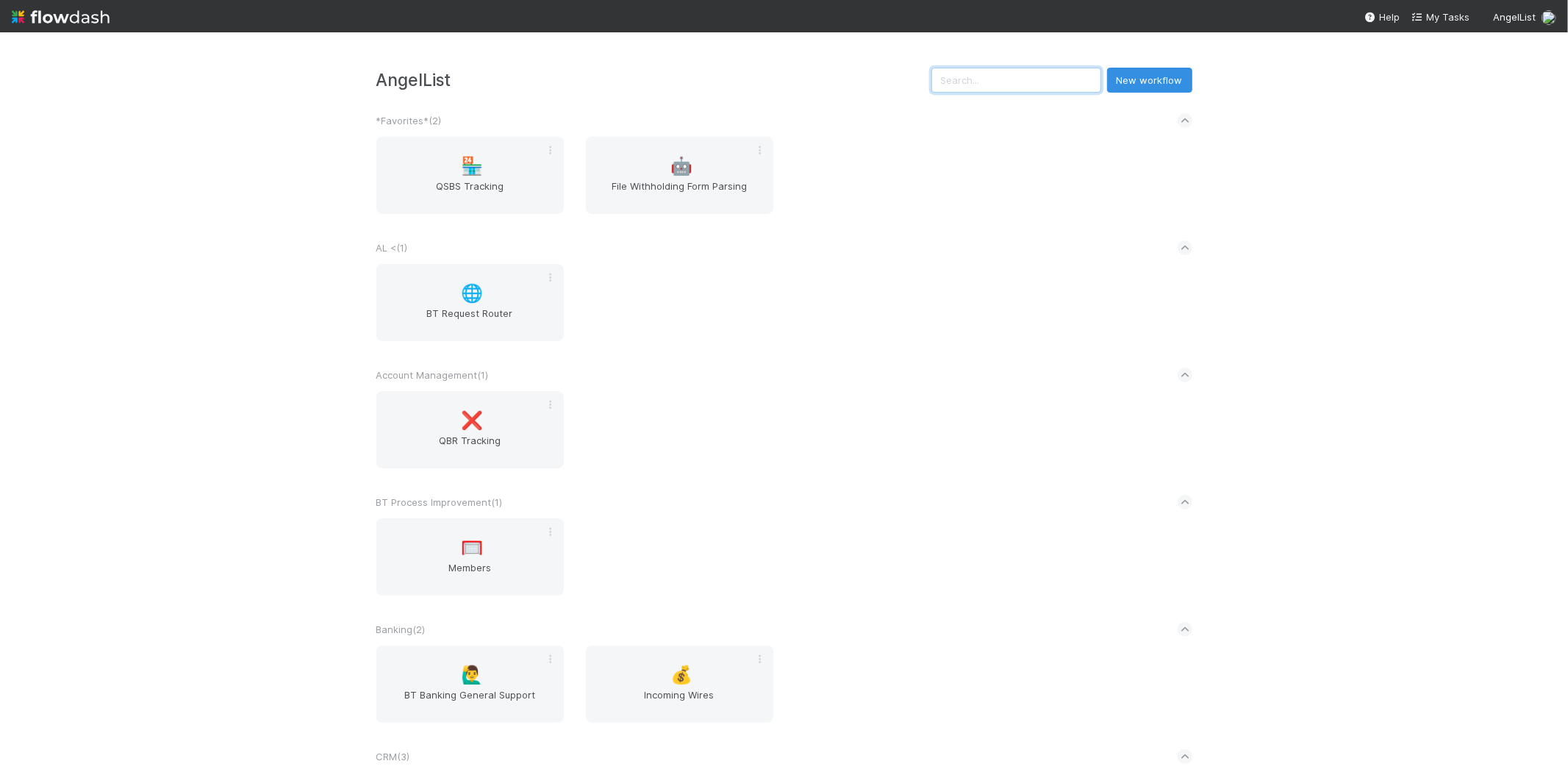
click at [1063, 80] on input "text" at bounding box center [1016, 81] width 170 height 25
click at [1013, 74] on input "text" at bounding box center [1016, 81] width 170 height 25
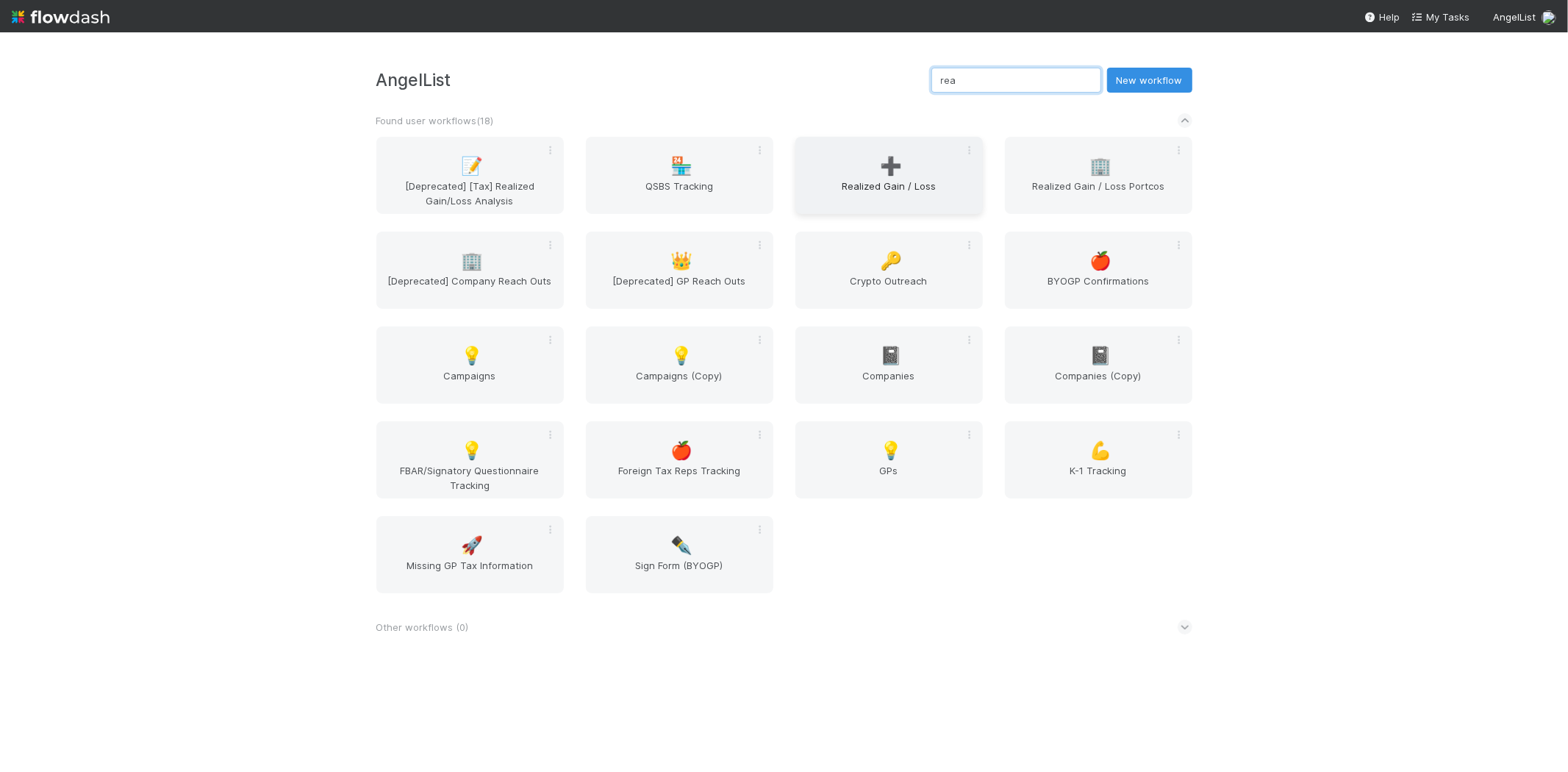
type input "rea"
click at [871, 185] on span "Realized Gain / Loss" at bounding box center [889, 193] width 176 height 30
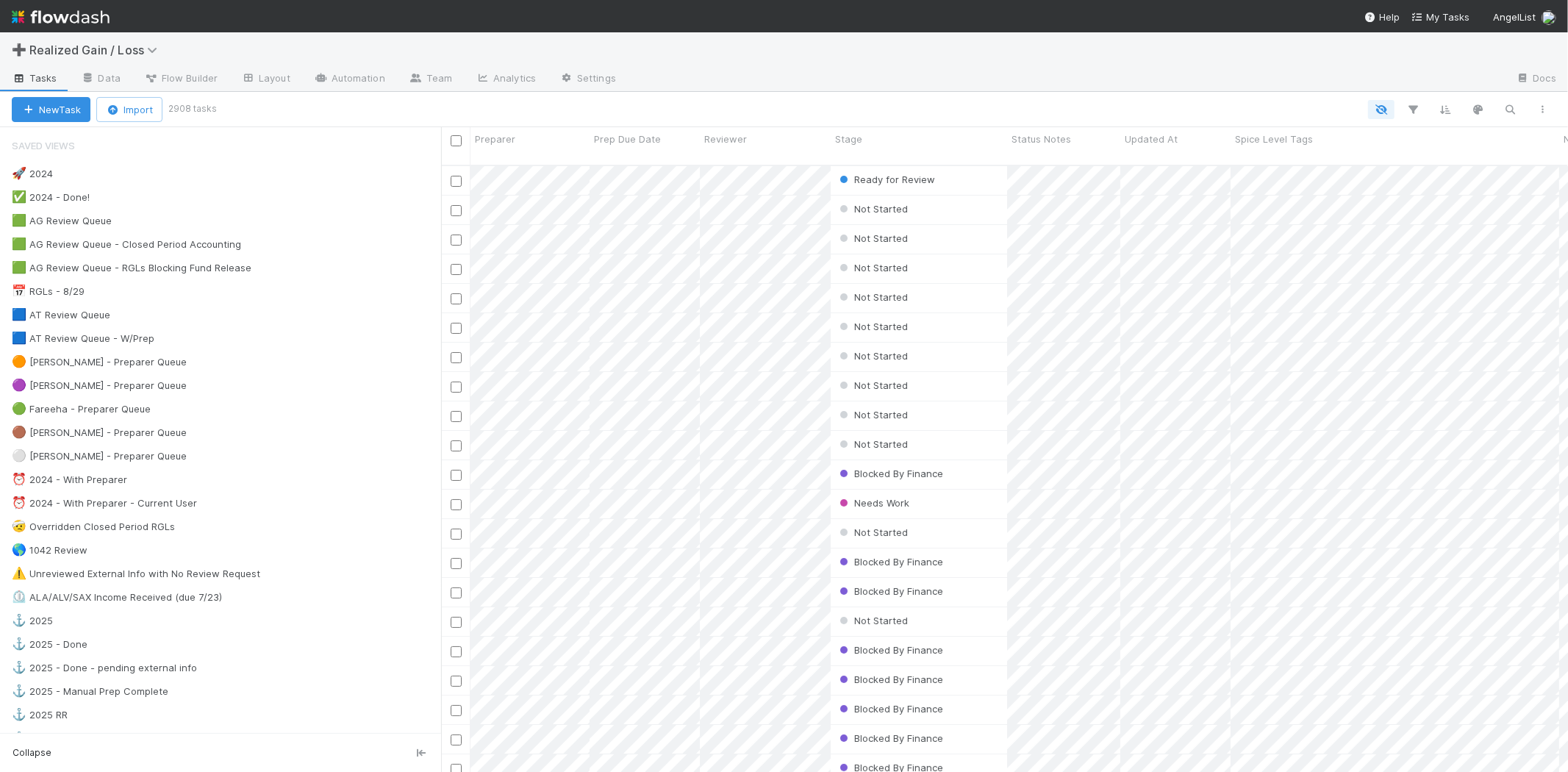
scroll to position [606, 1114]
click at [108, 364] on div "🟠 Michael - Preparer Queue" at bounding box center [99, 362] width 175 height 19
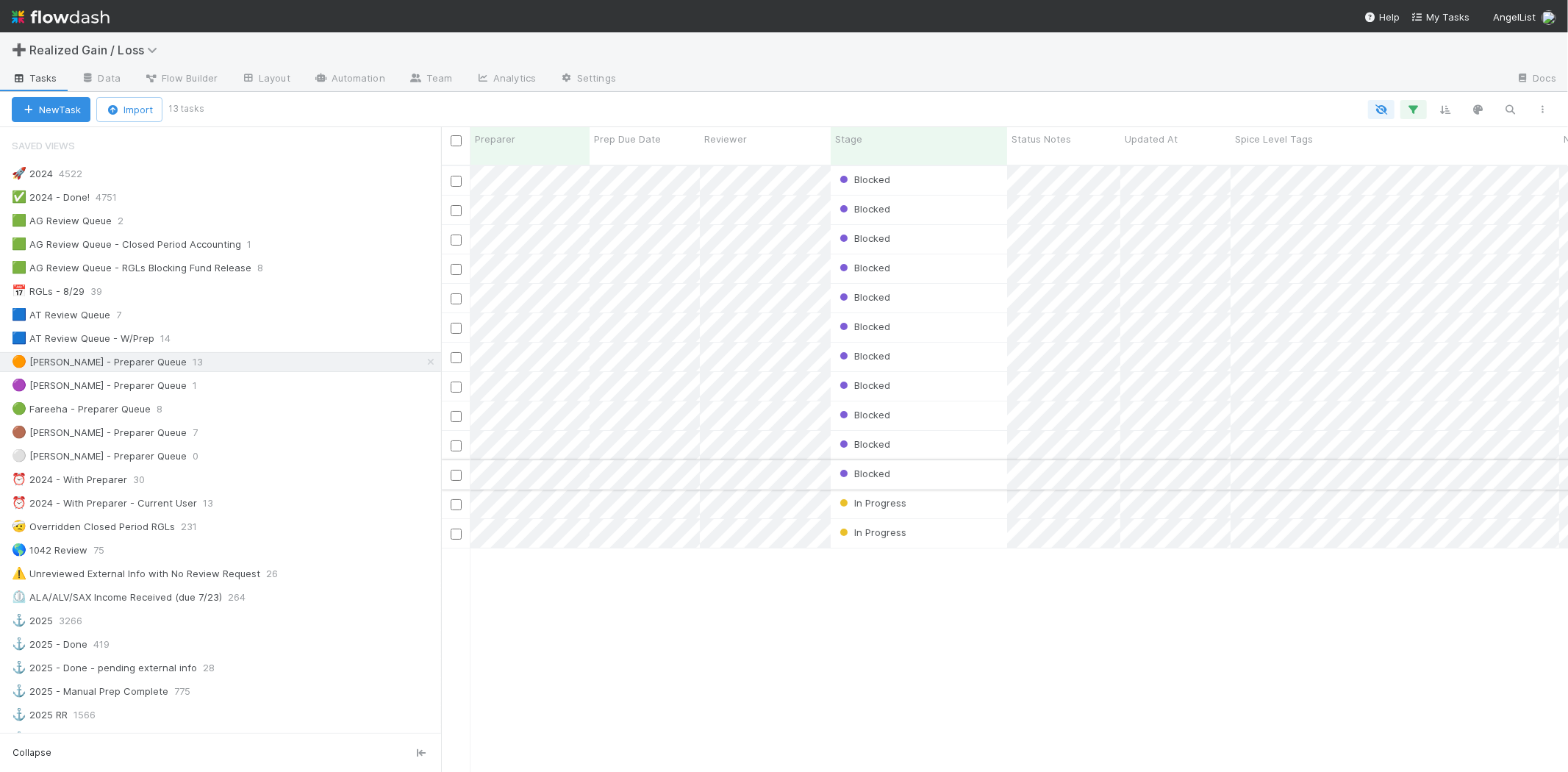
click at [908, 460] on div "Blocked" at bounding box center [918, 475] width 176 height 29
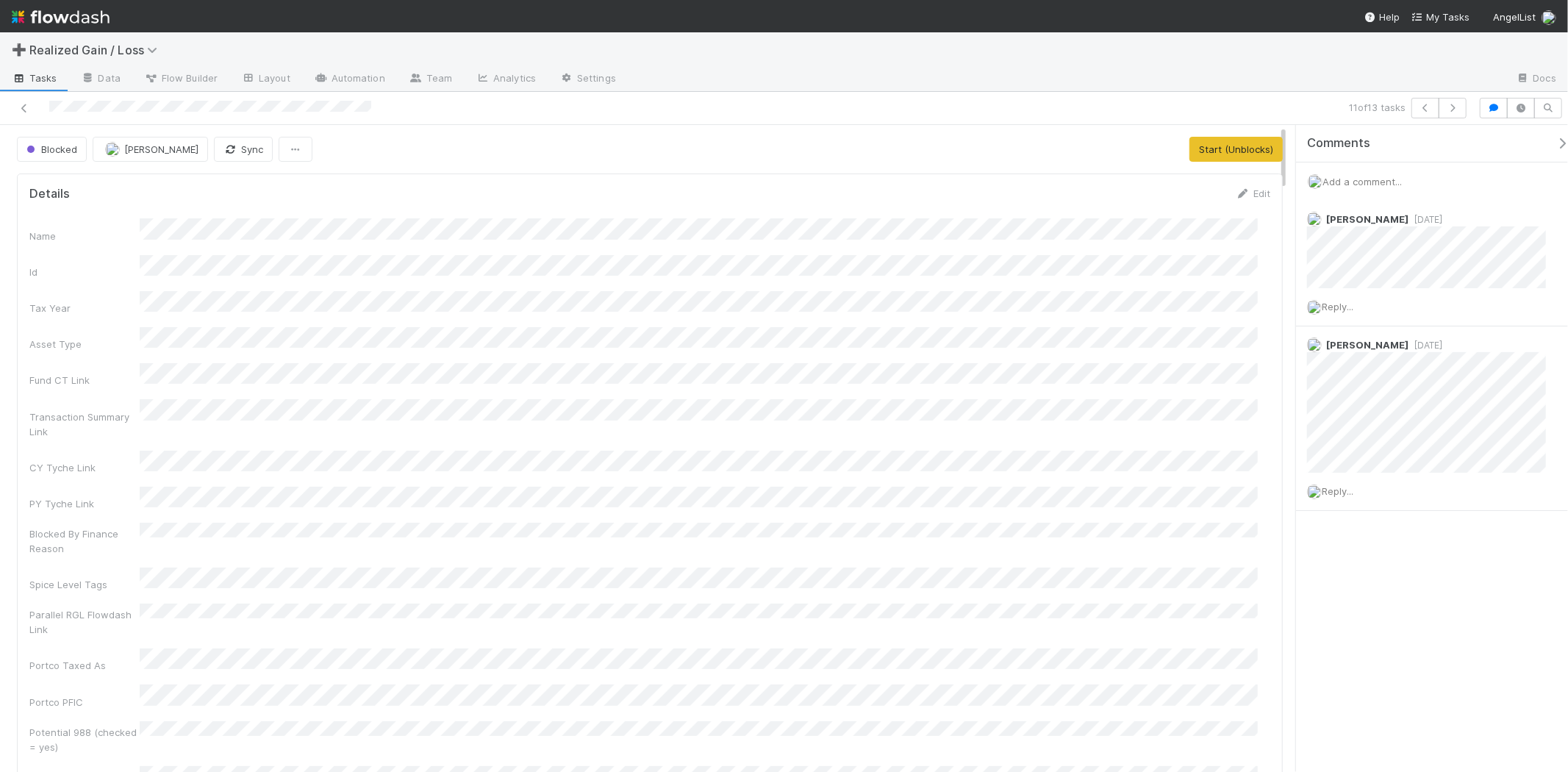
scroll to position [287, 1216]
click at [1338, 169] on div "Add a comment..." at bounding box center [1438, 181] width 285 height 39
click at [1347, 180] on span "Add a comment..." at bounding box center [1362, 181] width 80 height 12
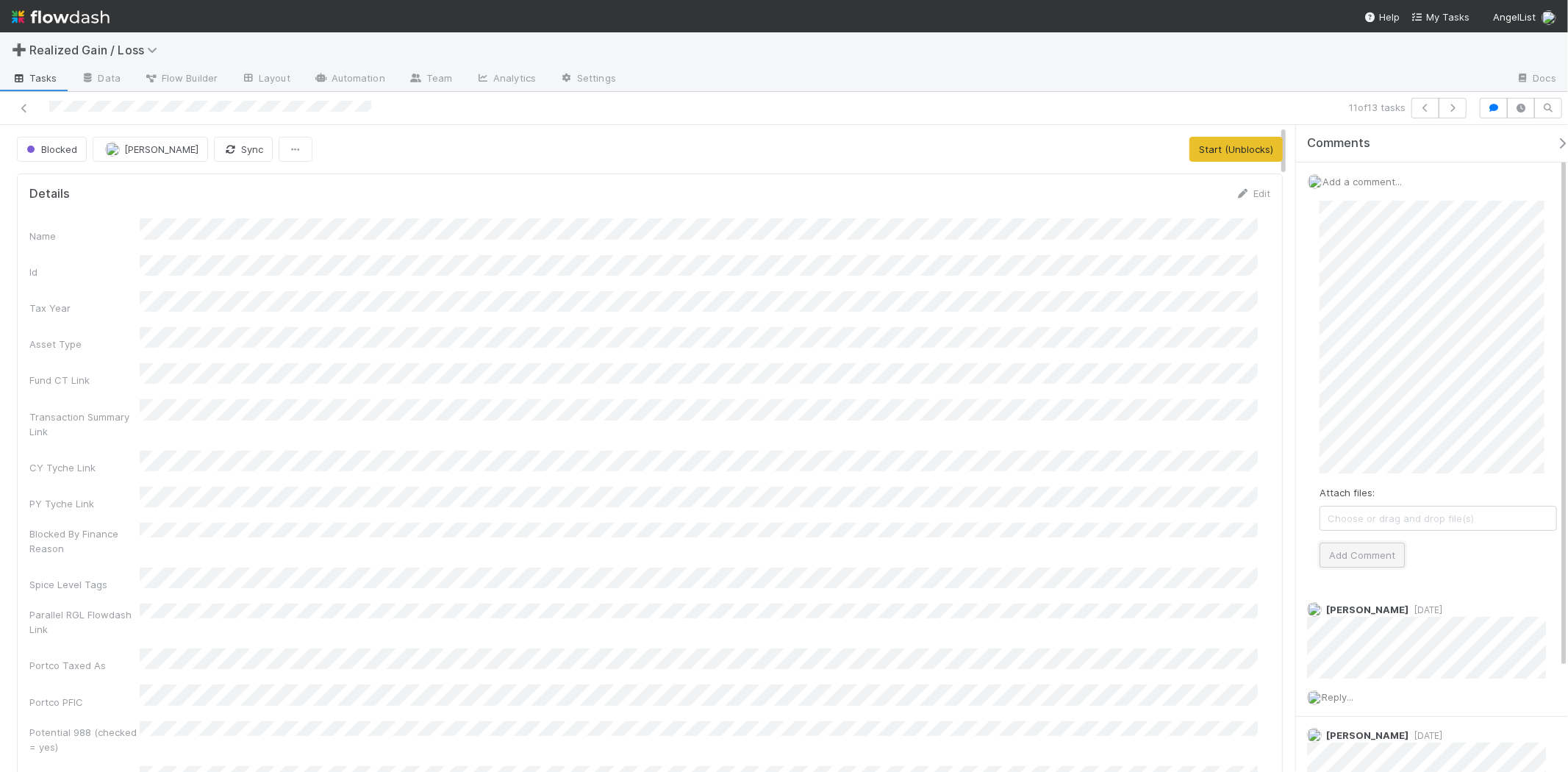
click at [1371, 568] on button "Add Comment" at bounding box center [1361, 555] width 85 height 25
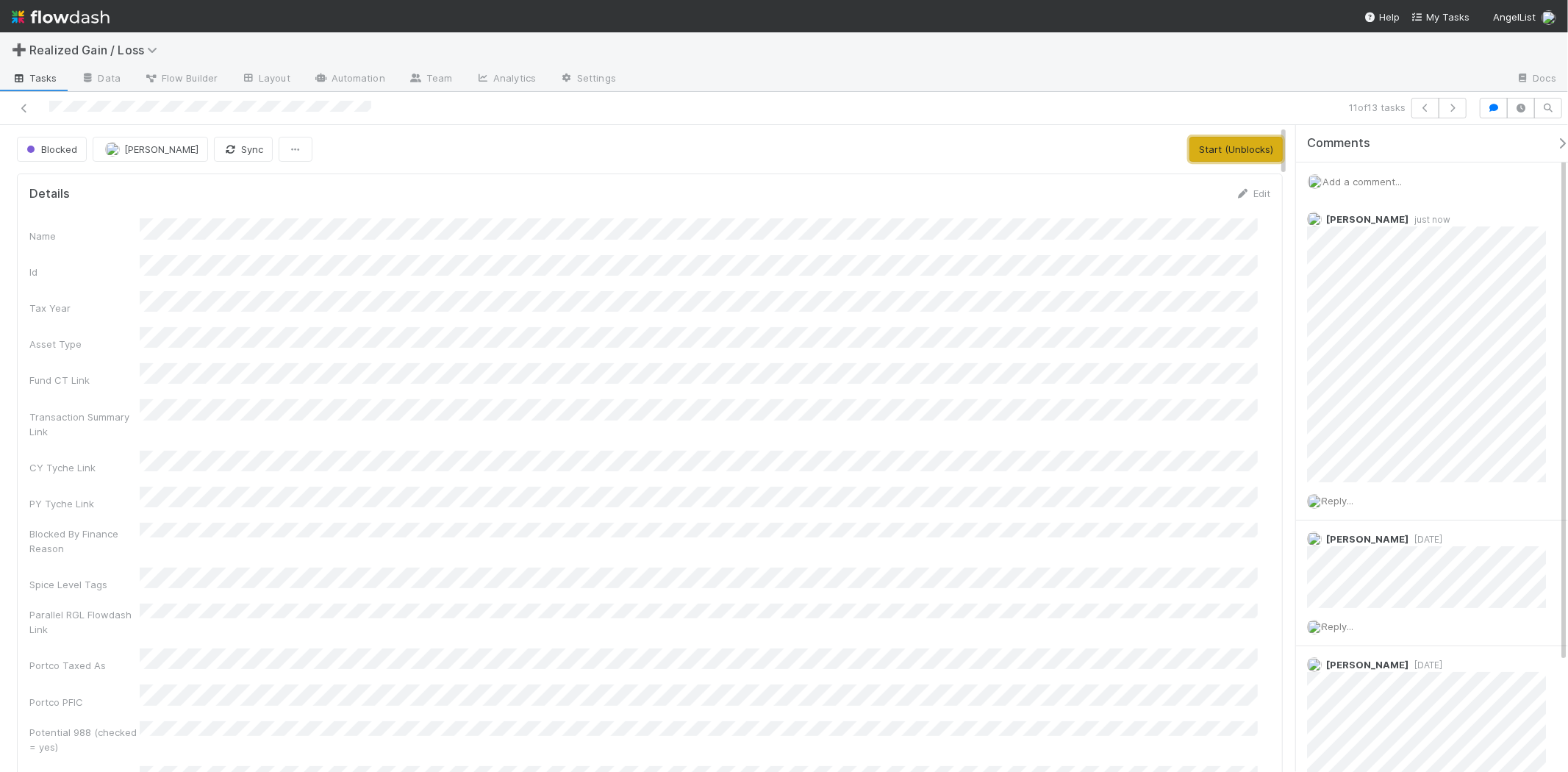
click at [1207, 145] on button "Start (Unblocks)" at bounding box center [1236, 150] width 93 height 25
click at [32, 116] on div at bounding box center [374, 107] width 736 height 21
click at [30, 112] on icon at bounding box center [24, 108] width 14 height 10
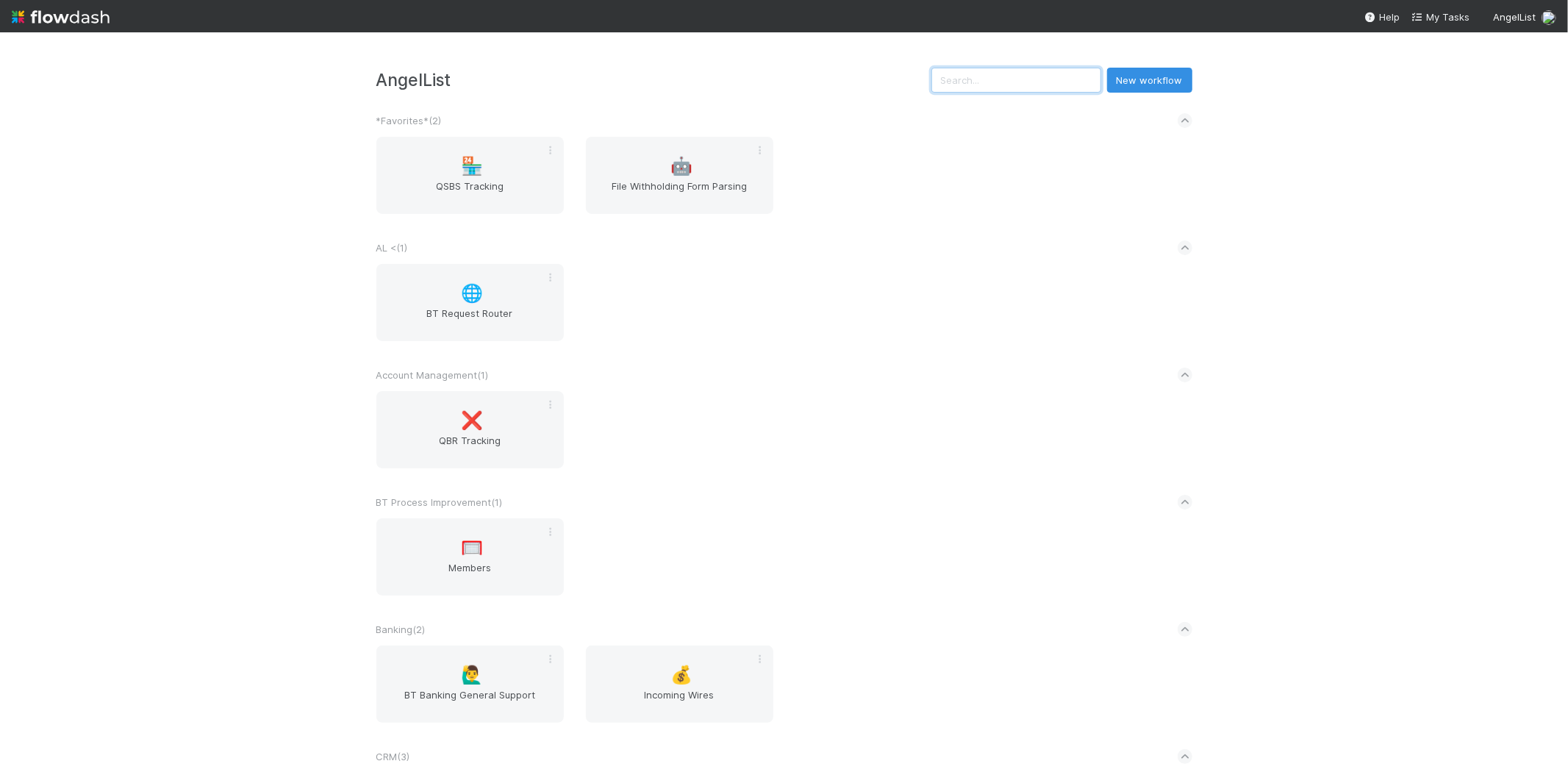
click at [989, 85] on input "text" at bounding box center [1016, 81] width 170 height 25
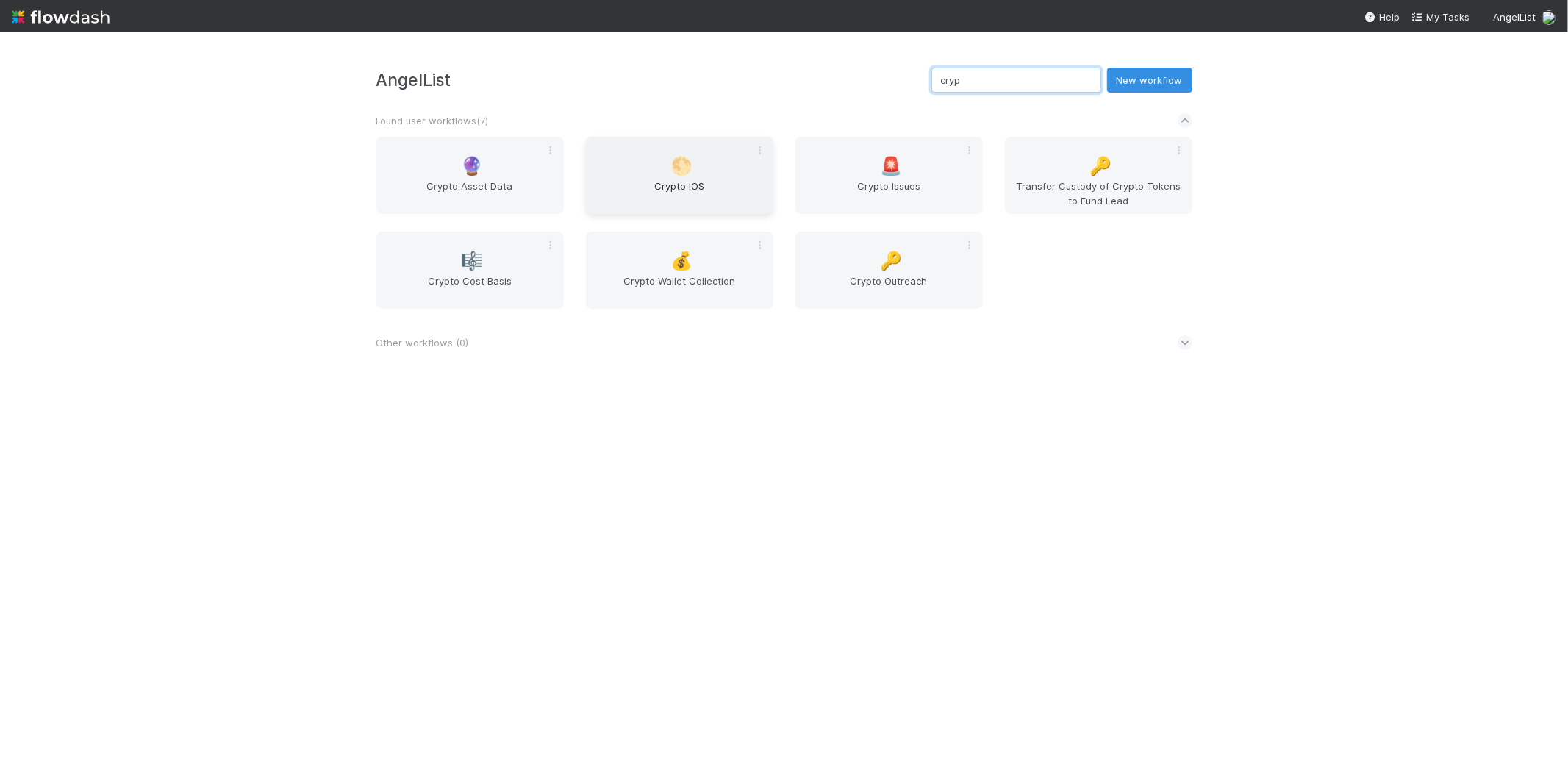
type input "cryp"
click at [718, 175] on div "🌕 Crypto IOS" at bounding box center [679, 176] width 187 height 77
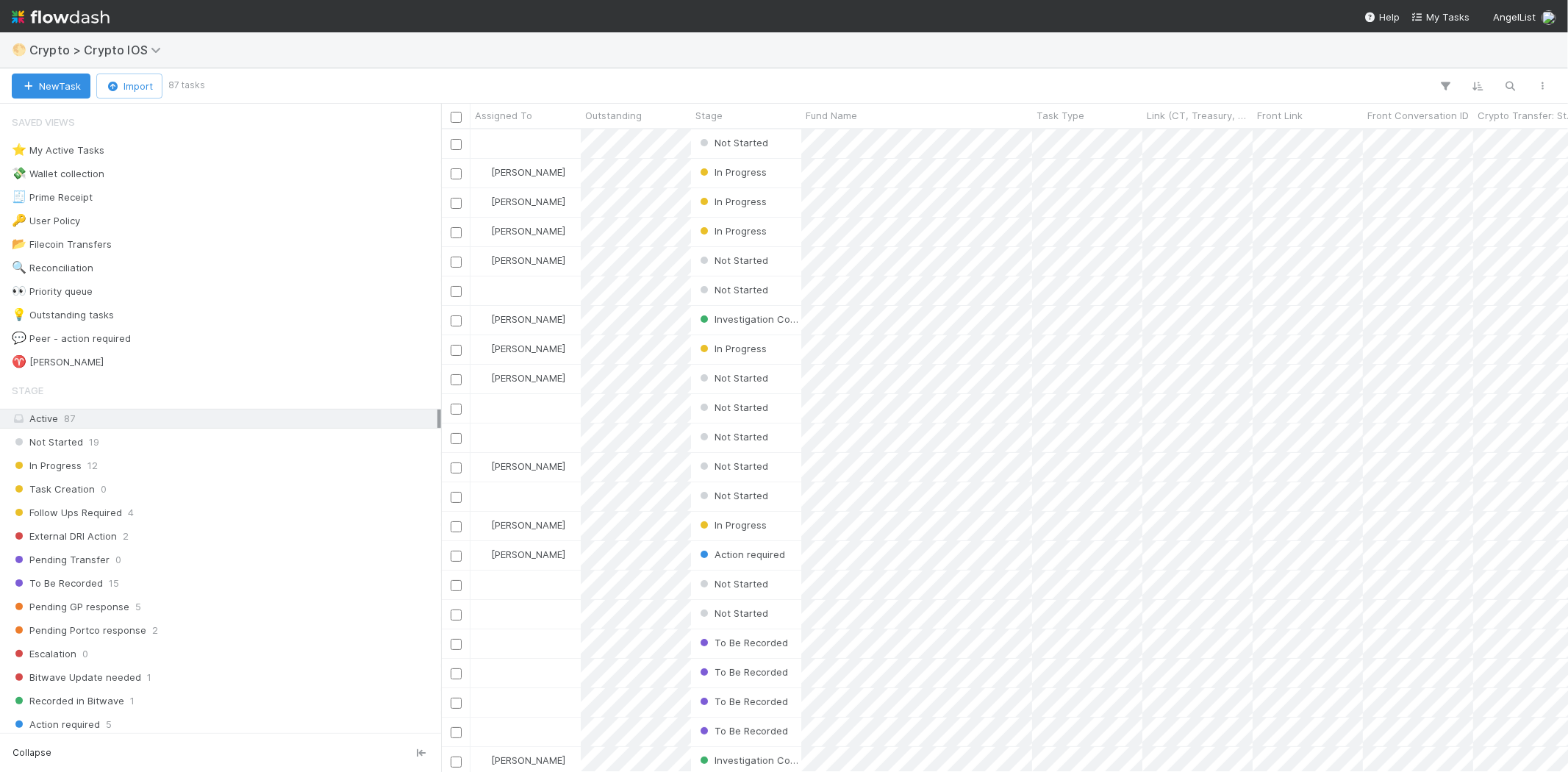
scroll to position [630, 1114]
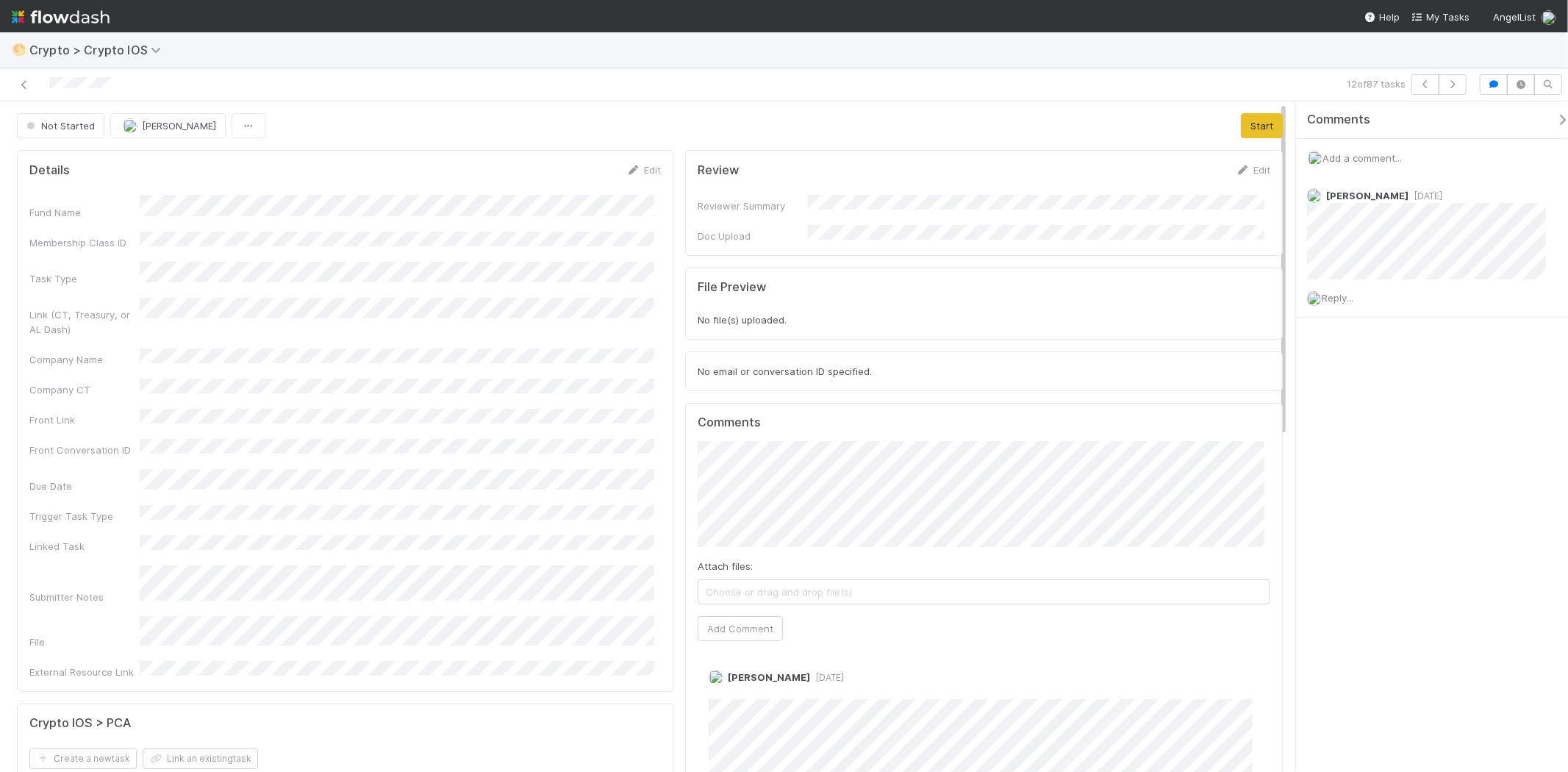
click at [31, 86] on div at bounding box center [374, 84] width 736 height 21
click at [21, 86] on icon at bounding box center [24, 84] width 14 height 10
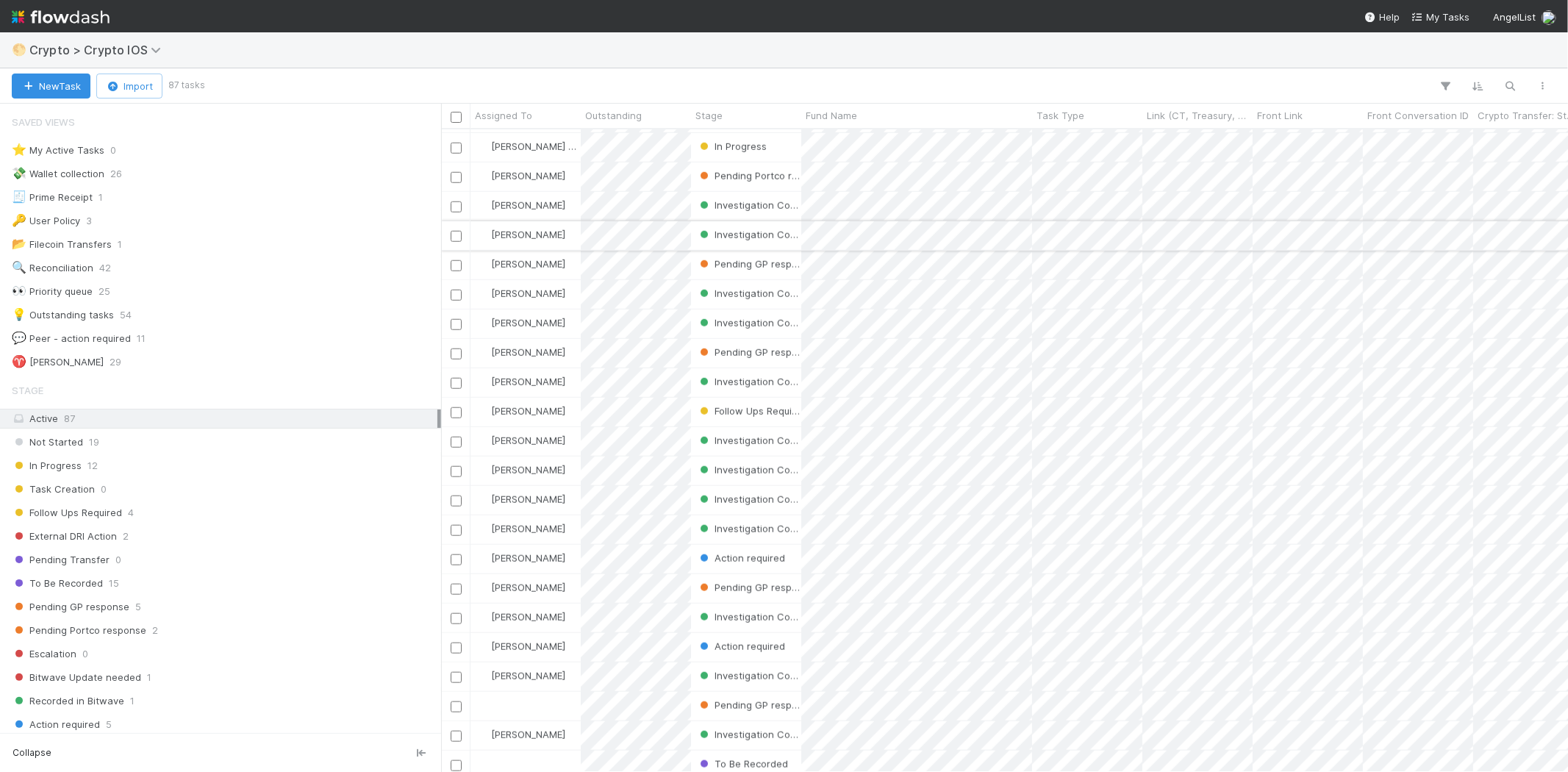
scroll to position [1224, 0]
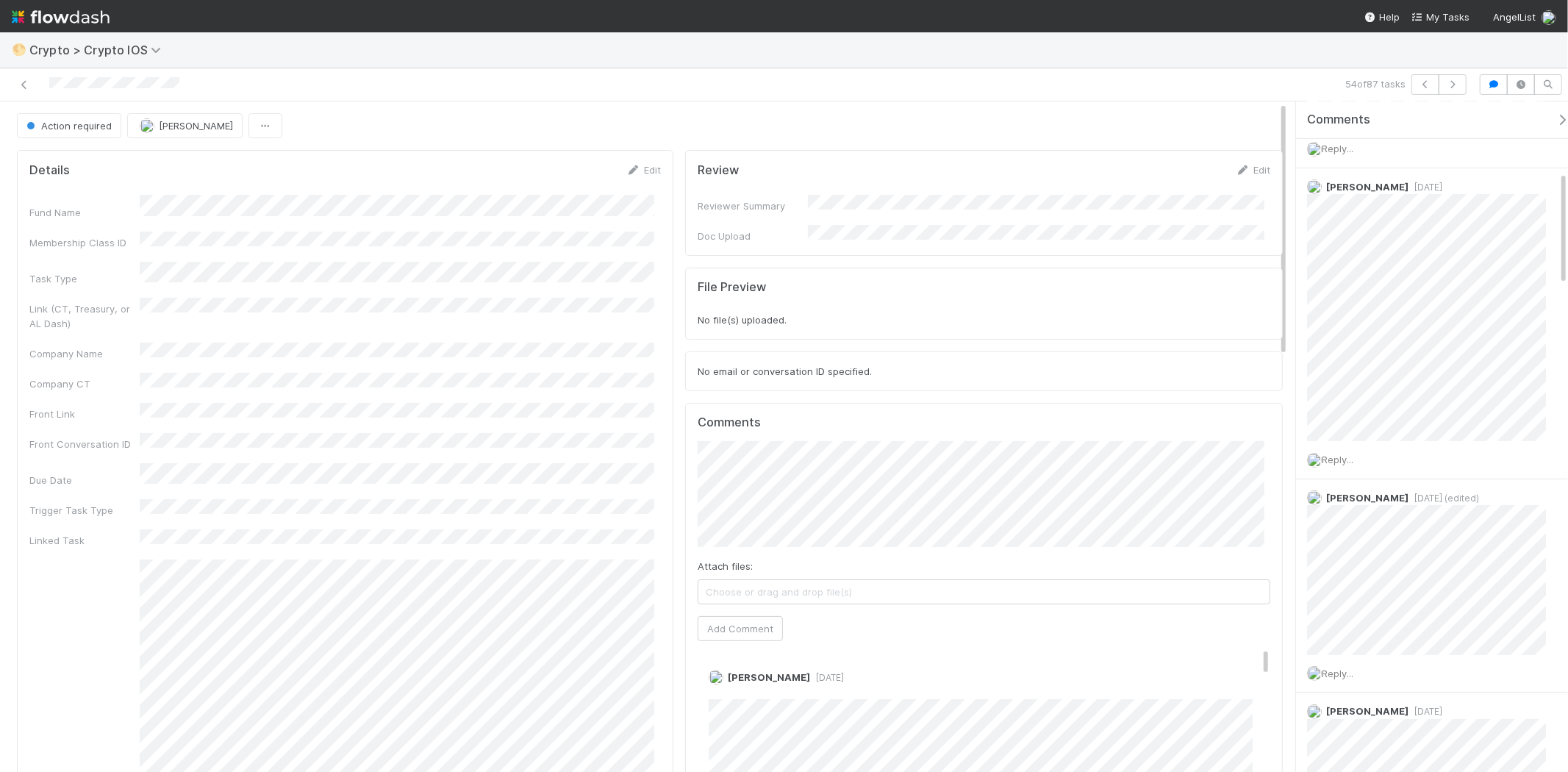
scroll to position [408, 0]
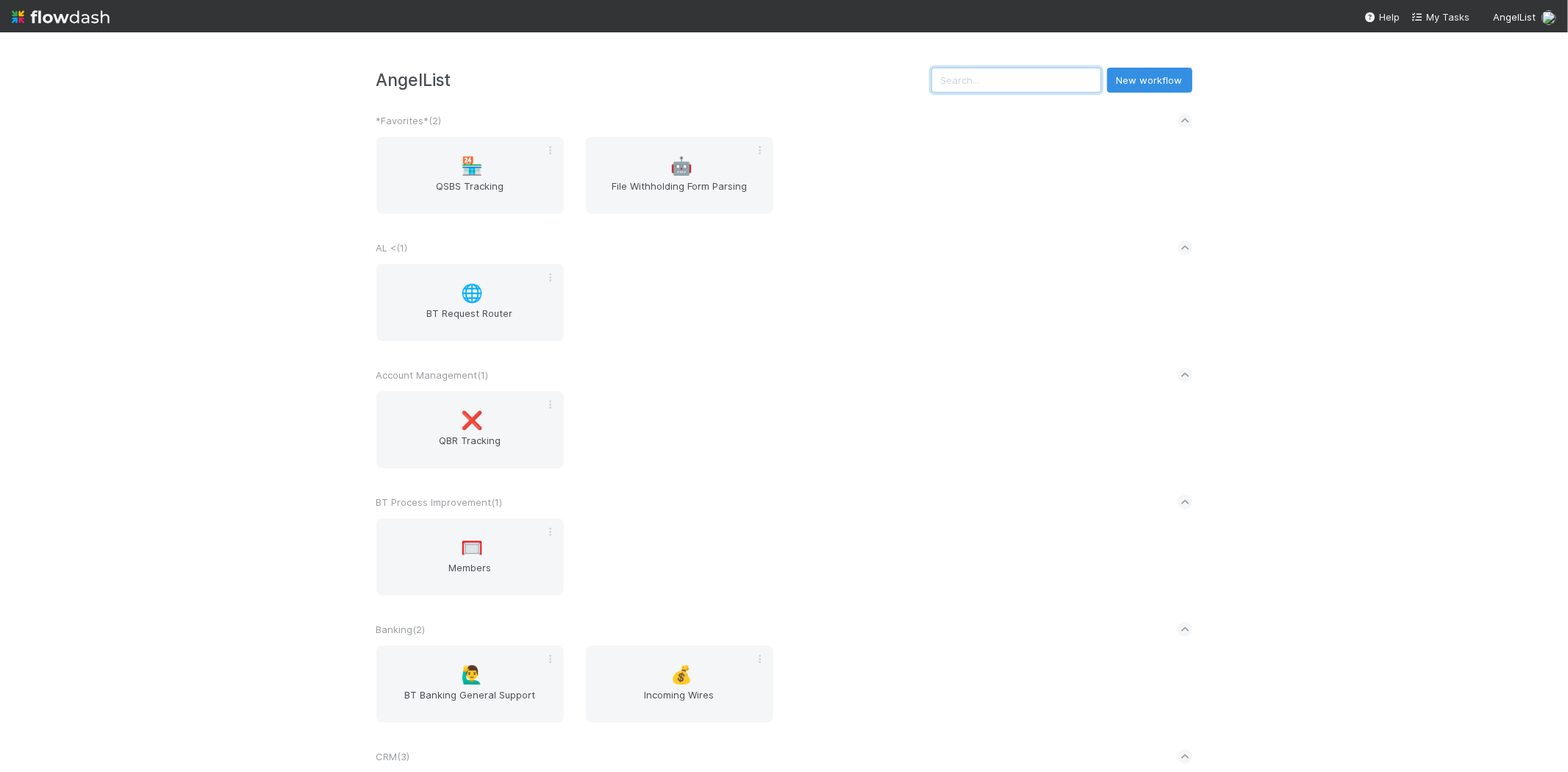
click at [1006, 81] on input "text" at bounding box center [1016, 81] width 170 height 25
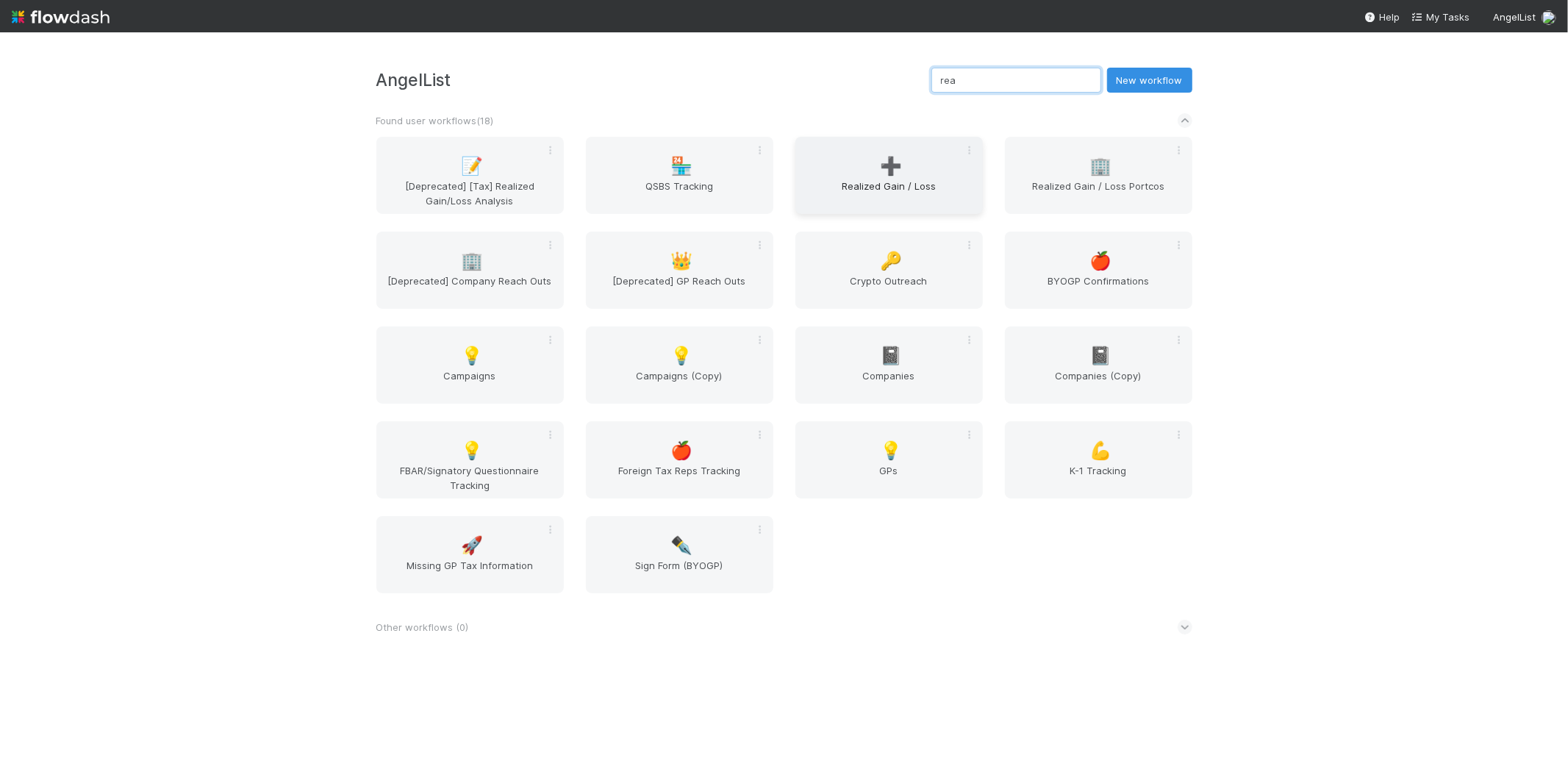
type input "rea"
click at [827, 186] on span "Realized Gain / Loss" at bounding box center [889, 193] width 176 height 30
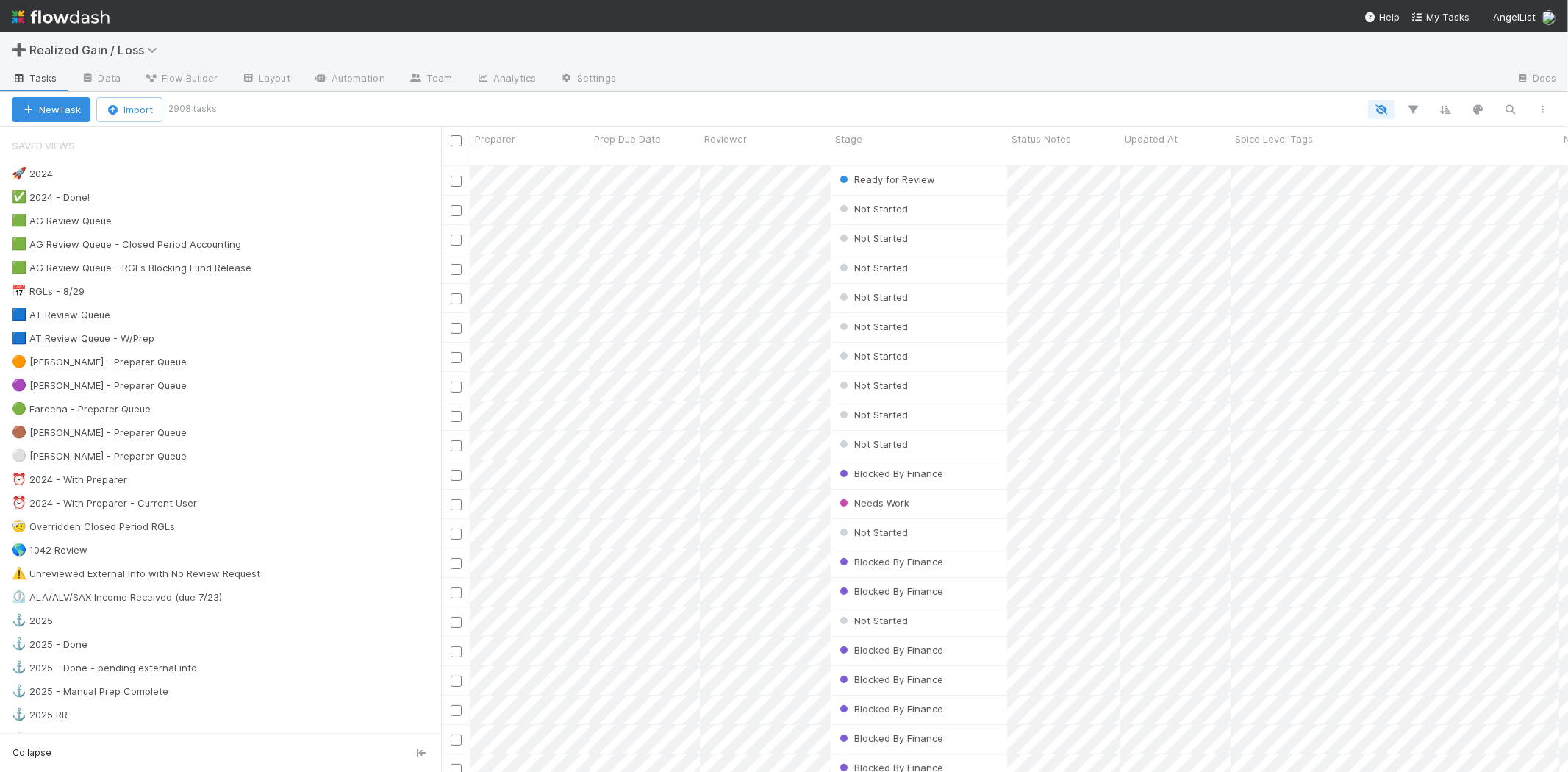
scroll to position [606, 1114]
click at [126, 359] on div "🟠 Michael - Preparer Queue" at bounding box center [99, 362] width 175 height 19
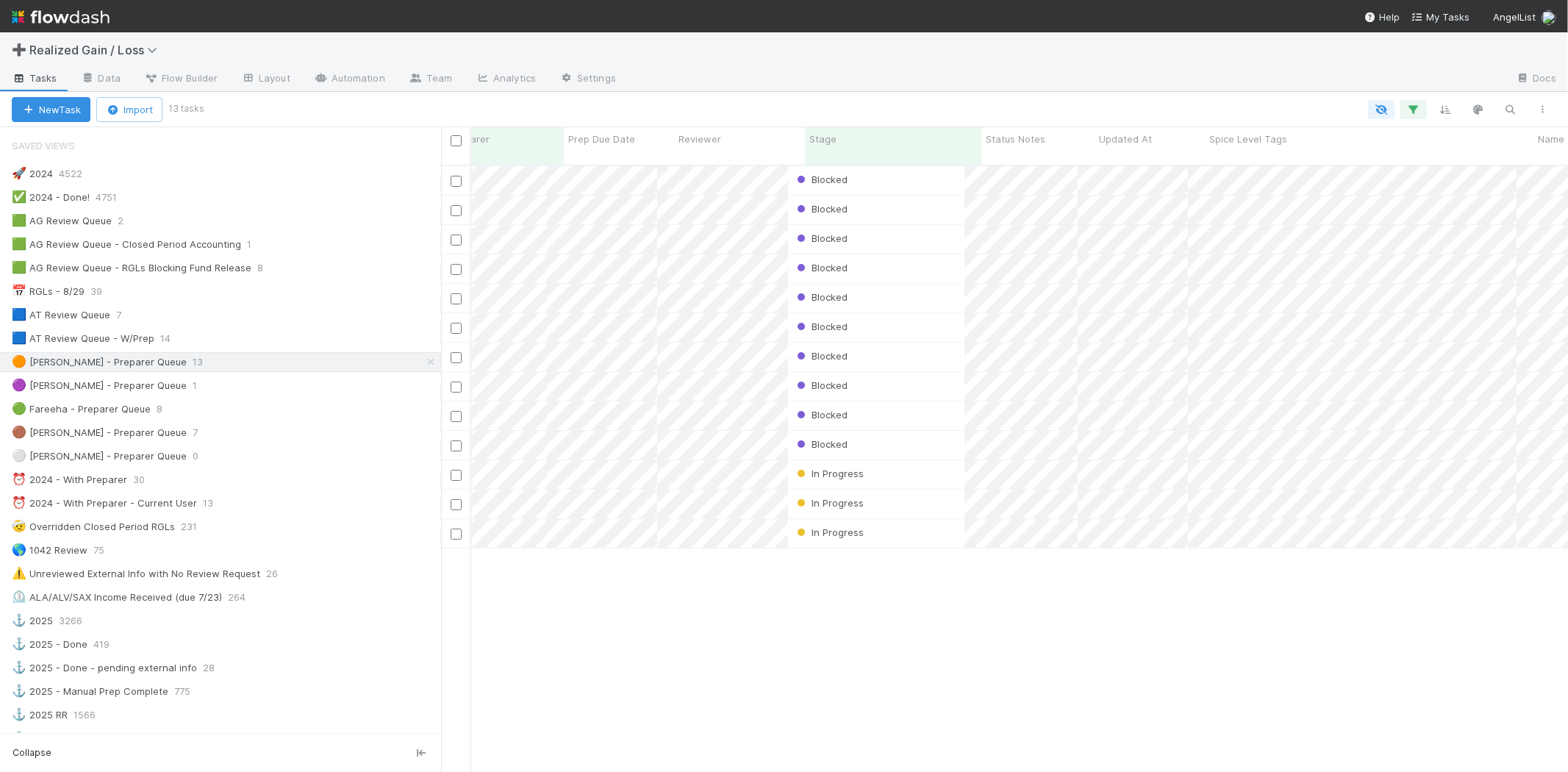
scroll to position [0, 9]
click at [900, 343] on div "Blocked" at bounding box center [910, 356] width 176 height 29
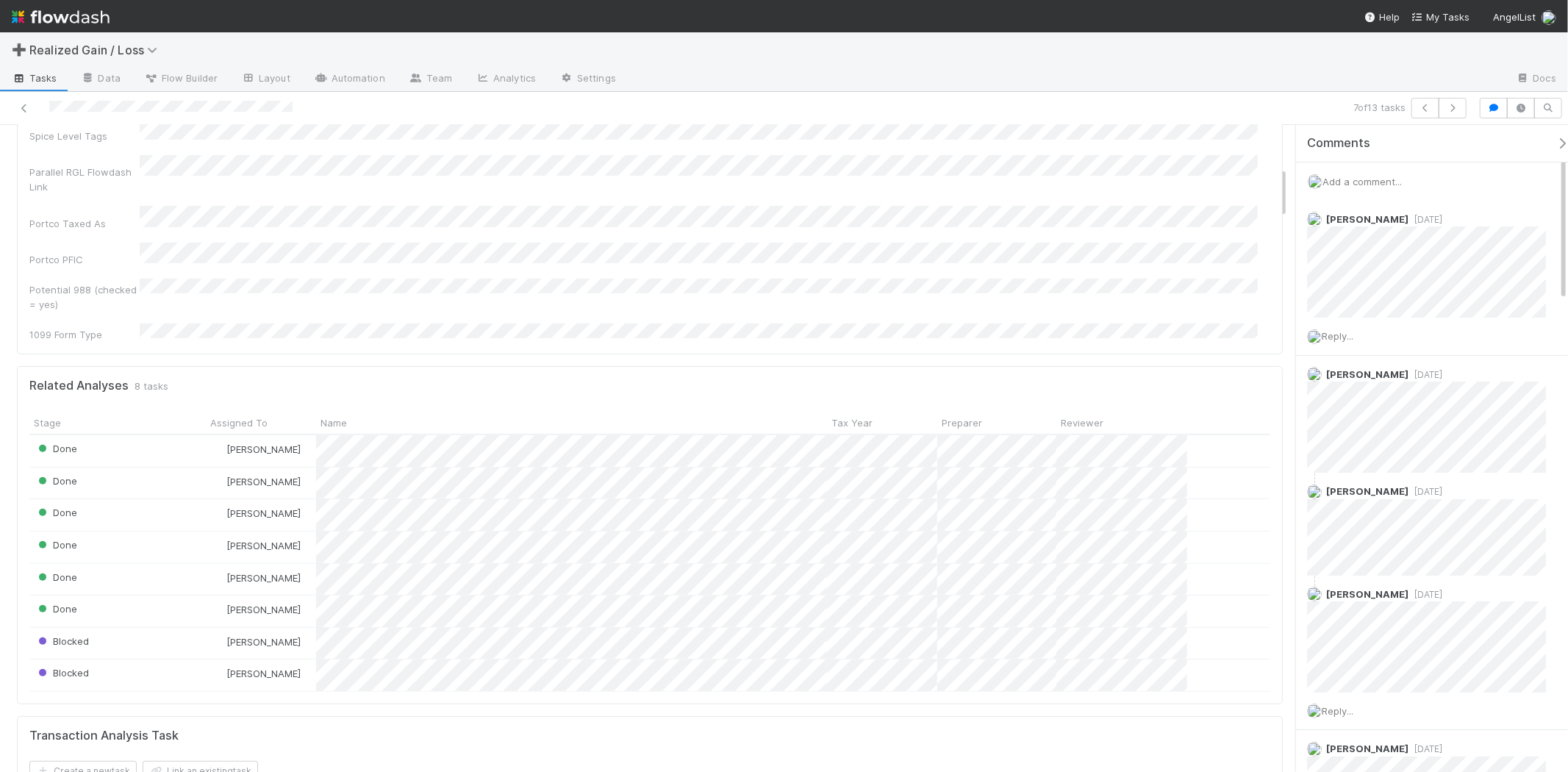
scroll to position [571, 0]
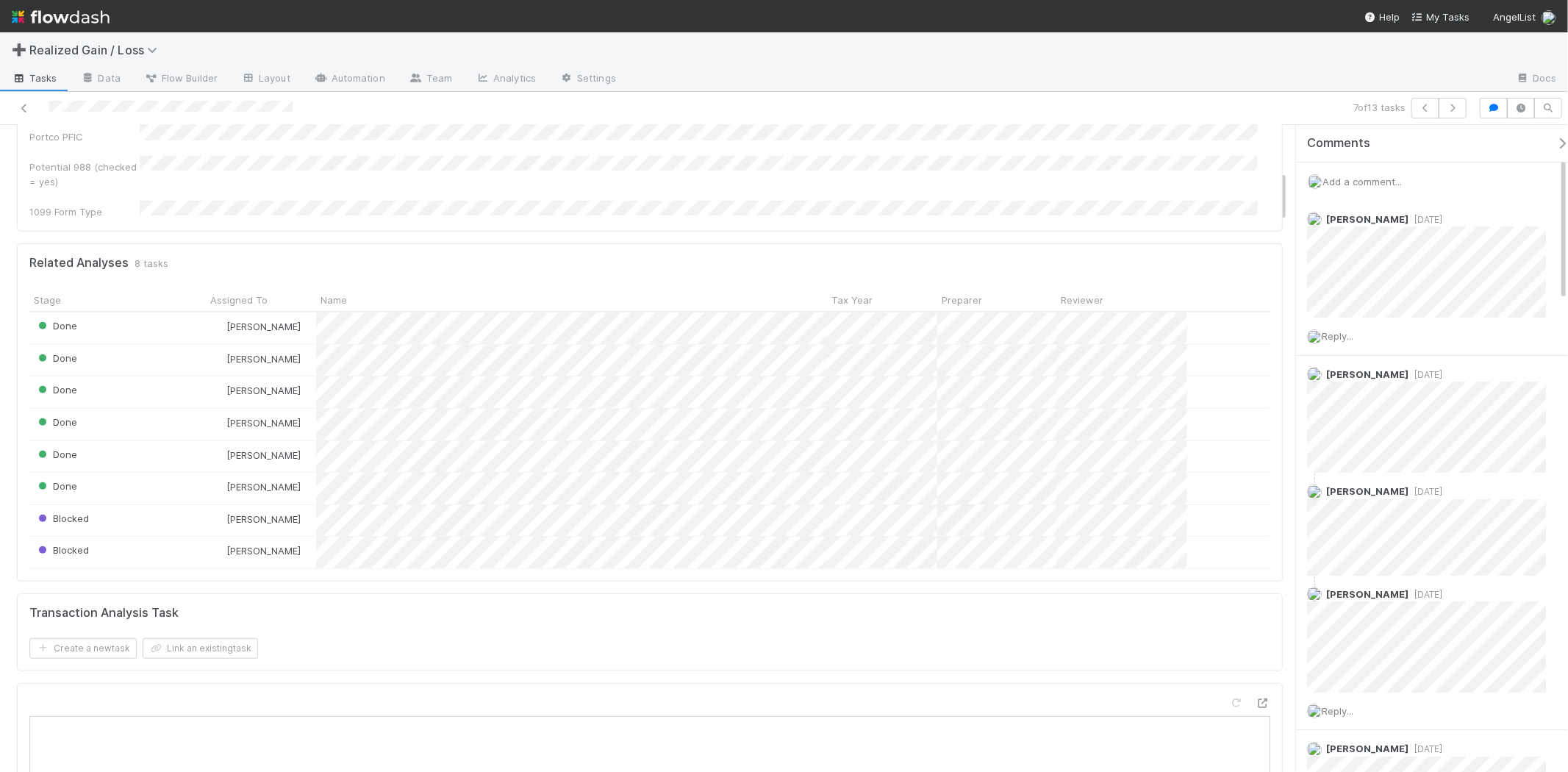
click at [1398, 187] on div "Add a comment..." at bounding box center [1438, 181] width 285 height 39
click at [1397, 186] on span "Add a comment..." at bounding box center [1362, 181] width 80 height 12
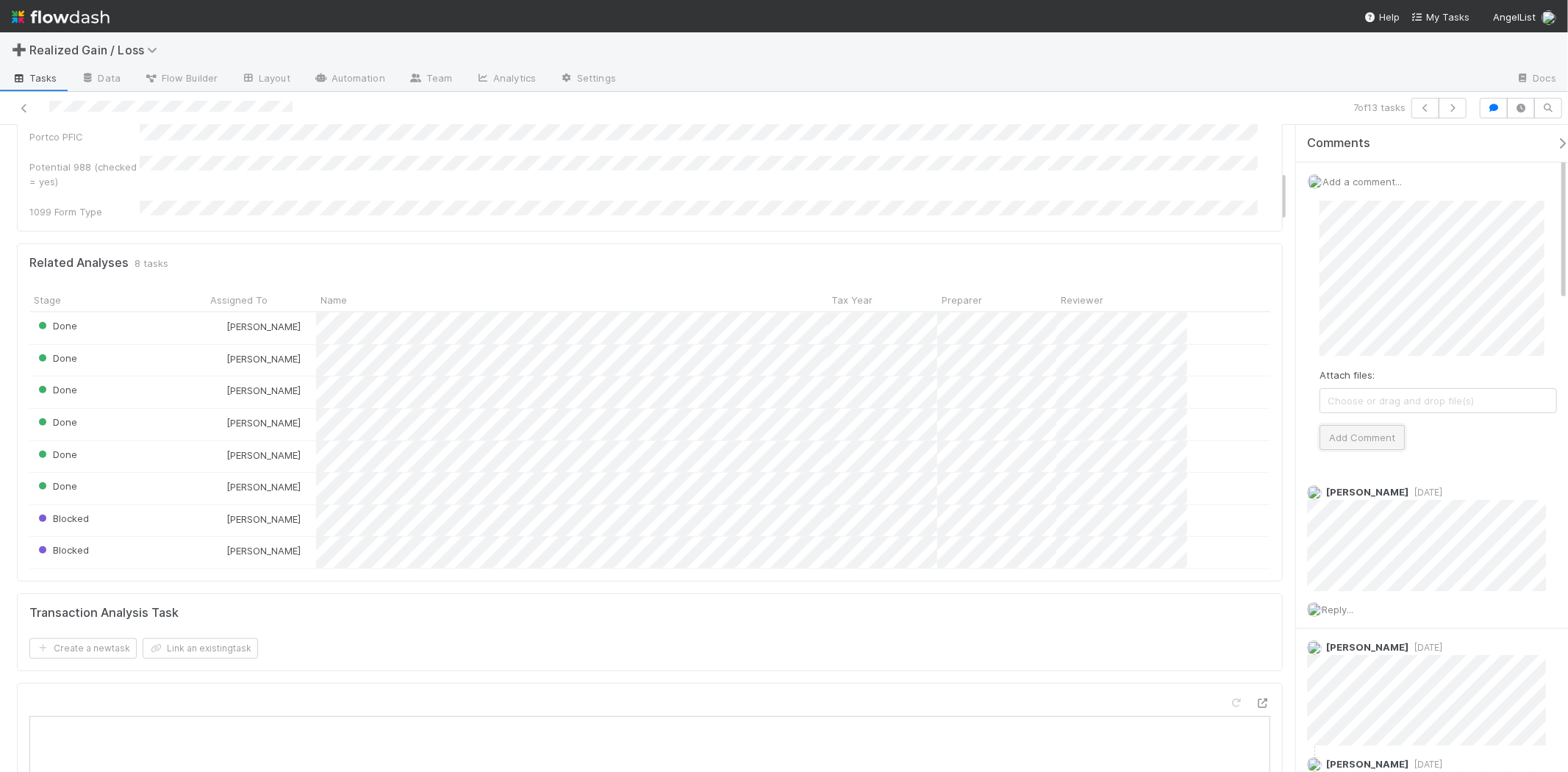
click at [1371, 427] on button "Add Comment" at bounding box center [1361, 437] width 85 height 25
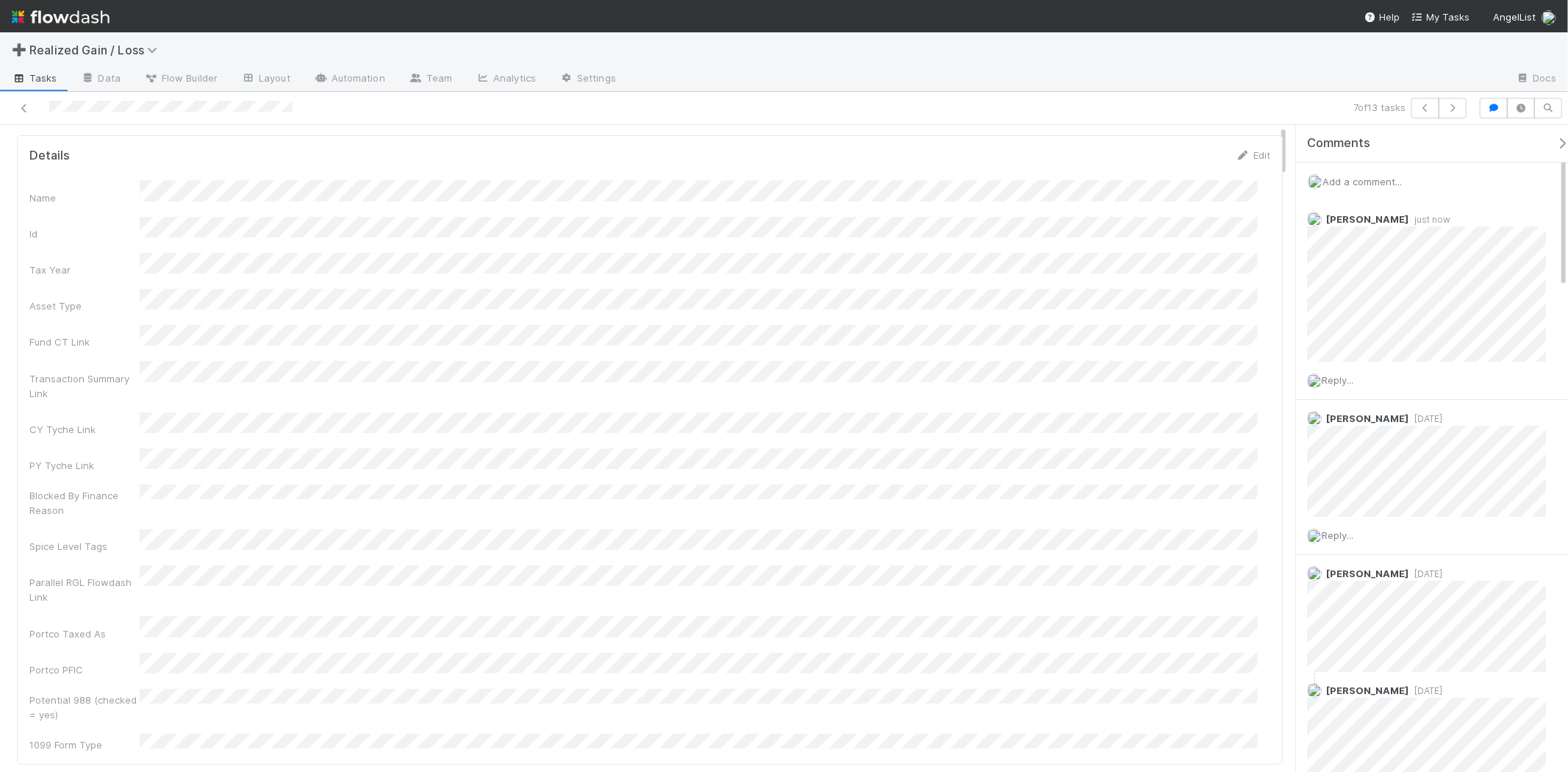
scroll to position [0, 0]
click at [1195, 153] on button "Start (Unblocks)" at bounding box center [1236, 150] width 93 height 25
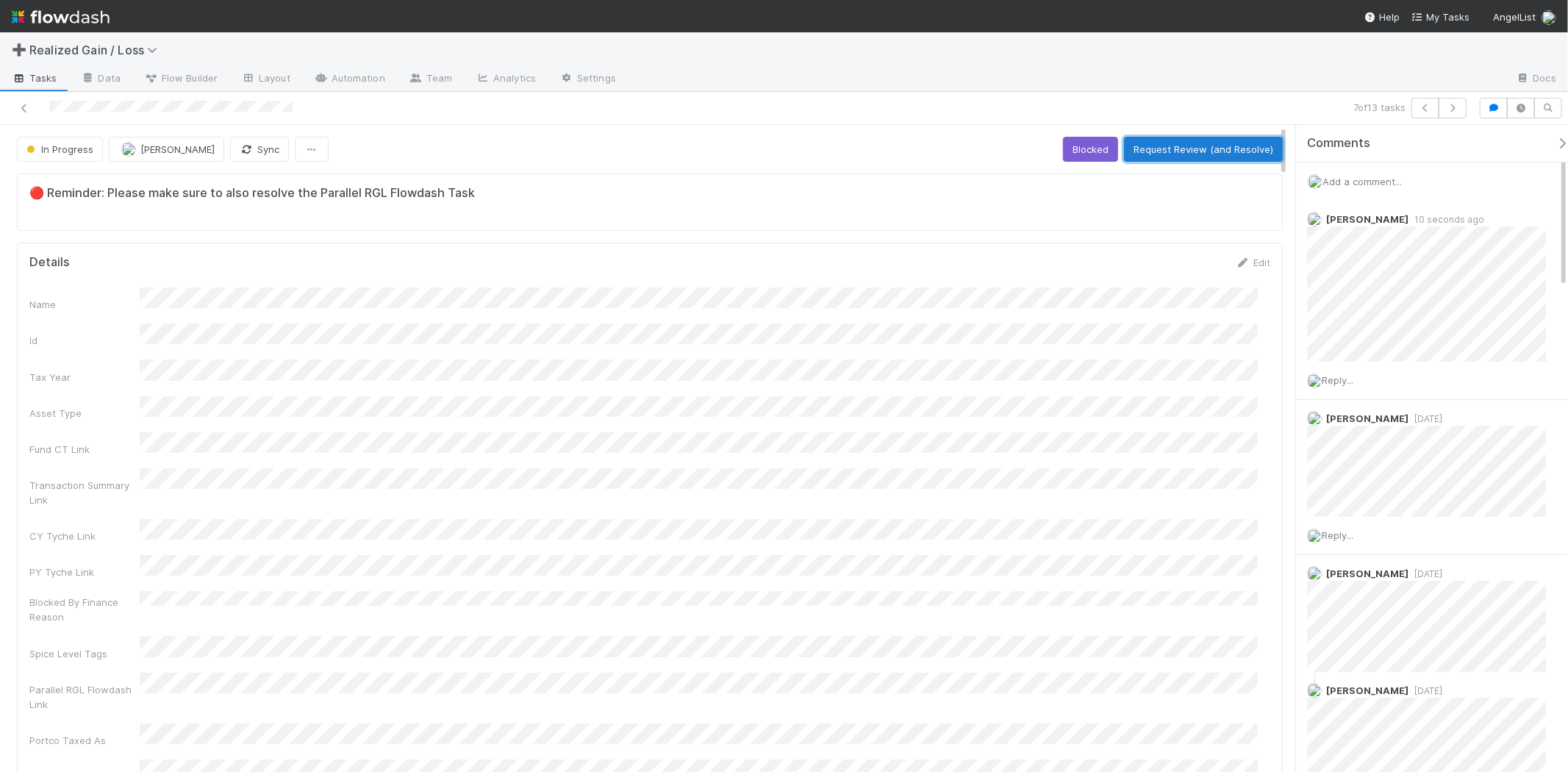
click at [1193, 159] on button "Request Review (and Resolve)" at bounding box center [1203, 150] width 159 height 25
click at [89, 23] on img at bounding box center [60, 17] width 98 height 25
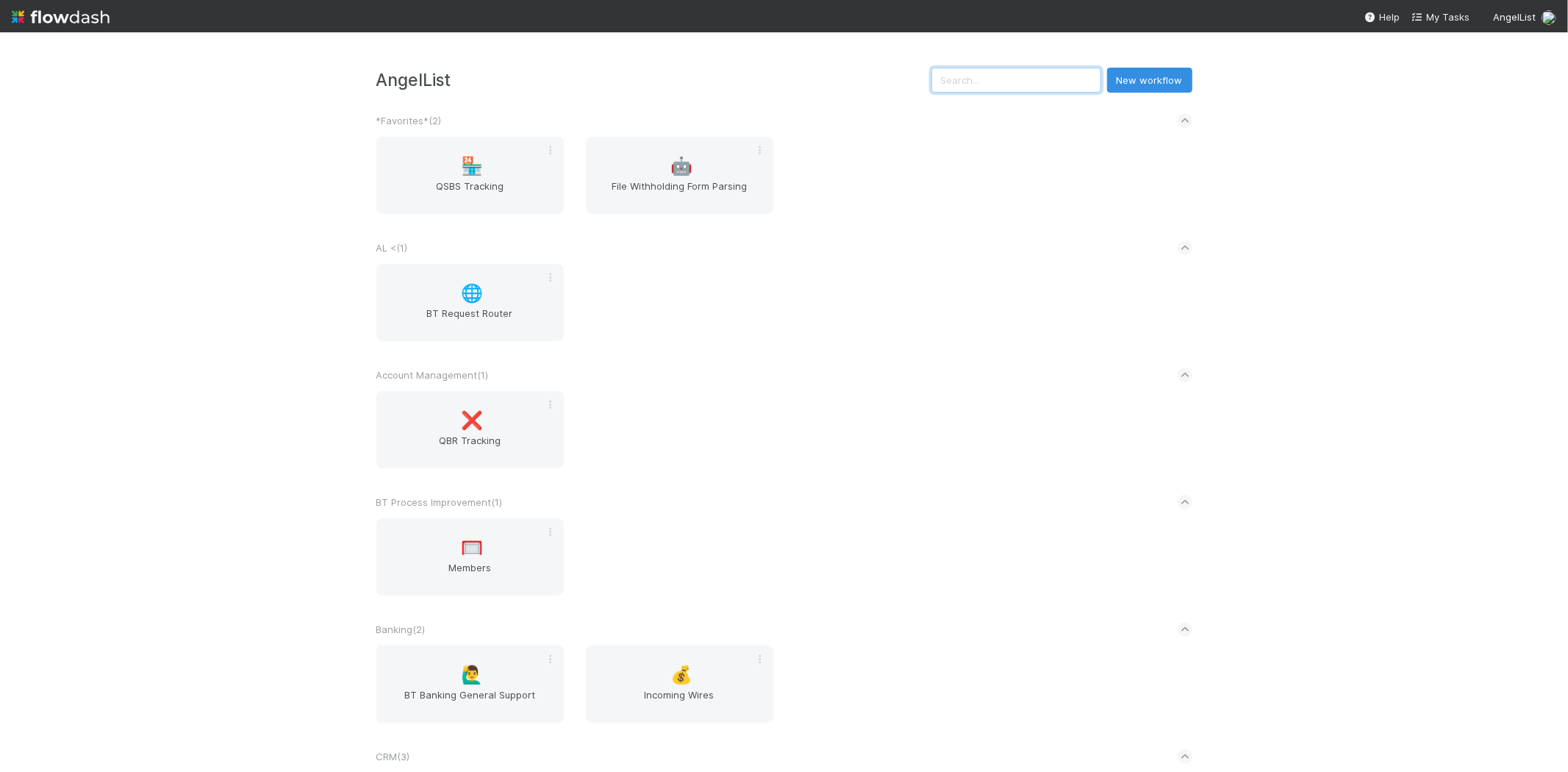
click at [1004, 85] on input "text" at bounding box center [1016, 81] width 170 height 25
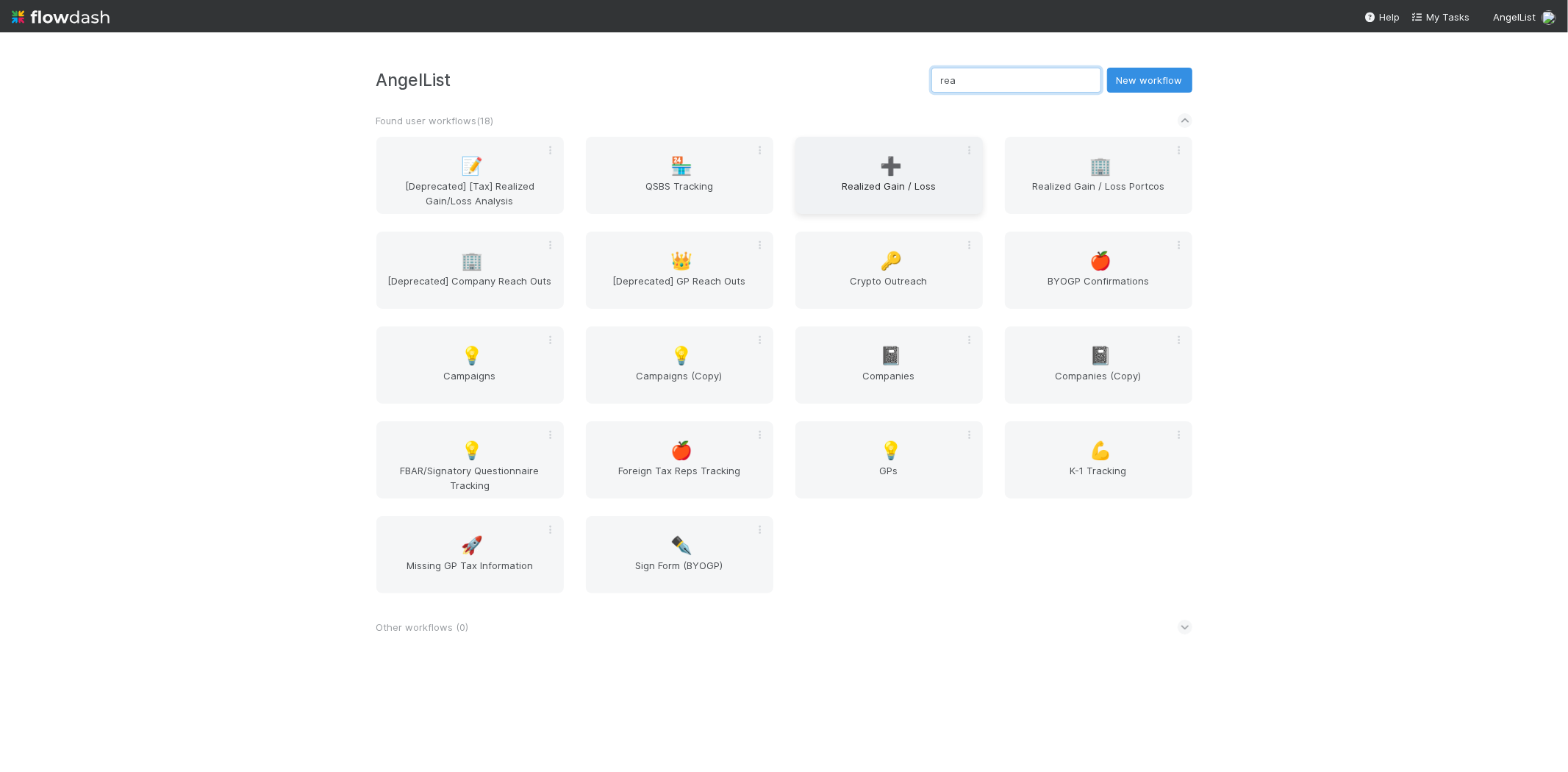
type input "rea"
click at [840, 186] on span "Realized Gain / Loss" at bounding box center [889, 193] width 176 height 30
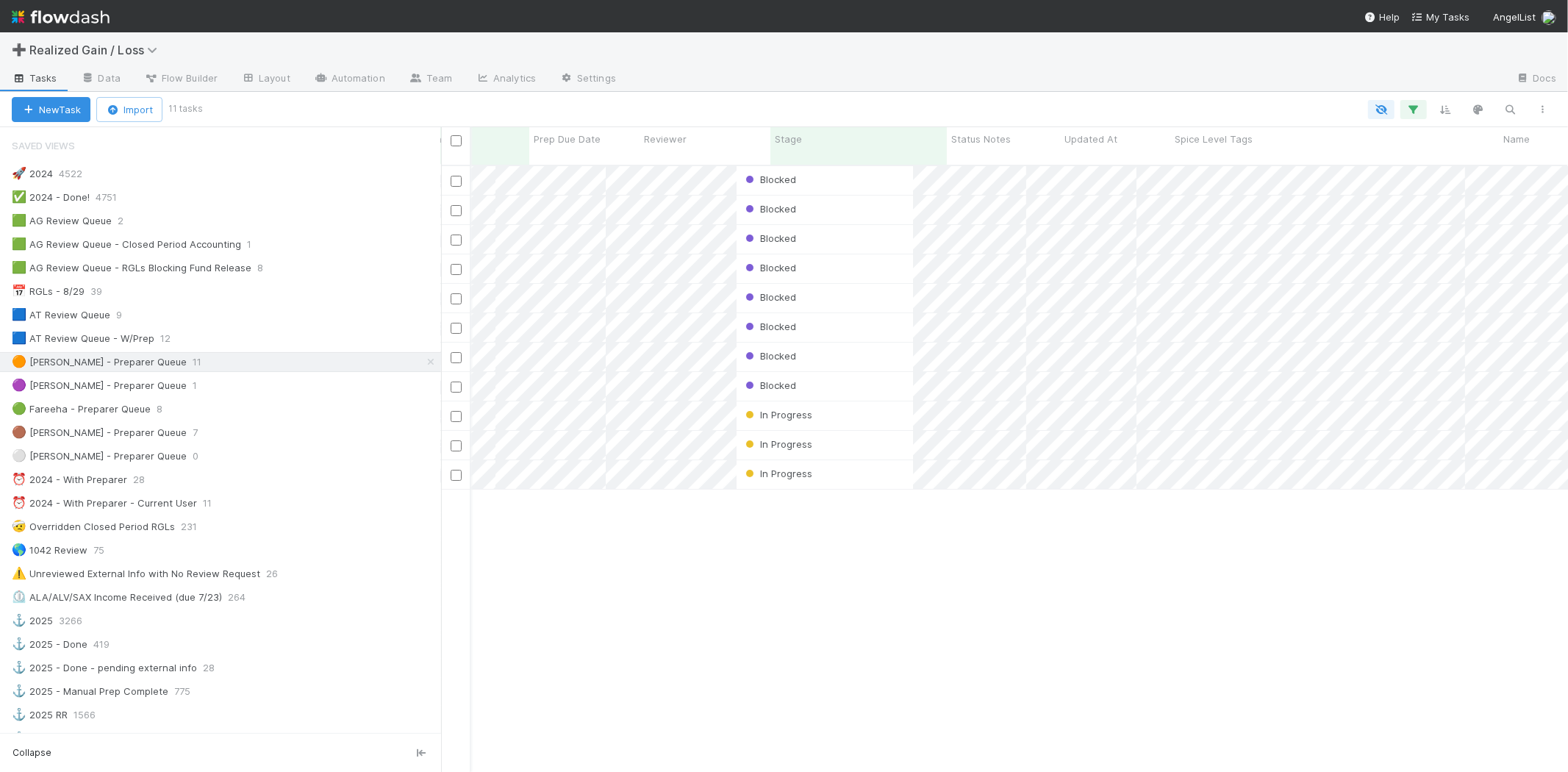
scroll to position [0, 60]
click at [857, 225] on div "Blocked" at bounding box center [858, 239] width 176 height 29
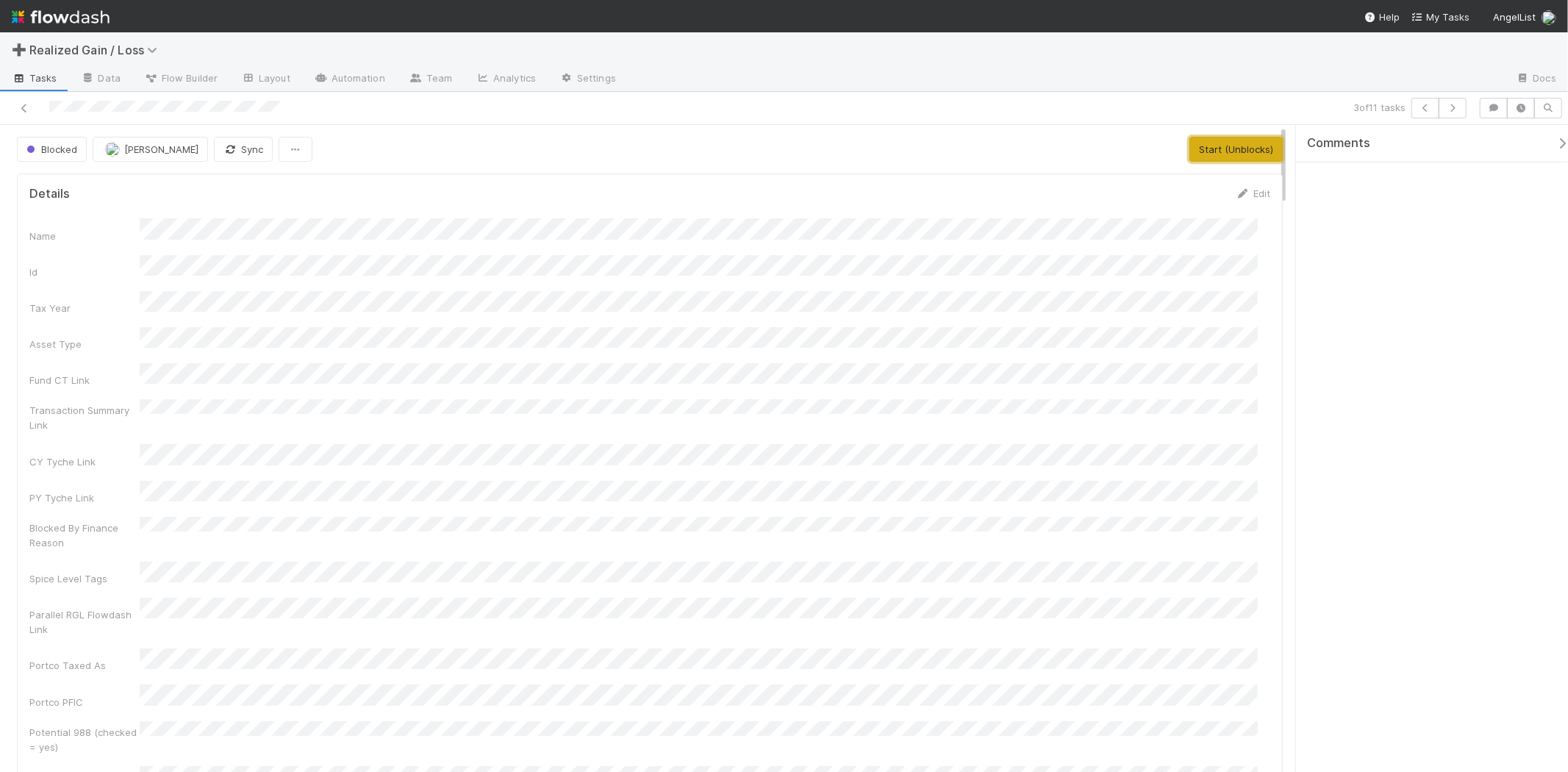
click at [1195, 144] on button "Start (Unblocks)" at bounding box center [1236, 150] width 93 height 25
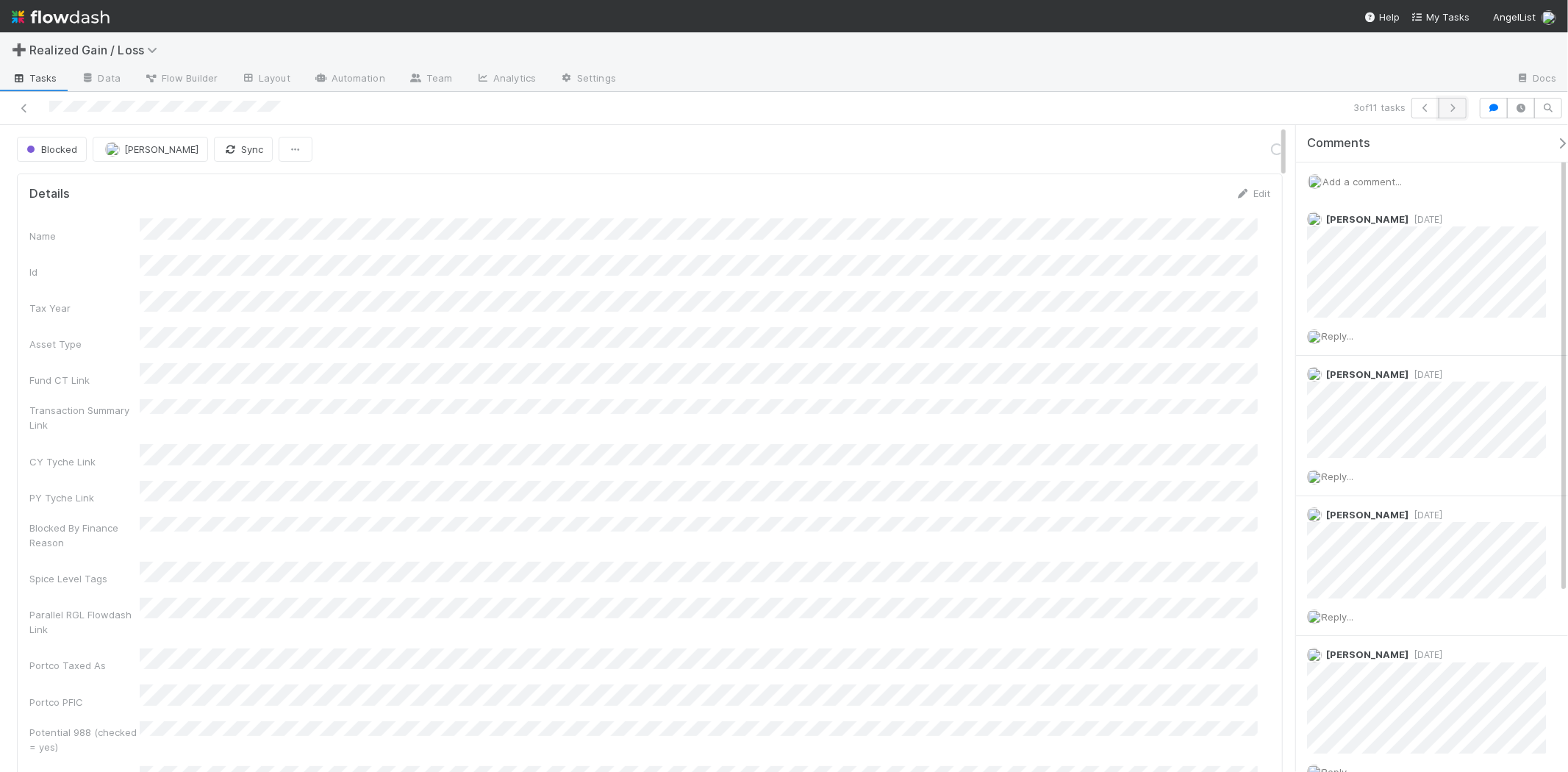
click at [1453, 113] on button "button" at bounding box center [1452, 107] width 28 height 21
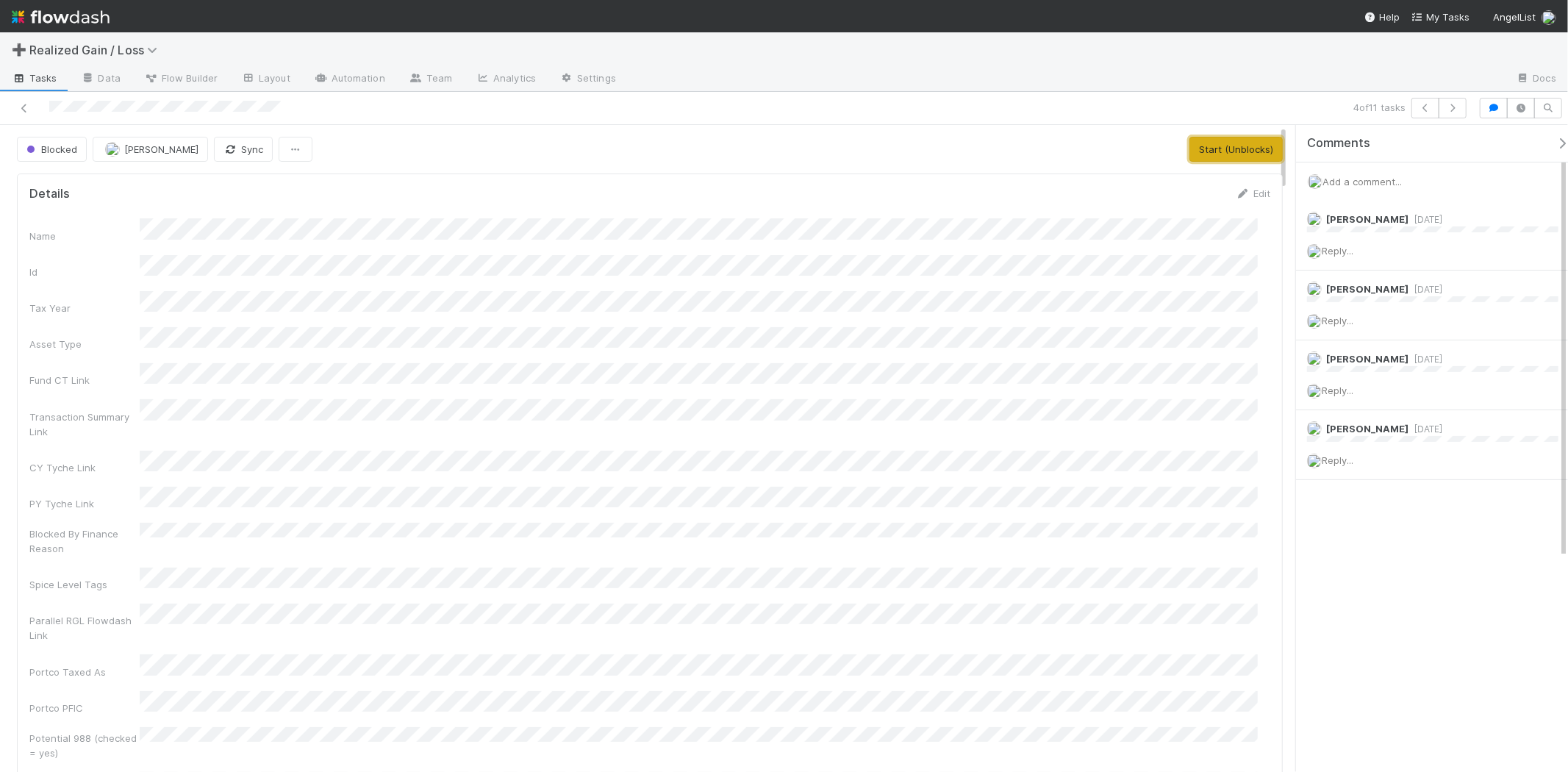
click at [1246, 154] on button "Start (Unblocks)" at bounding box center [1236, 150] width 93 height 25
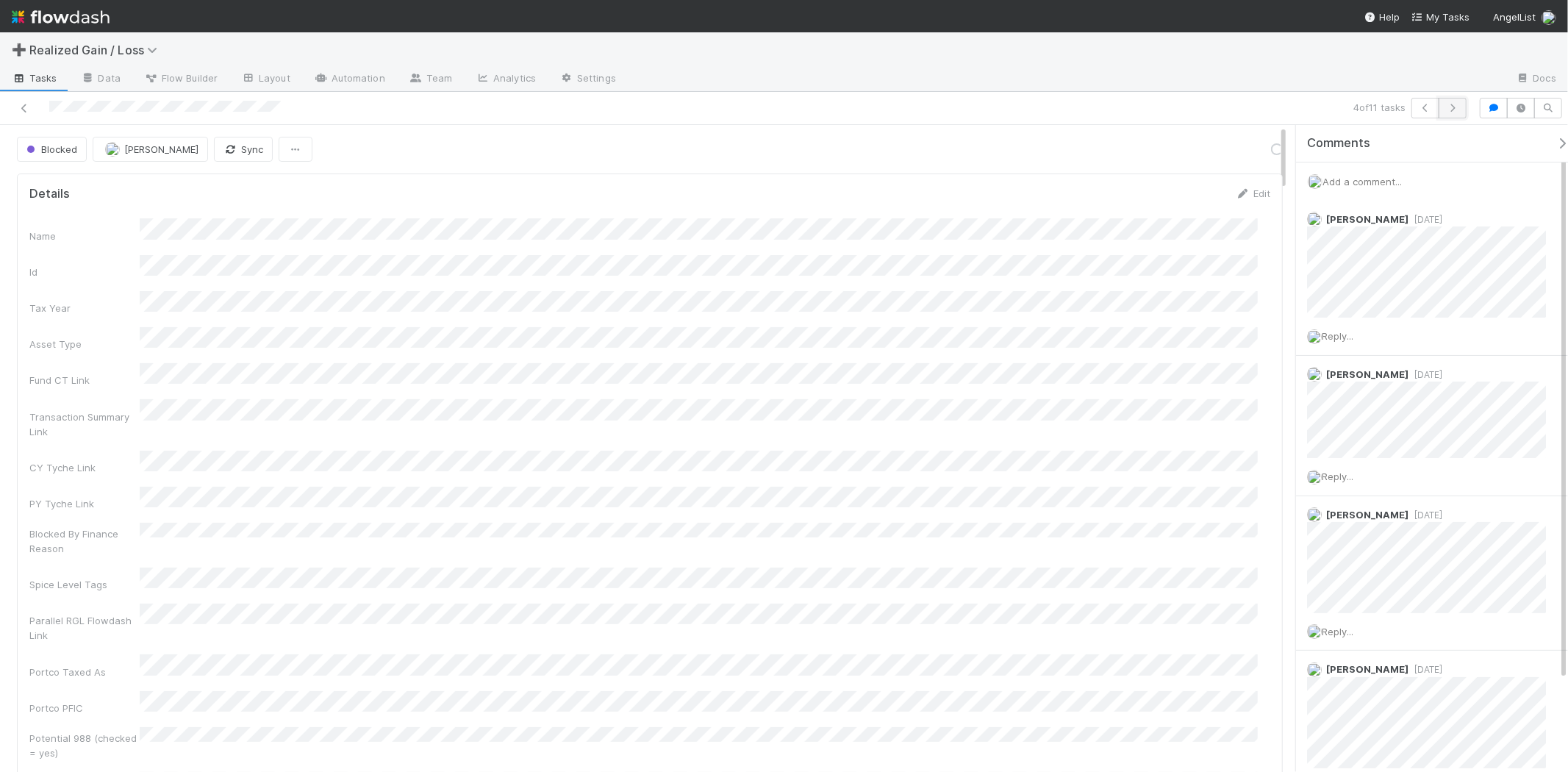
click at [1449, 107] on icon "button" at bounding box center [1452, 108] width 14 height 9
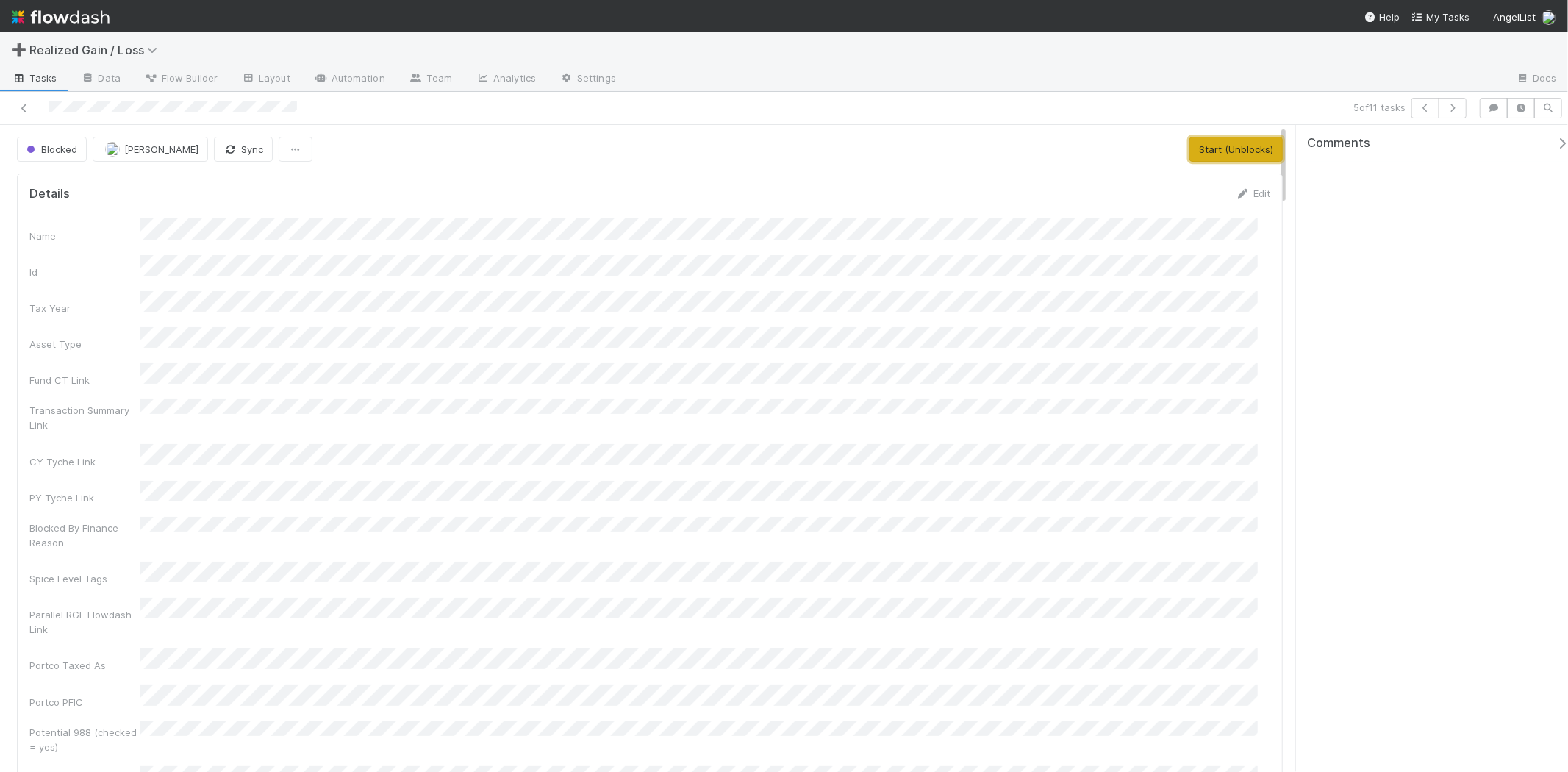
click at [1261, 150] on button "Start (Unblocks)" at bounding box center [1236, 150] width 93 height 25
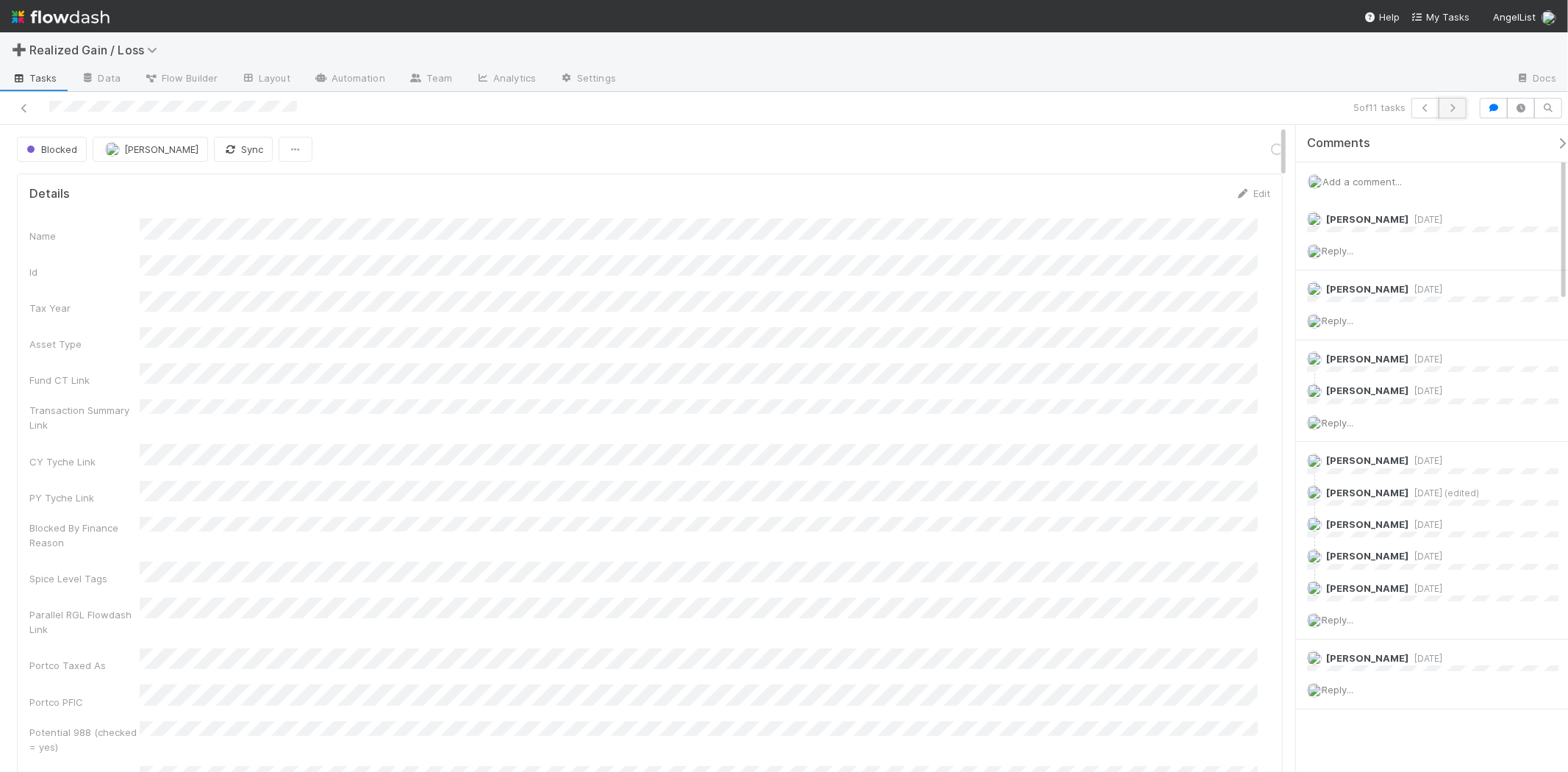
click at [1452, 113] on button "button" at bounding box center [1452, 107] width 28 height 21
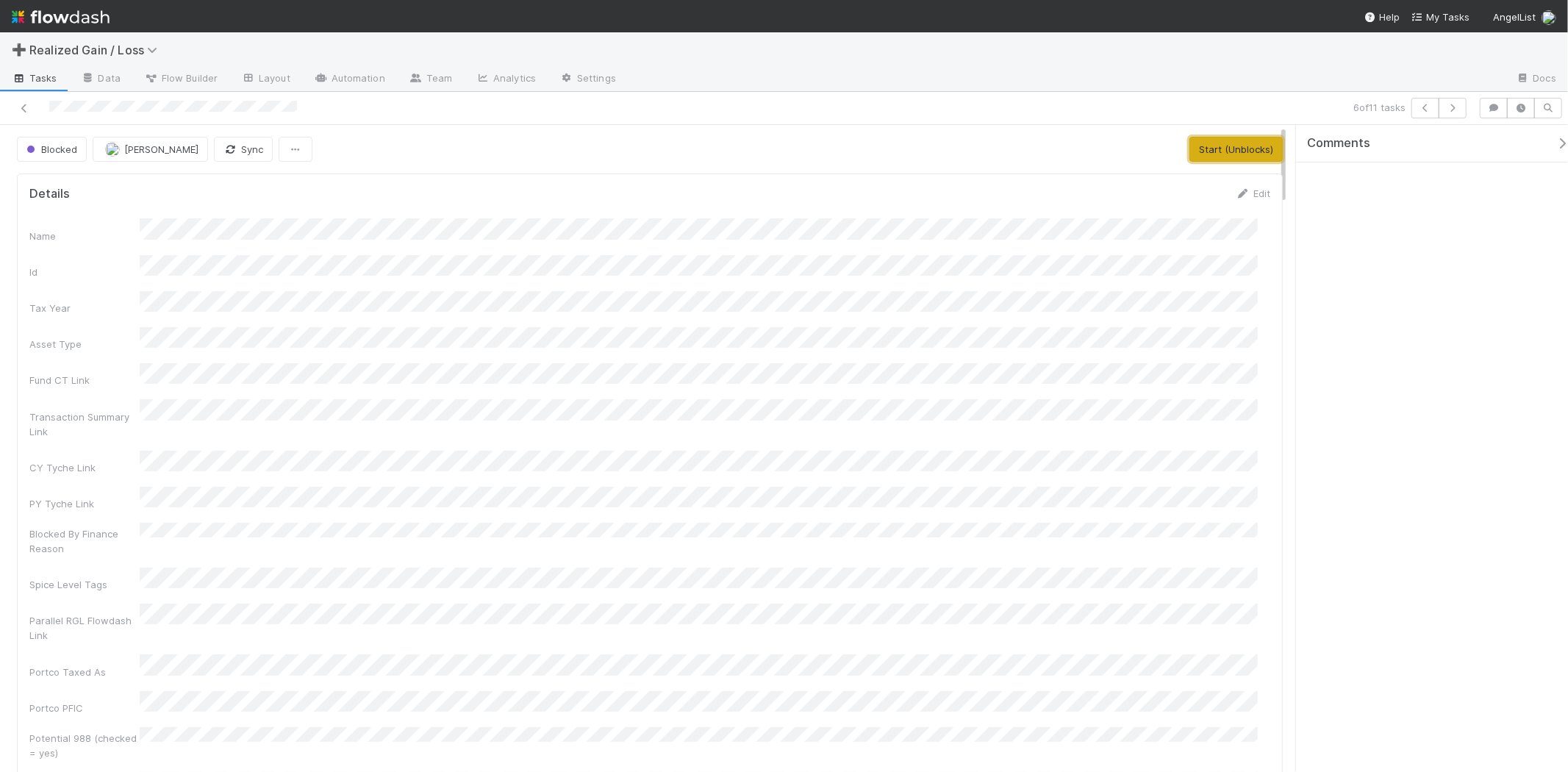
click at [1215, 153] on button "Start (Unblocks)" at bounding box center [1236, 150] width 93 height 25
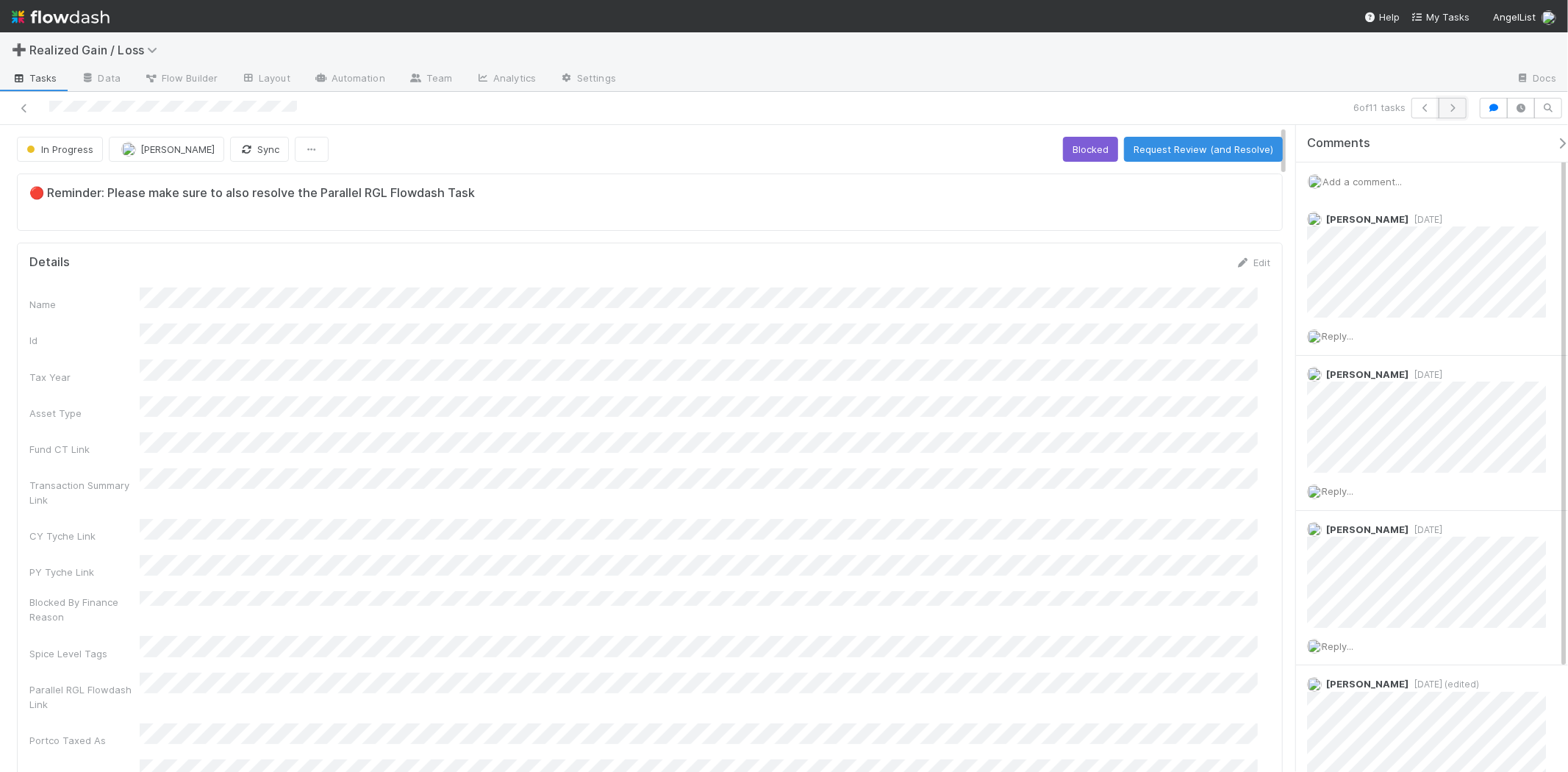
click at [1449, 116] on button "button" at bounding box center [1452, 107] width 28 height 21
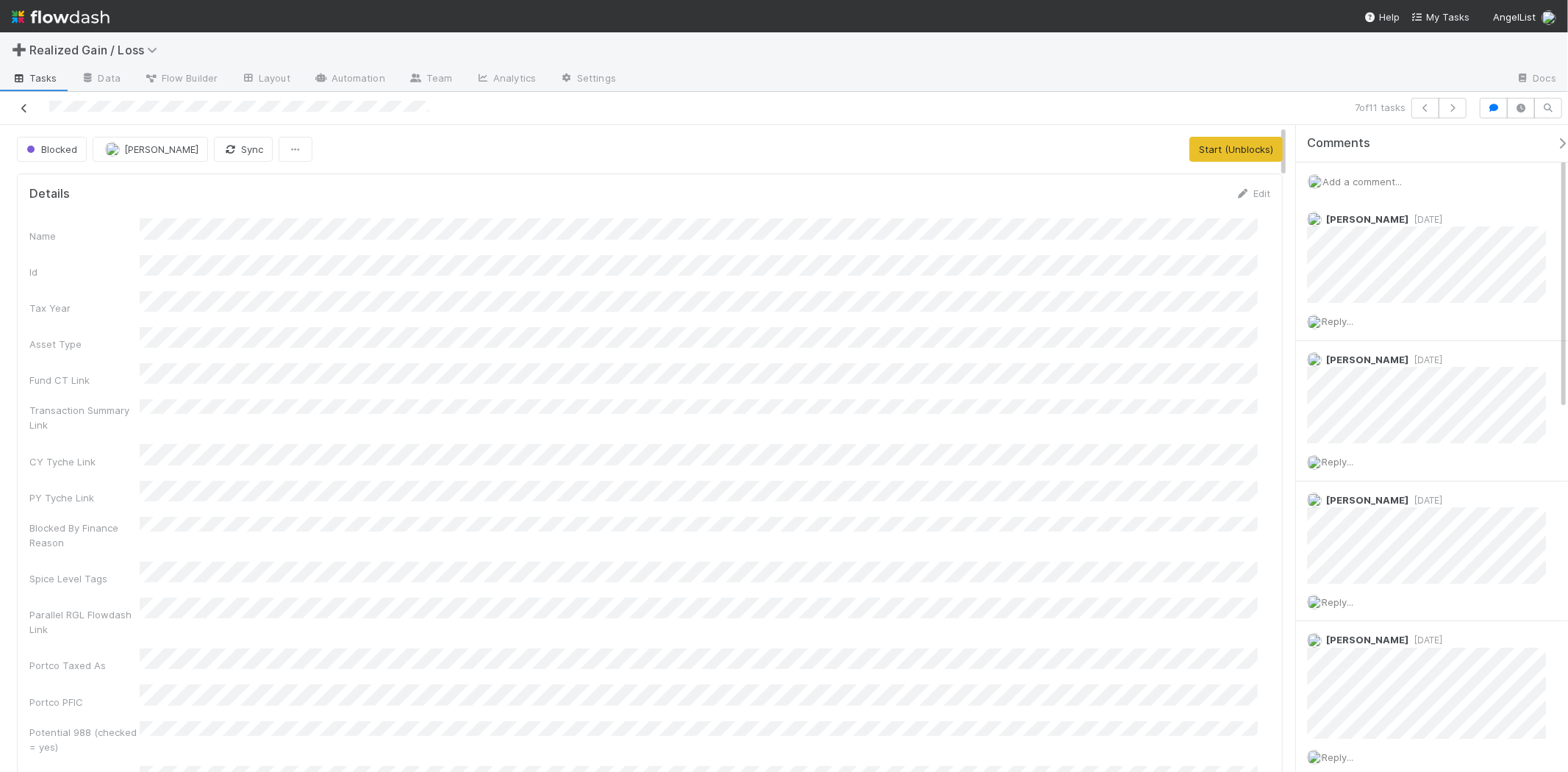
click at [20, 101] on link at bounding box center [24, 107] width 14 height 14
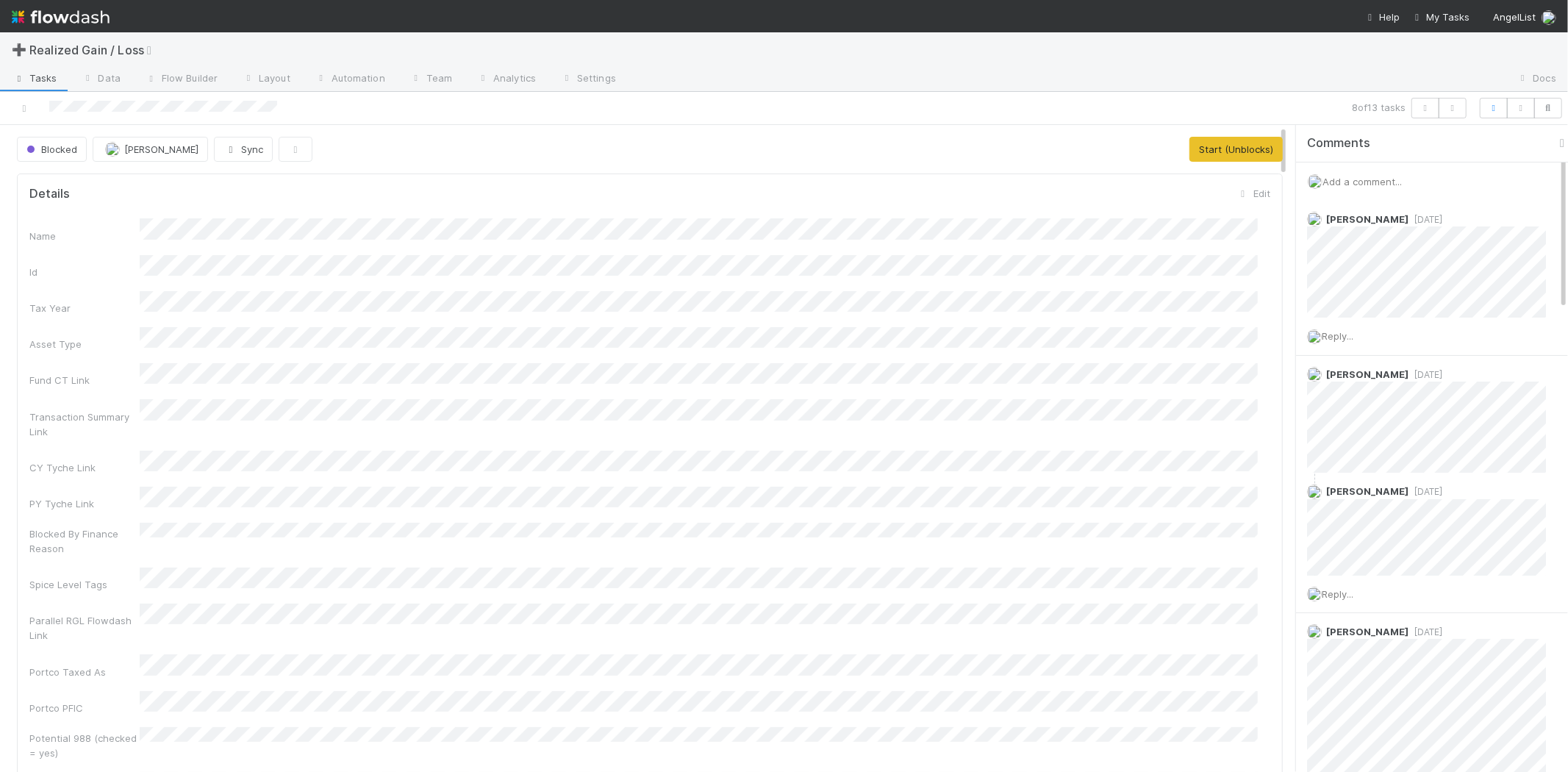
click at [1379, 173] on div "Add a comment..." at bounding box center [1438, 181] width 285 height 39
click at [1379, 179] on span "Add a comment..." at bounding box center [1362, 181] width 80 height 12
click at [1373, 442] on button "Add Comment" at bounding box center [1361, 437] width 85 height 25
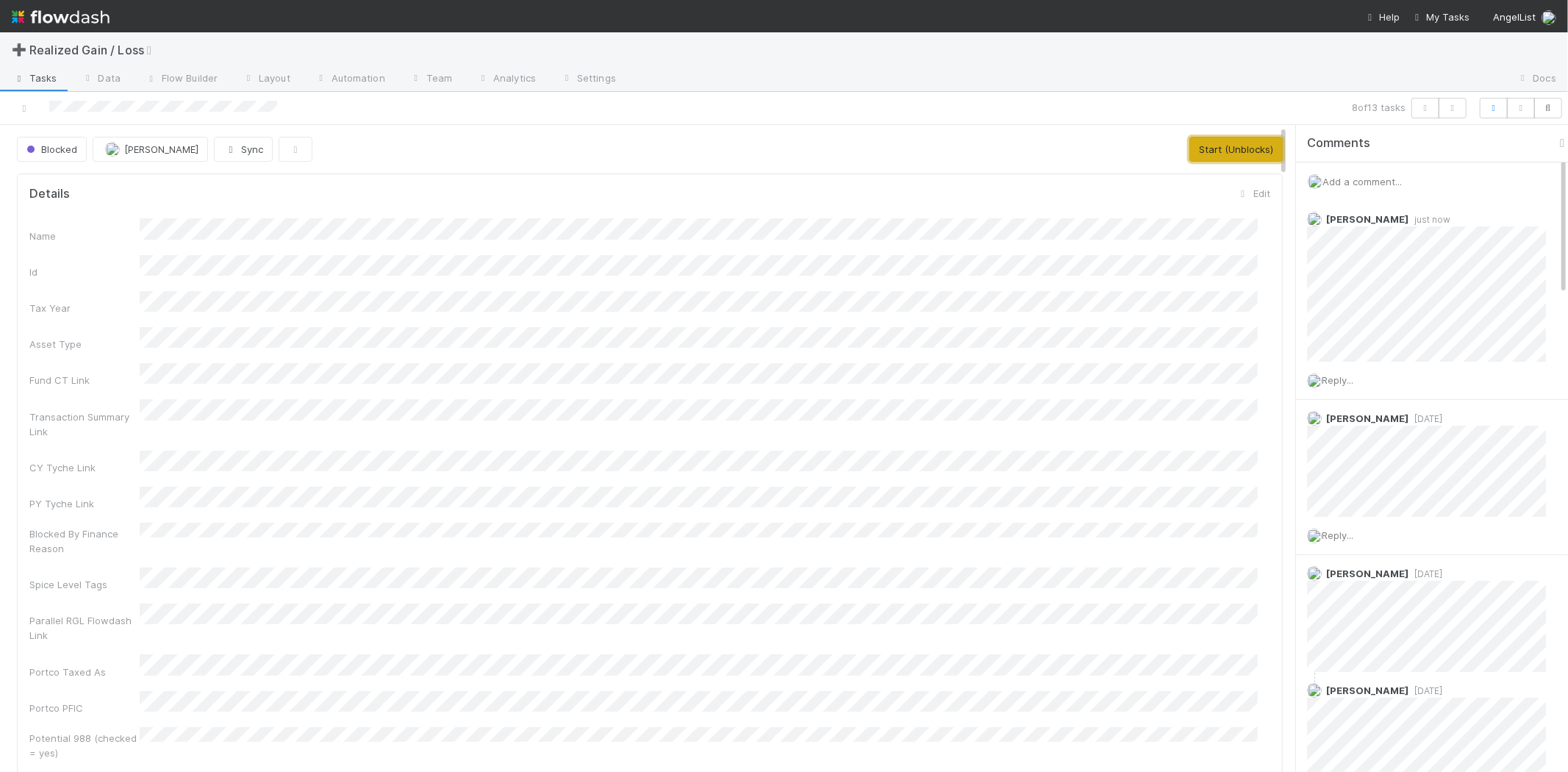
click at [1195, 155] on button "Start (Unblocks)" at bounding box center [1236, 150] width 93 height 25
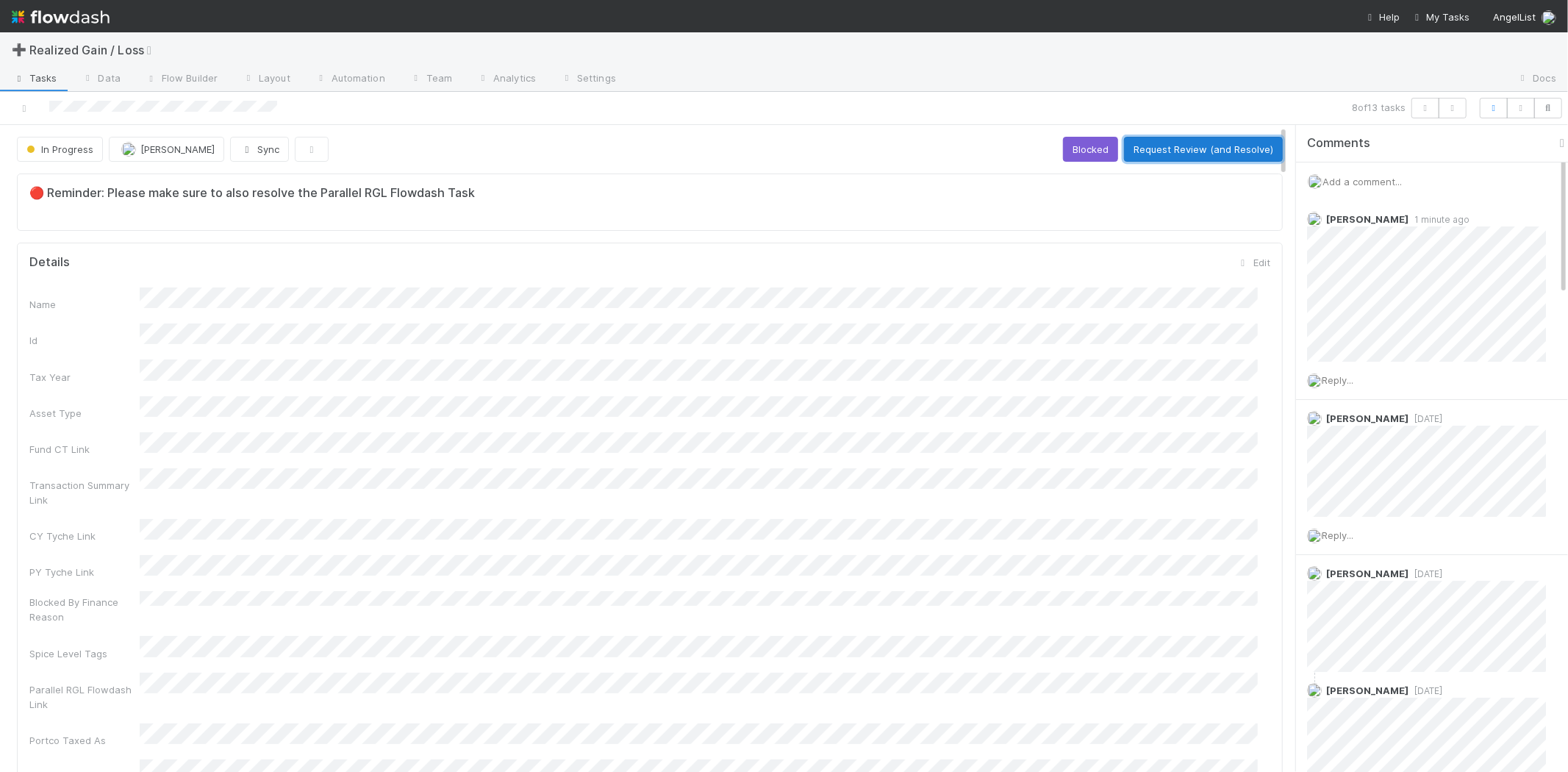
click at [1218, 156] on button "Request Review (and Resolve)" at bounding box center [1203, 150] width 159 height 25
click at [1023, 230] on div "🔴 Reminder: Please make sure to also resolve the Parallel RGL Flowdash Task" at bounding box center [649, 202] width 1265 height 57
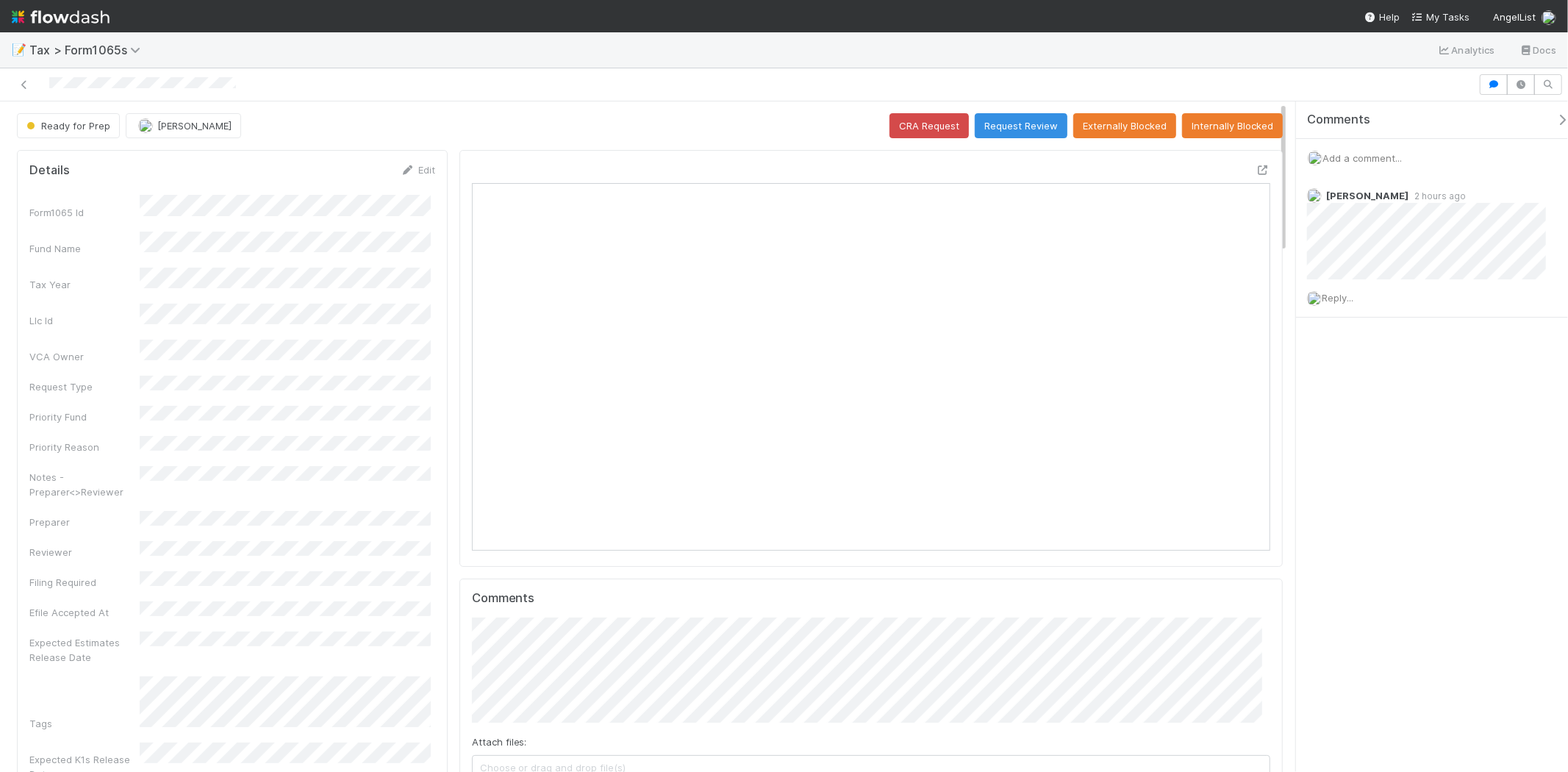
scroll to position [287, 777]
click at [1041, 137] on button "Request Review" at bounding box center [1020, 125] width 92 height 25
